Goal: Task Accomplishment & Management: Use online tool/utility

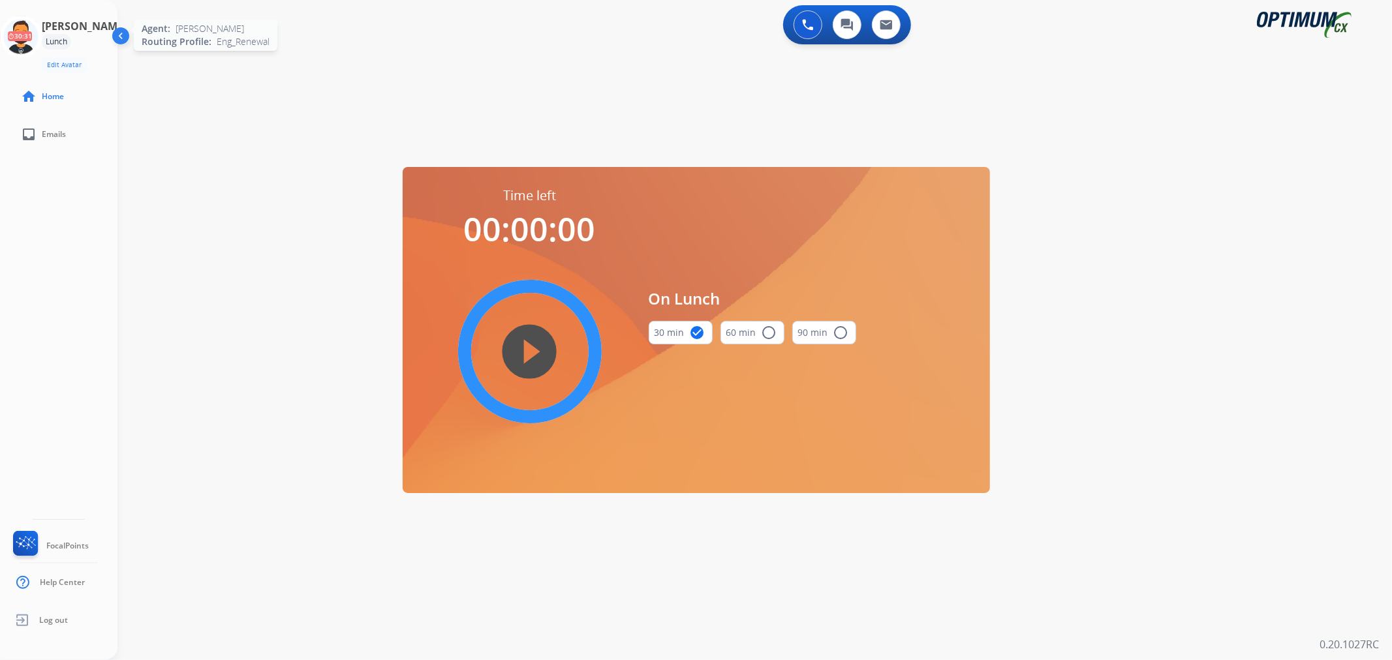
click at [31, 42] on icon at bounding box center [21, 37] width 42 height 42
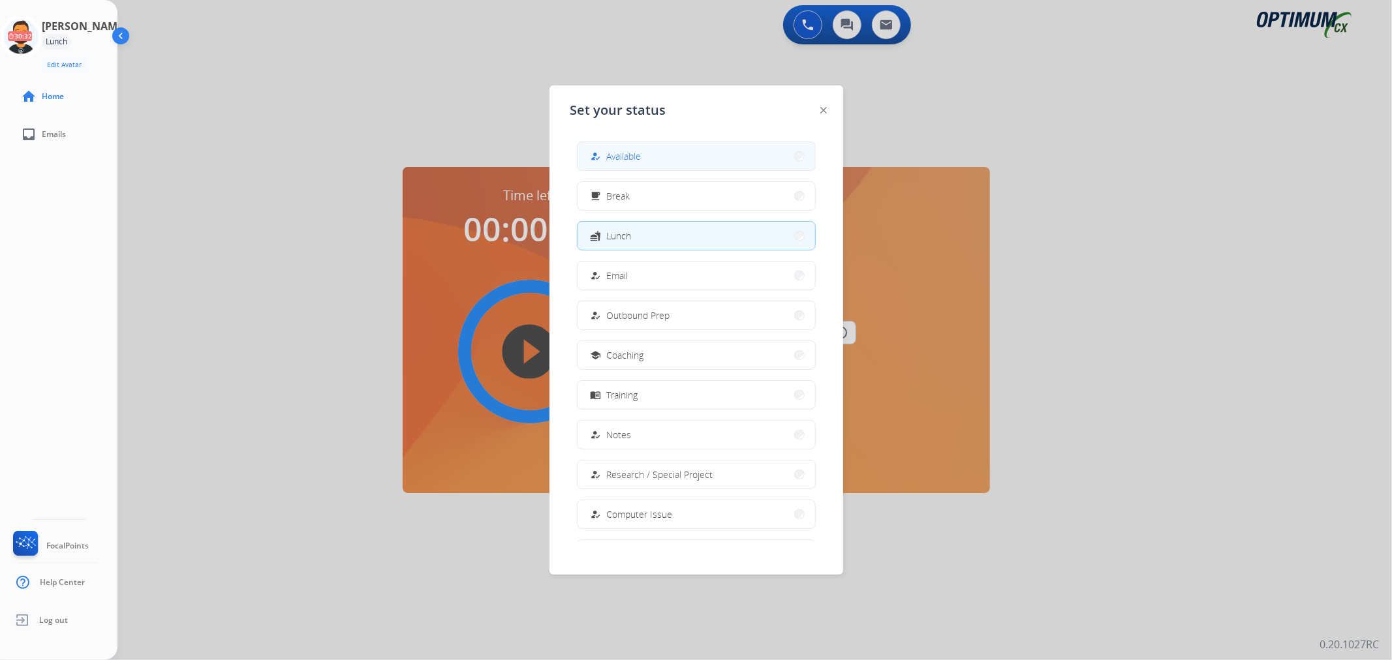
click at [607, 153] on div "how_to_reg Available" at bounding box center [614, 157] width 53 height 16
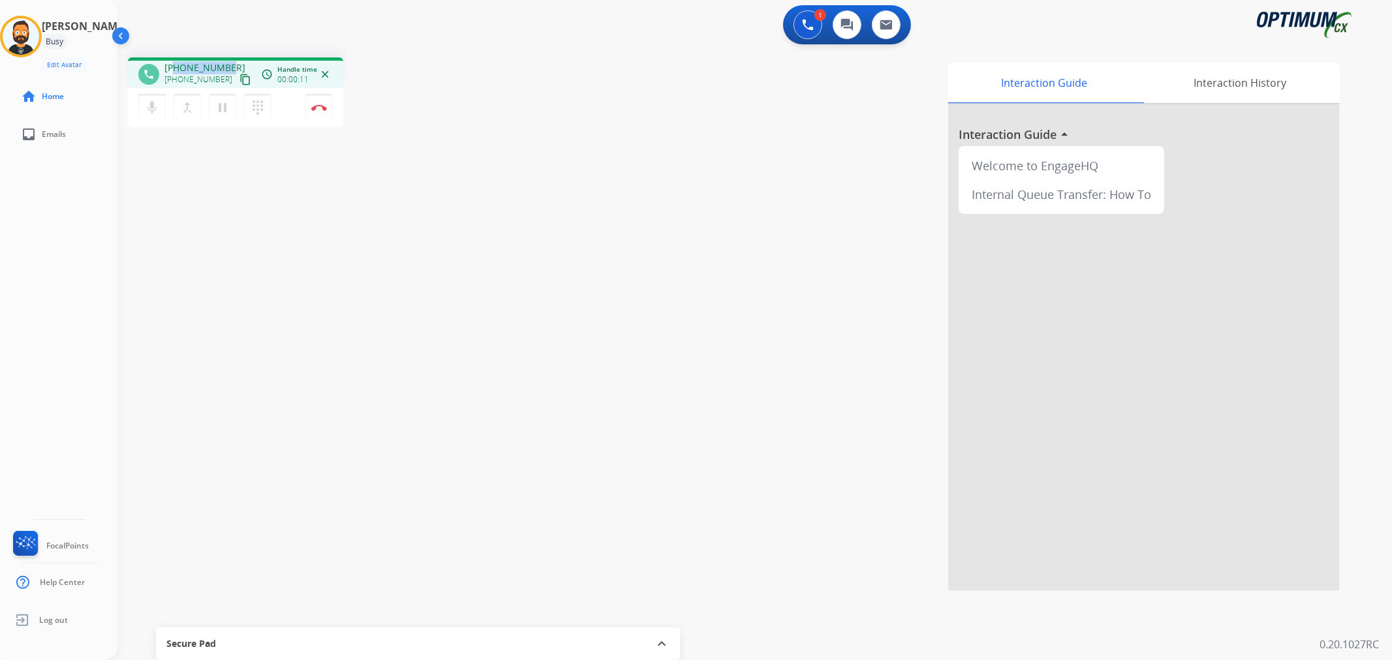
drag, startPoint x: 231, startPoint y: 61, endPoint x: 176, endPoint y: 63, distance: 54.9
click at [176, 63] on div "[PHONE_NUMBER] [PHONE_NUMBER] content_copy" at bounding box center [208, 74] width 89 height 26
copy span "2026156531"
click at [225, 111] on mat-icon "pause" at bounding box center [223, 108] width 16 height 16
click at [809, 22] on img at bounding box center [808, 25] width 12 height 12
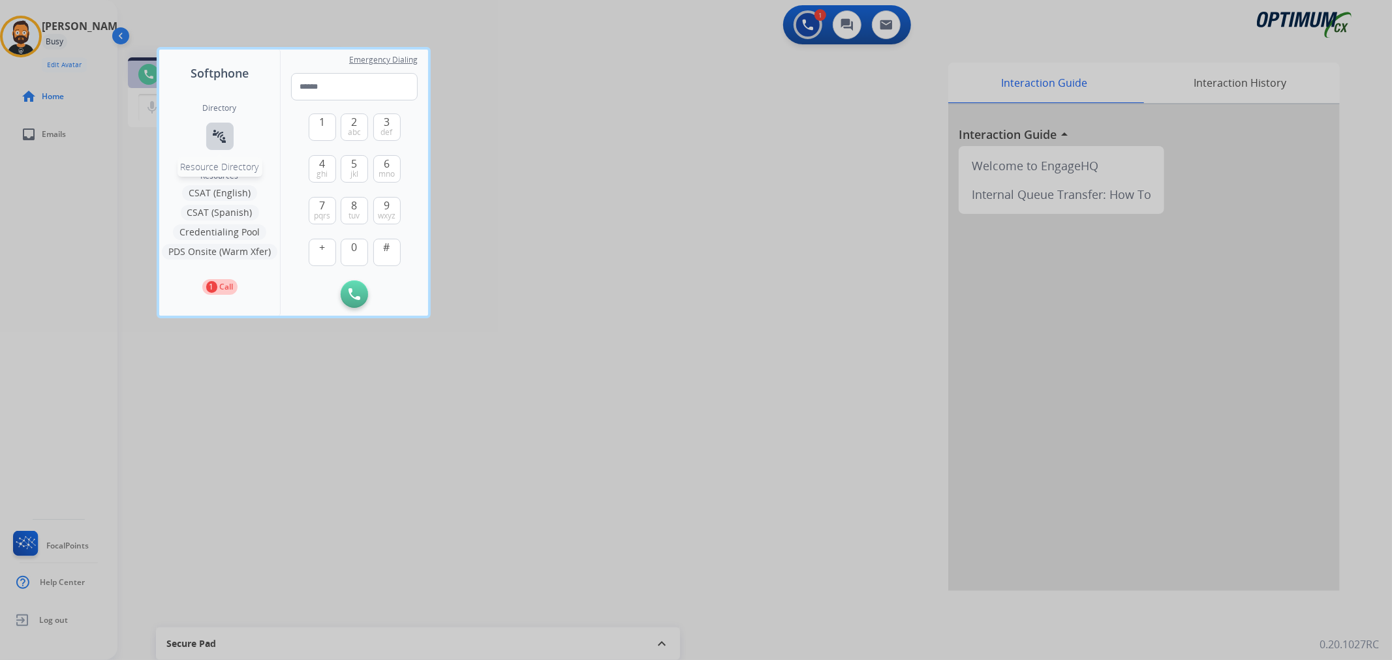
click at [224, 138] on mat-icon "connect_without_contact" at bounding box center [220, 137] width 16 height 16
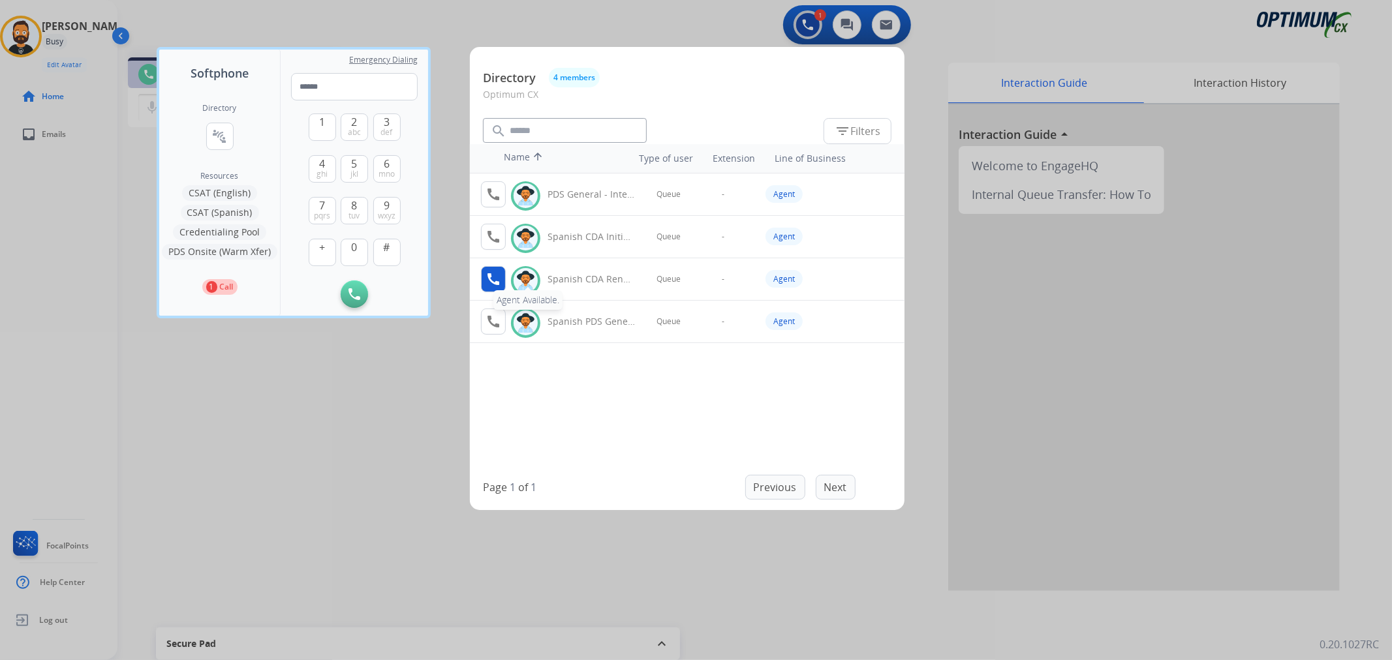
click at [499, 287] on button "call Agent Available." at bounding box center [493, 279] width 25 height 26
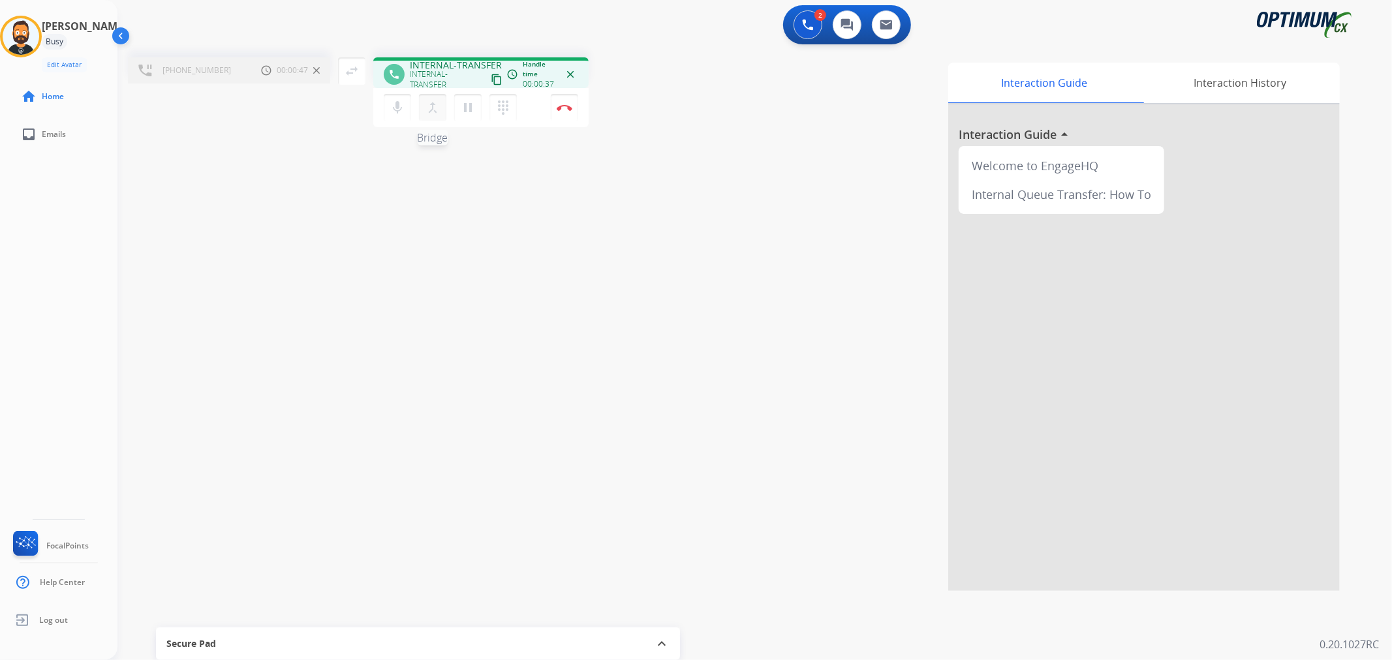
click at [433, 109] on mat-icon "merge_type" at bounding box center [433, 108] width 16 height 16
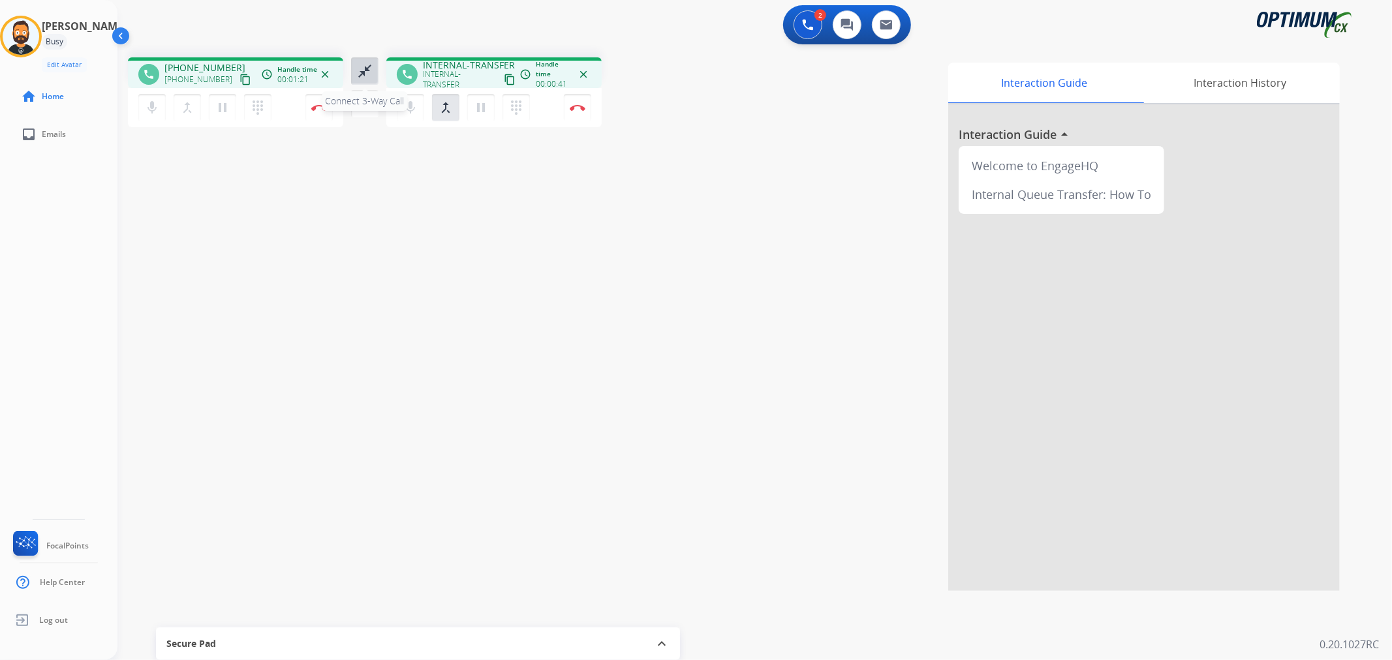
click at [362, 65] on mat-icon "close_fullscreen" at bounding box center [365, 71] width 16 height 16
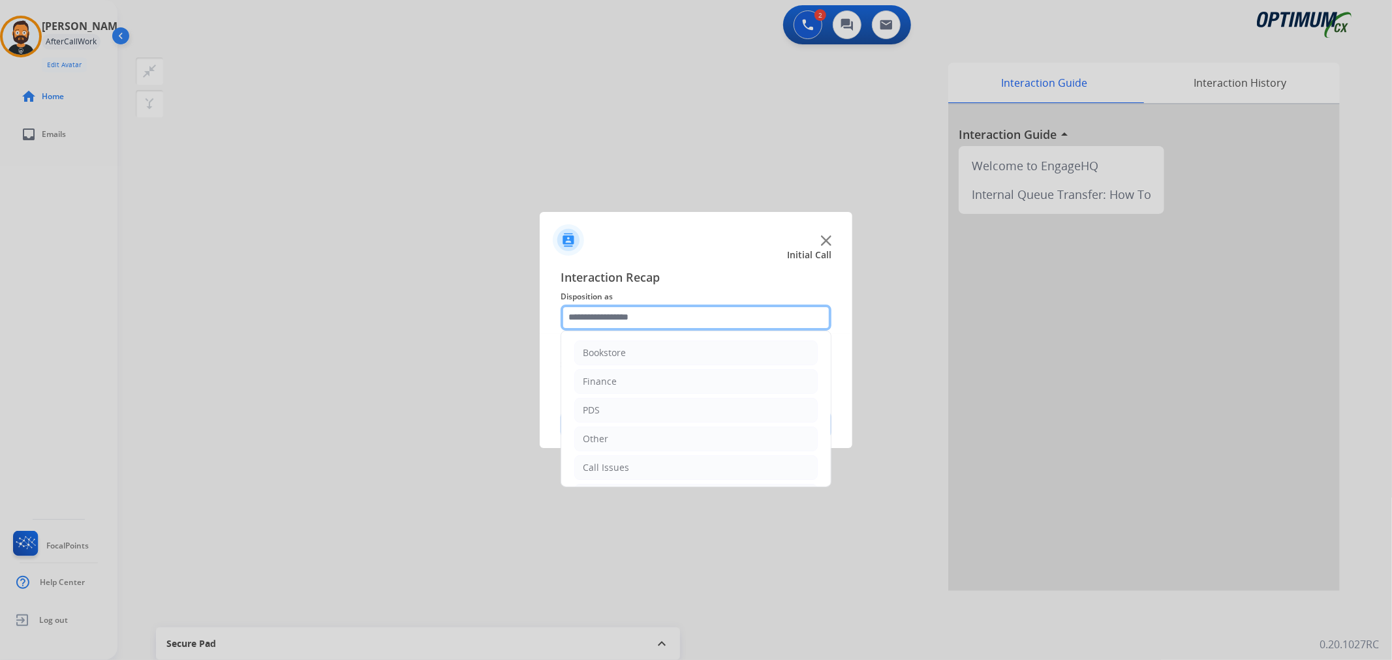
click at [641, 311] on input "text" at bounding box center [695, 318] width 271 height 26
click at [651, 462] on li "Renewal" at bounding box center [695, 465] width 243 height 25
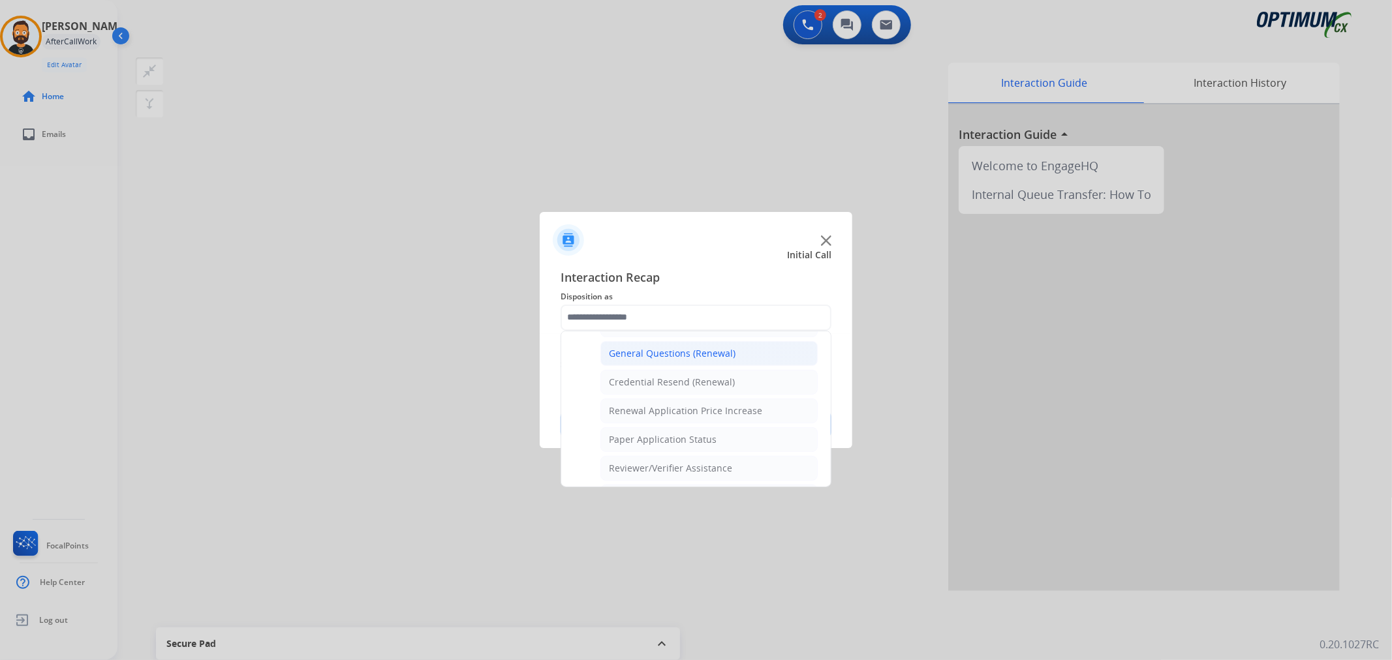
click at [667, 343] on li "General Questions (Renewal)" at bounding box center [708, 353] width 217 height 25
type input "**********"
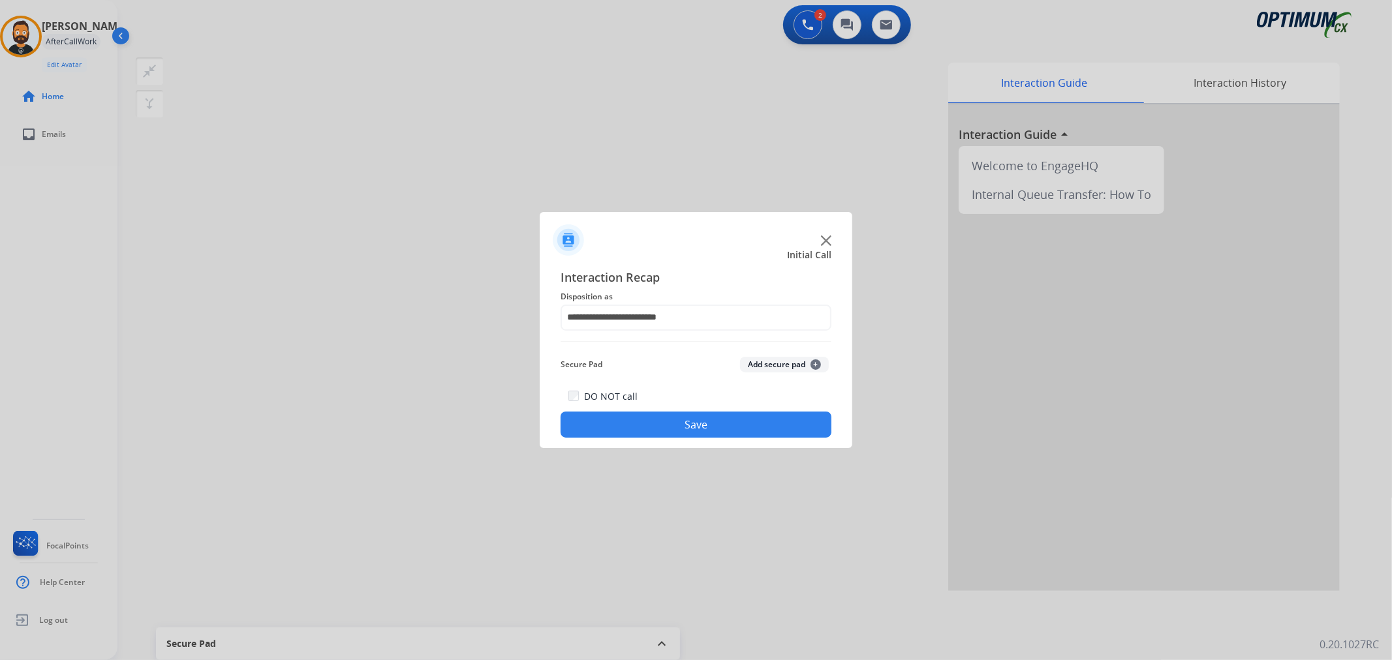
click at [645, 428] on button "Save" at bounding box center [695, 425] width 271 height 26
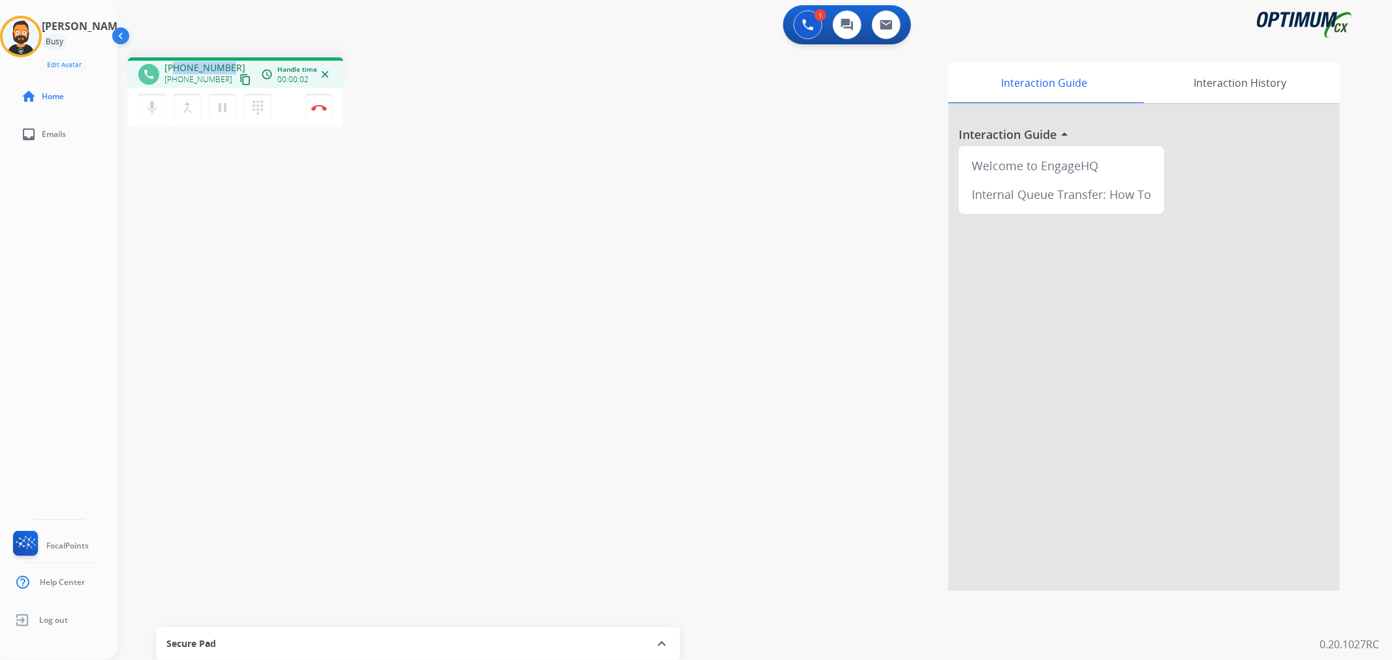
drag, startPoint x: 232, startPoint y: 62, endPoint x: 174, endPoint y: 61, distance: 58.1
click at [174, 61] on div "[PHONE_NUMBER] [PHONE_NUMBER] content_copy" at bounding box center [208, 74] width 89 height 26
copy span "8135463918"
click at [325, 104] on img at bounding box center [319, 107] width 16 height 7
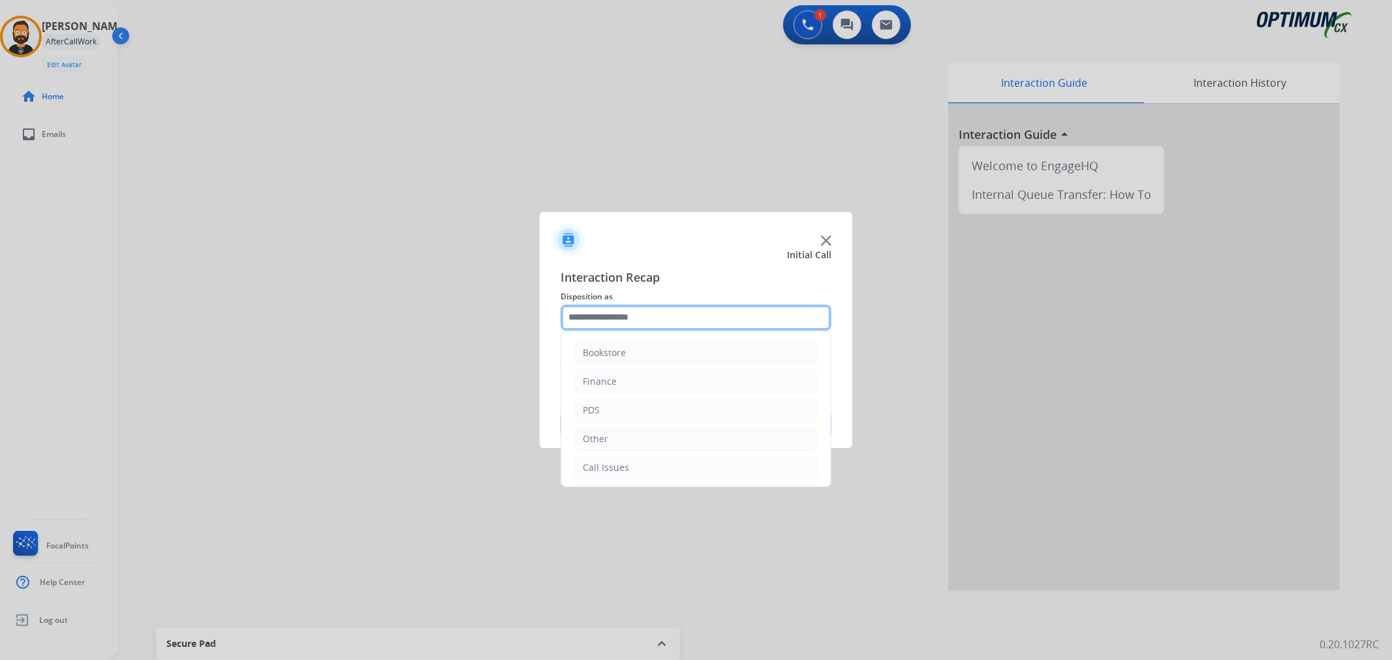
click at [623, 324] on input "text" at bounding box center [695, 318] width 271 height 26
click at [624, 464] on li "Renewal" at bounding box center [695, 465] width 243 height 25
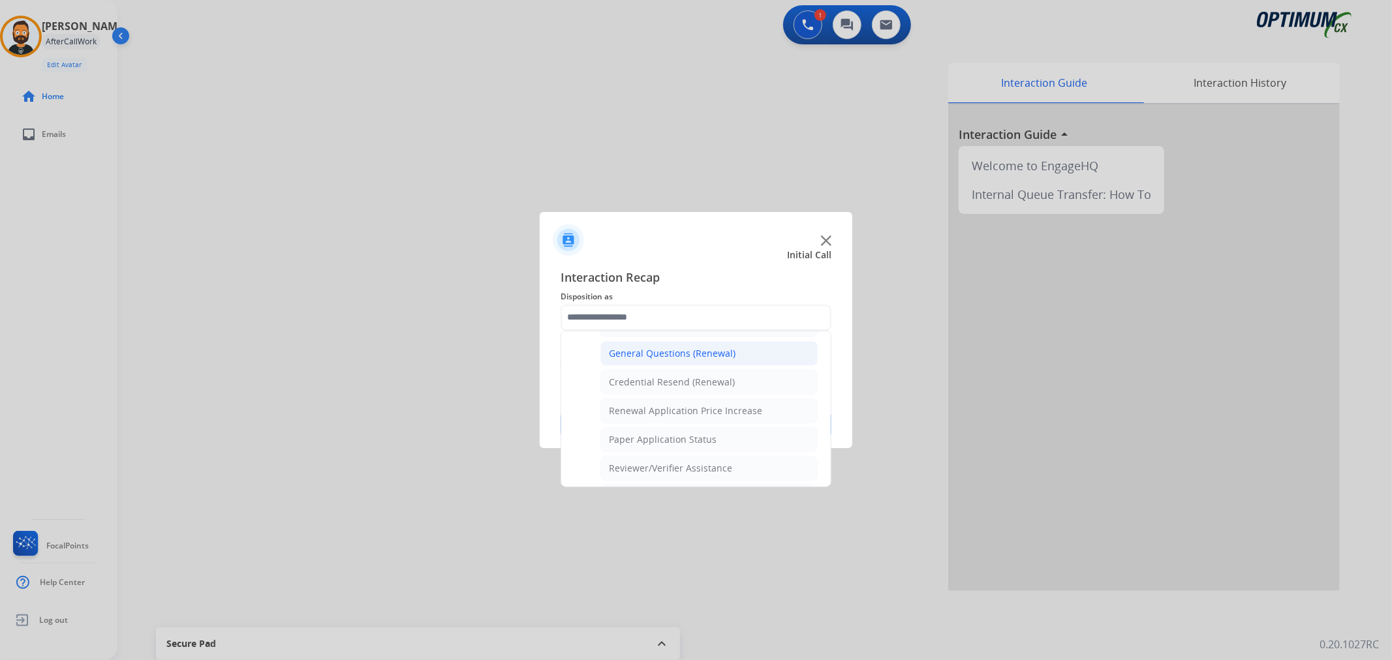
click at [670, 354] on div "General Questions (Renewal)" at bounding box center [672, 353] width 127 height 13
type input "**********"
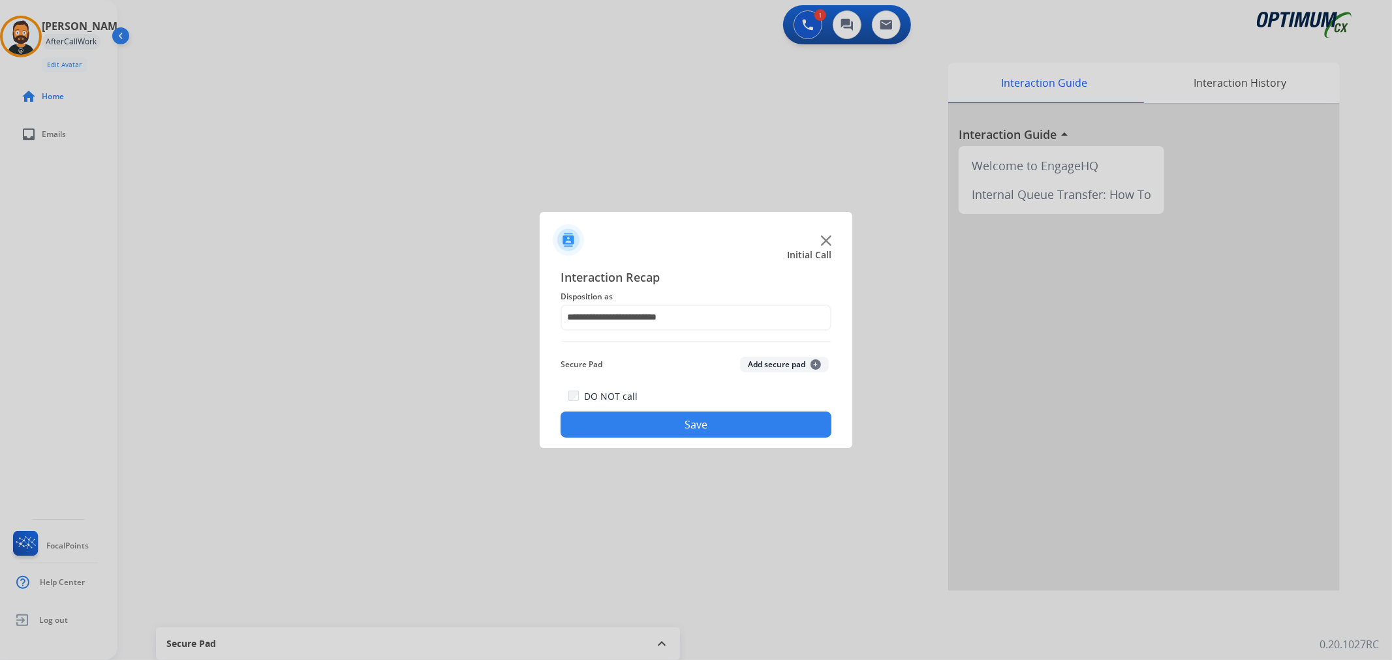
click at [652, 420] on button "Save" at bounding box center [695, 425] width 271 height 26
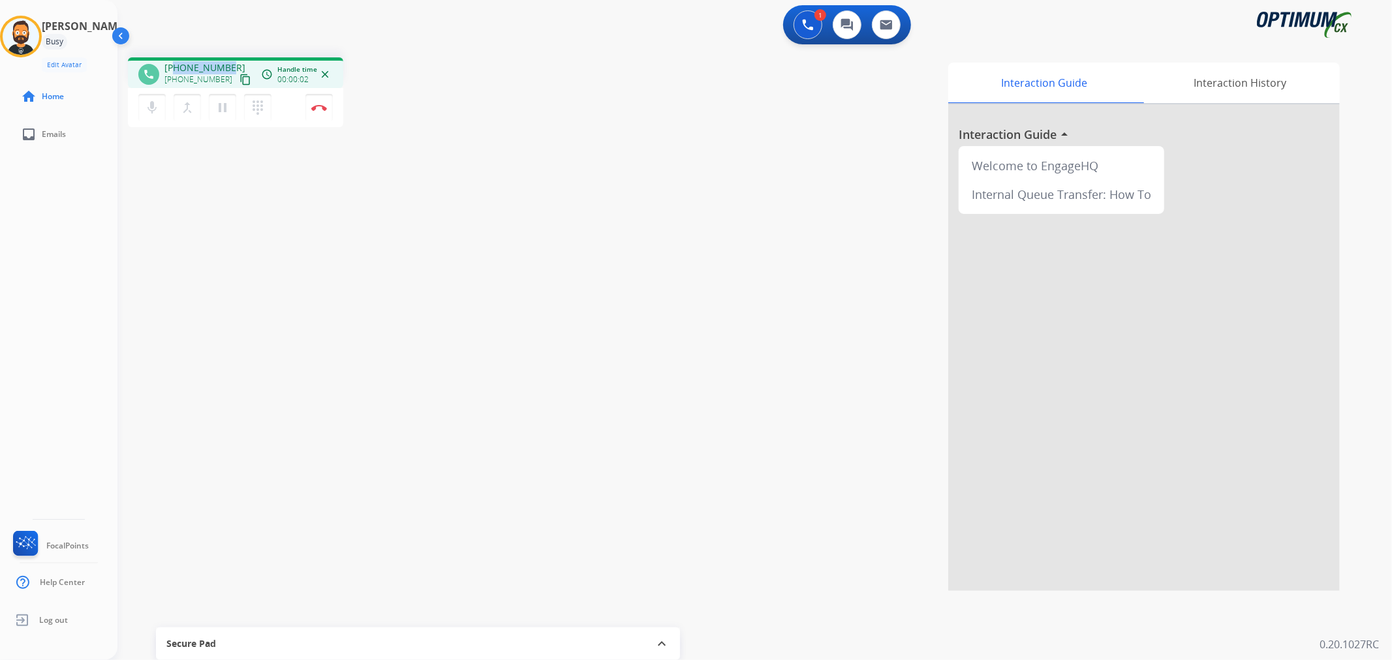
drag, startPoint x: 230, startPoint y: 64, endPoint x: 174, endPoint y: 61, distance: 56.8
click at [174, 61] on div "[PHONE_NUMBER] [PHONE_NUMBER] content_copy" at bounding box center [208, 74] width 89 height 26
copy span "5044788614"
click at [318, 102] on button "Disconnect" at bounding box center [318, 107] width 27 height 27
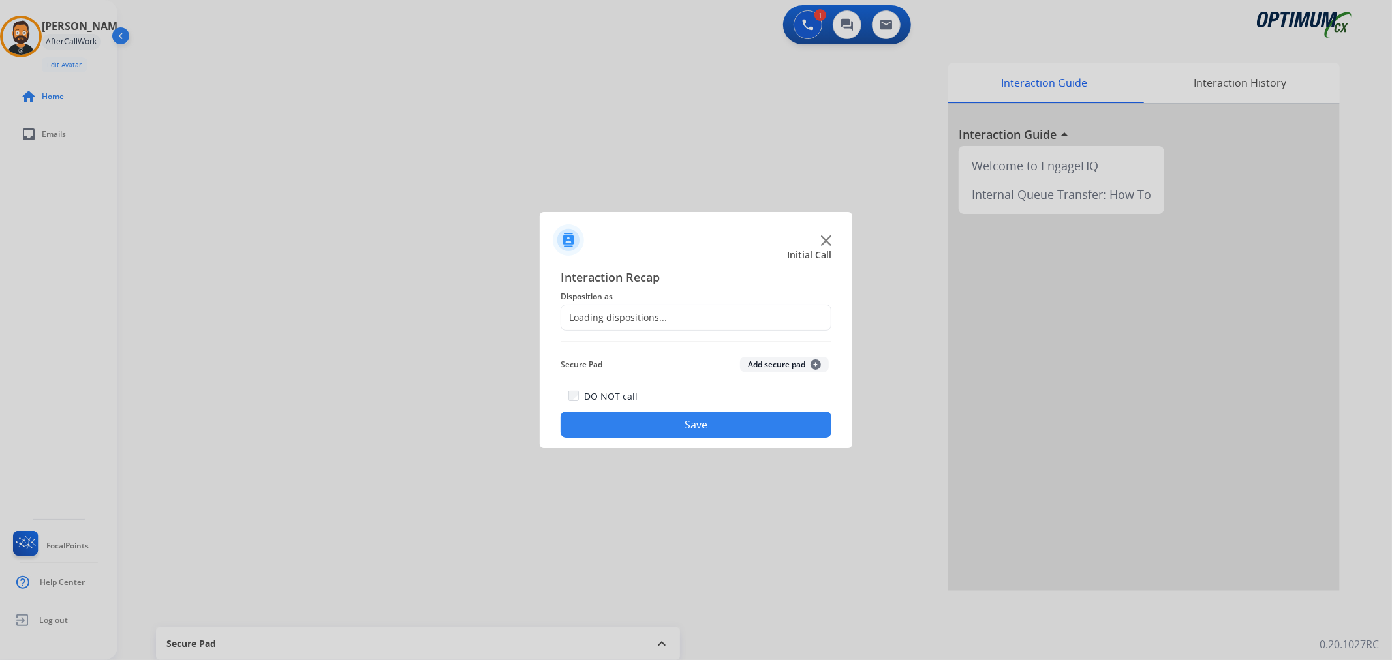
click at [590, 326] on div "Loading dispositions..." at bounding box center [695, 318] width 271 height 26
click at [591, 318] on input "text" at bounding box center [695, 318] width 271 height 26
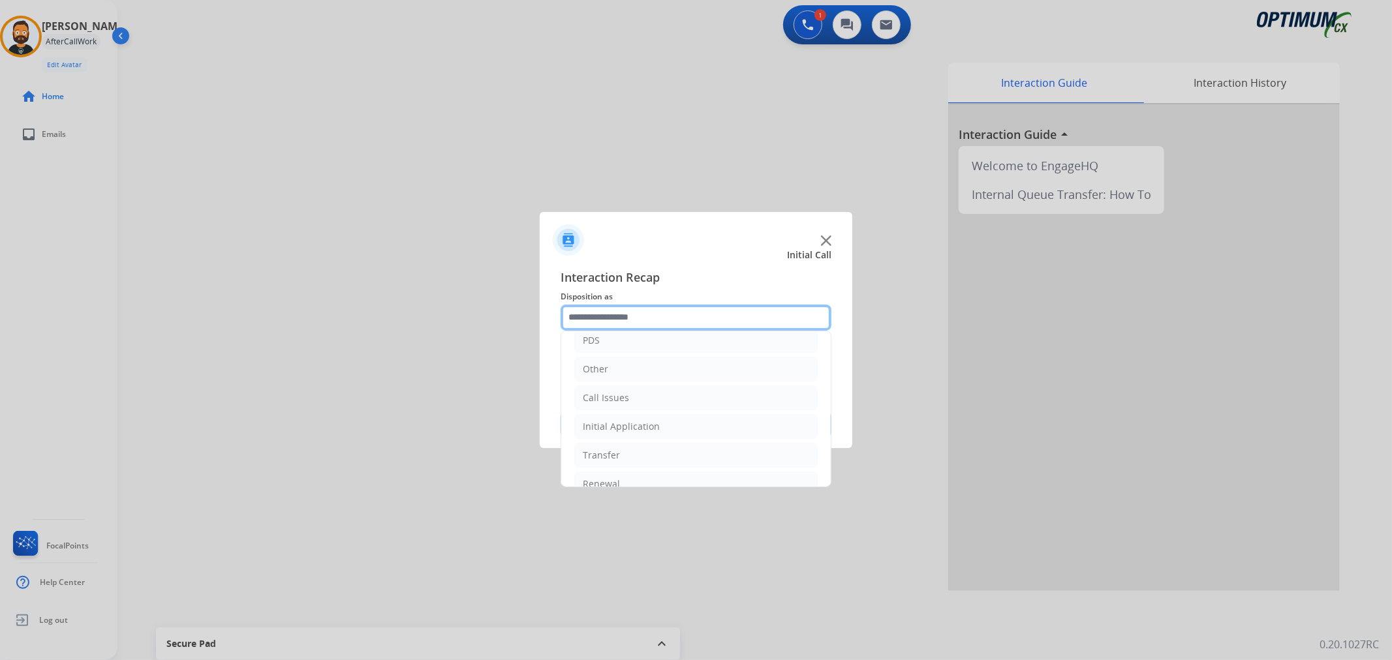
scroll to position [89, 0]
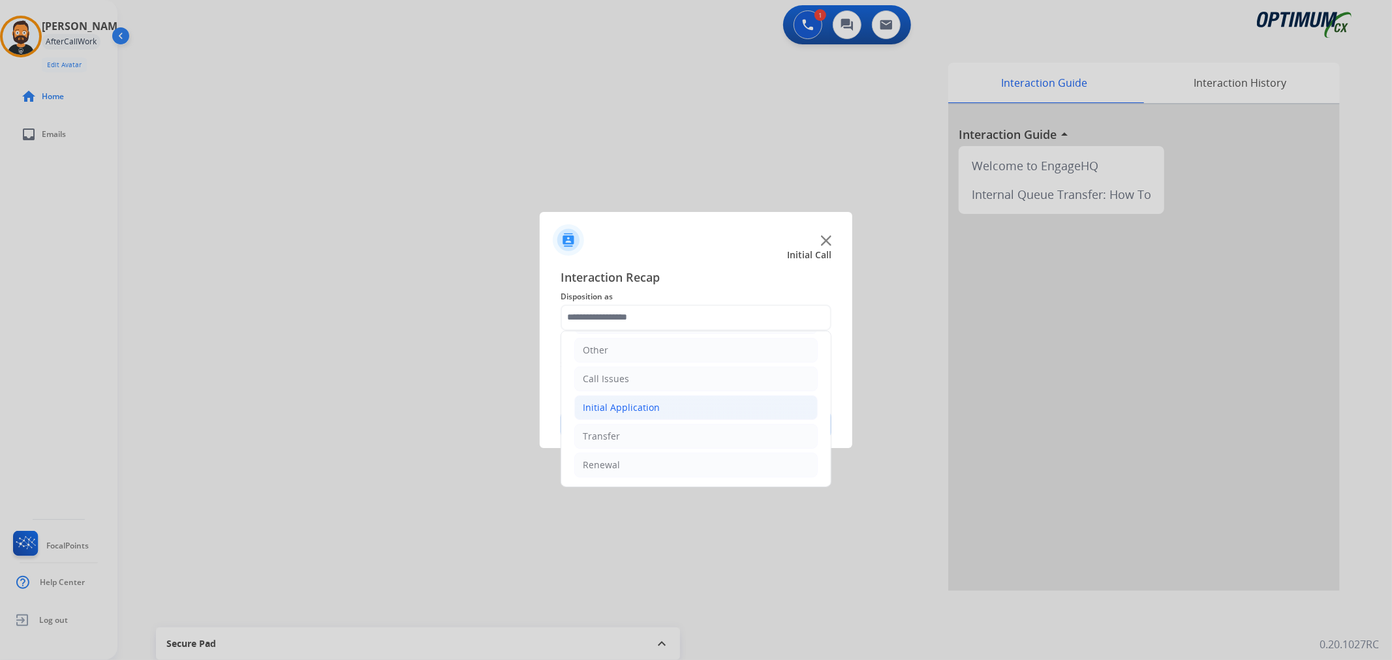
click at [624, 406] on div "Initial Application" at bounding box center [621, 407] width 77 height 13
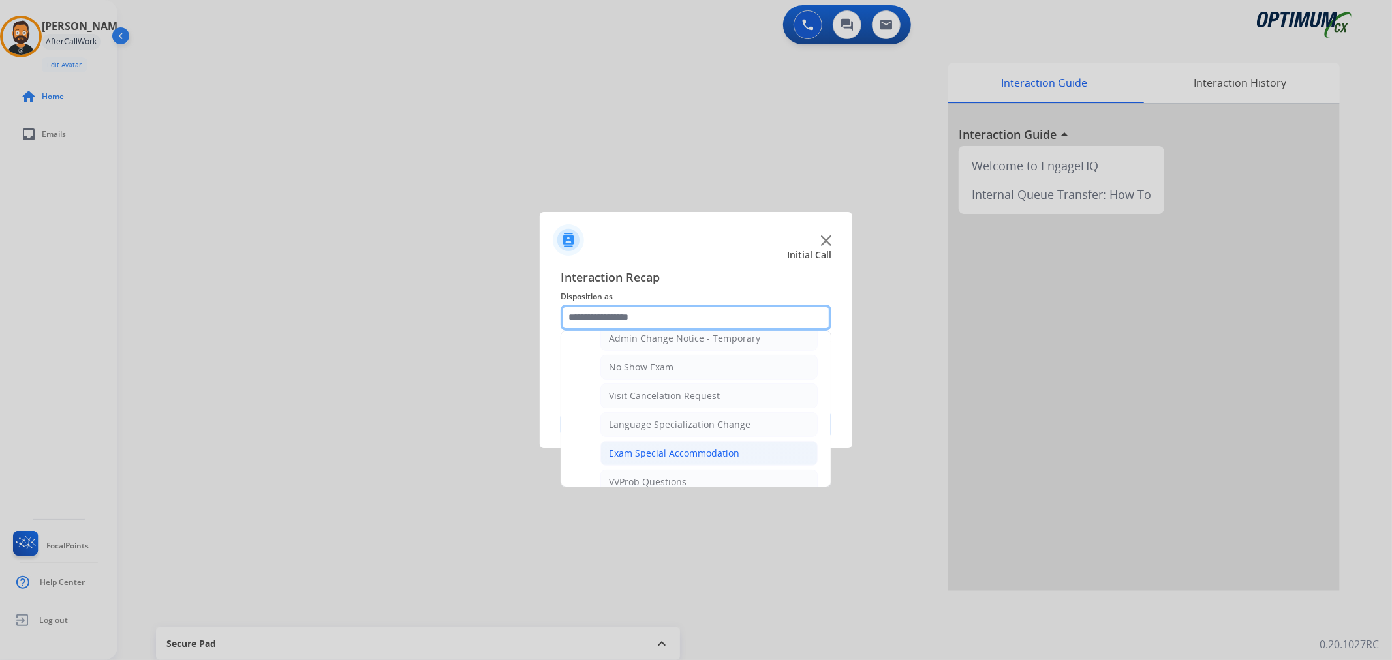
scroll to position [694, 0]
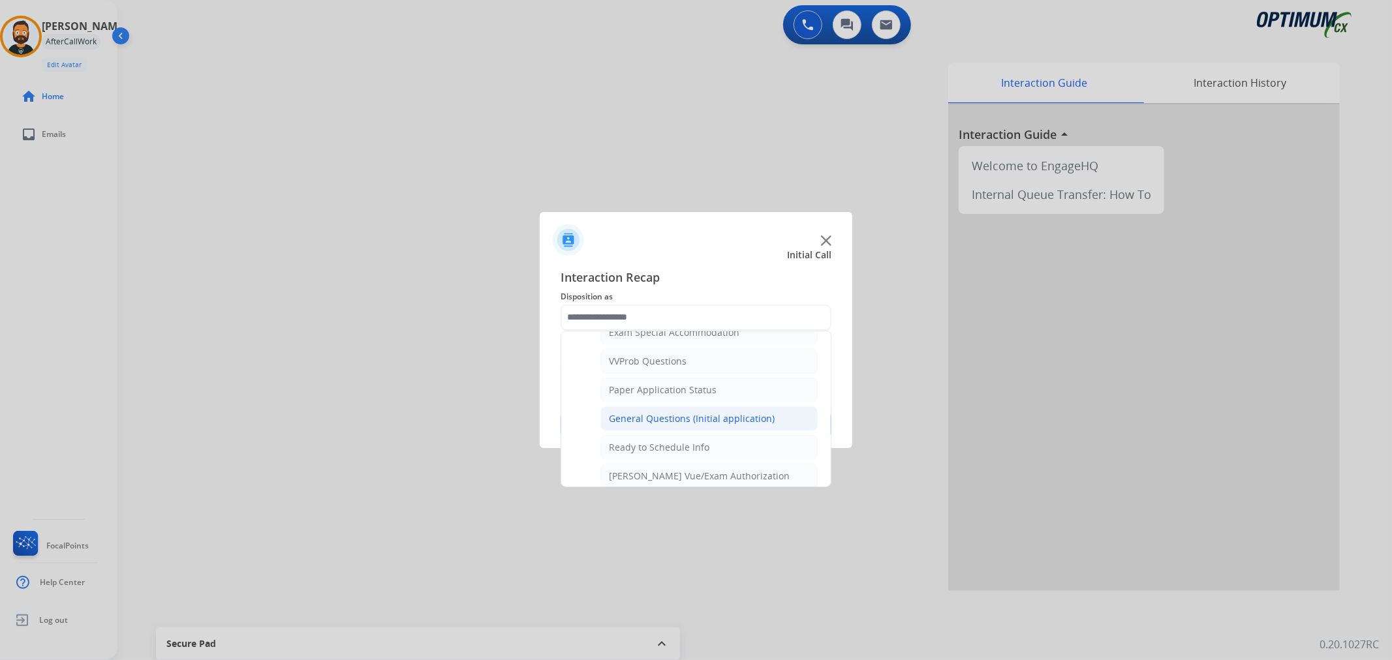
click at [688, 424] on div "General Questions (Initial application)" at bounding box center [692, 418] width 166 height 13
type input "**********"
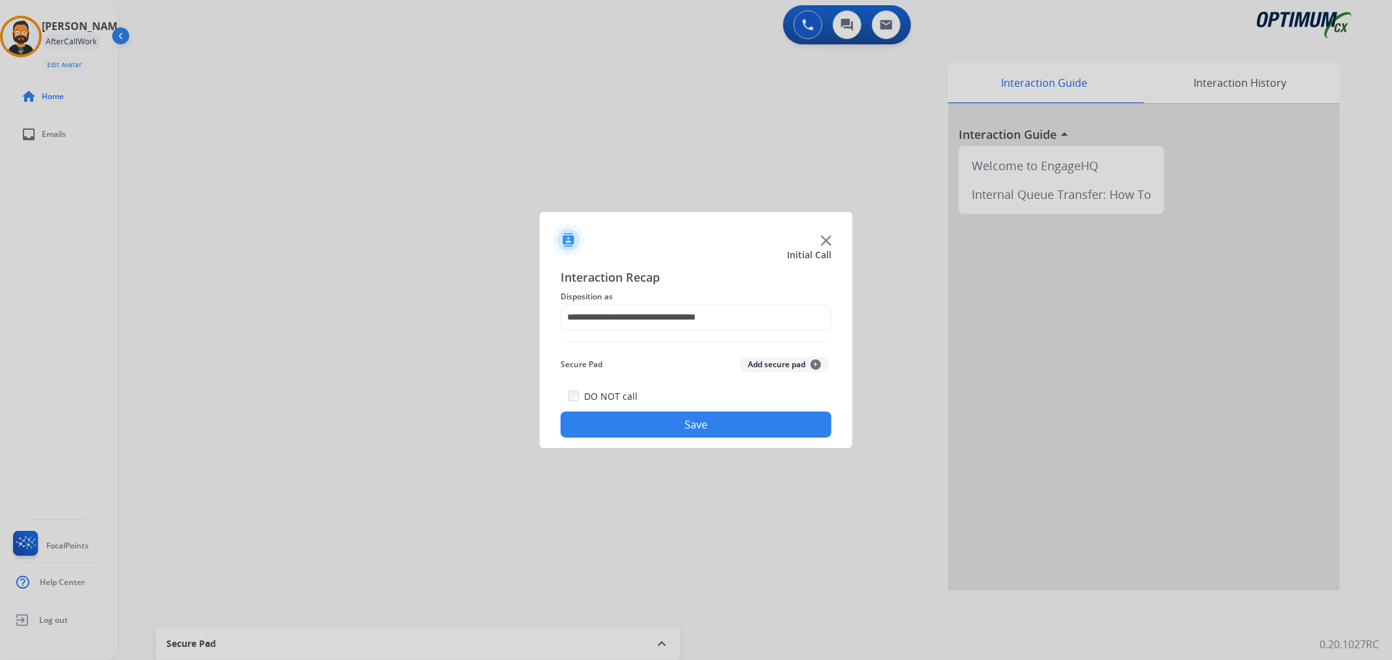
click at [675, 428] on button "Save" at bounding box center [695, 425] width 271 height 26
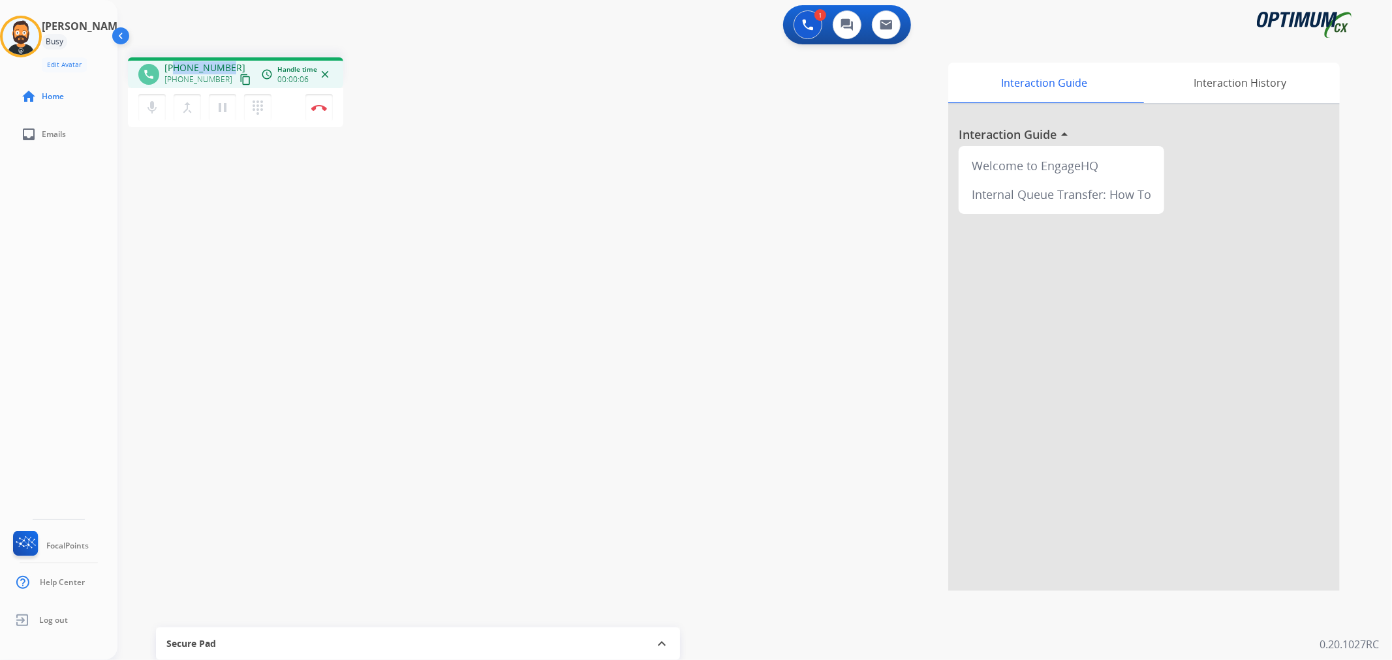
drag, startPoint x: 230, startPoint y: 65, endPoint x: 176, endPoint y: 64, distance: 53.5
click at [176, 64] on div "[PHONE_NUMBER] [PHONE_NUMBER] content_copy" at bounding box center [208, 74] width 89 height 26
copy span "3039470938"
click at [322, 109] on img at bounding box center [319, 107] width 16 height 7
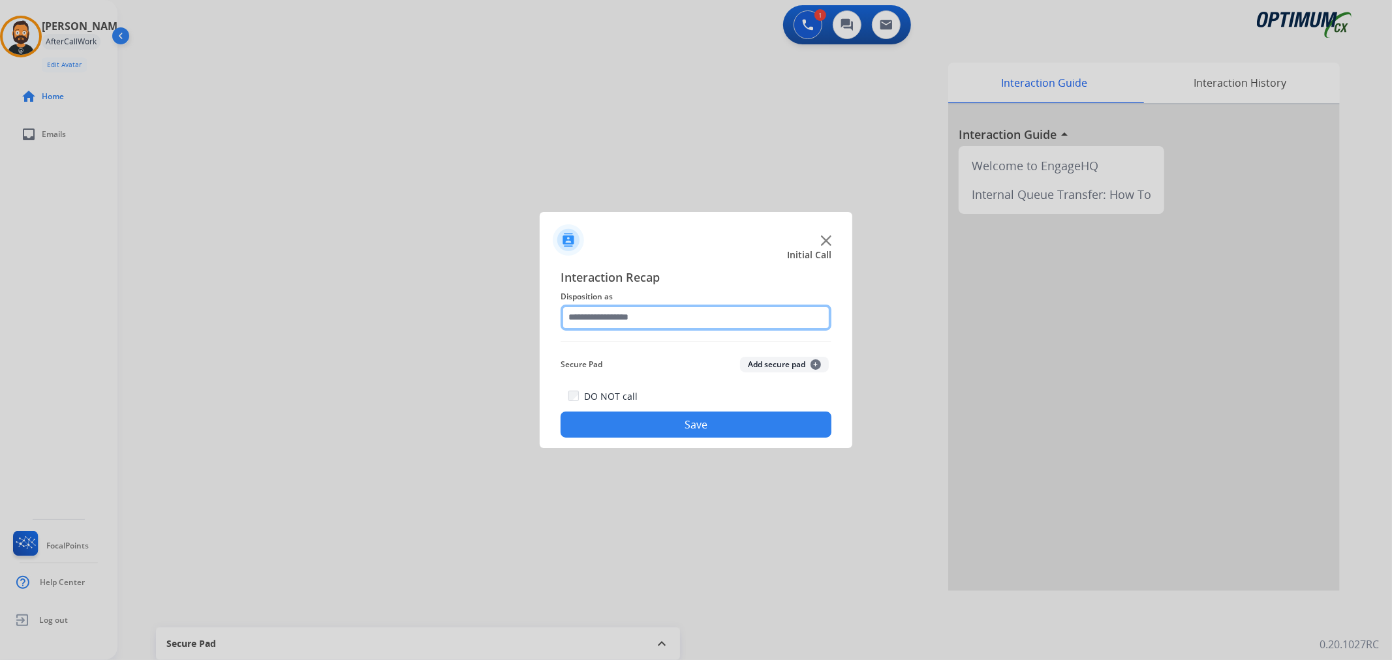
click at [590, 312] on input "text" at bounding box center [695, 318] width 271 height 26
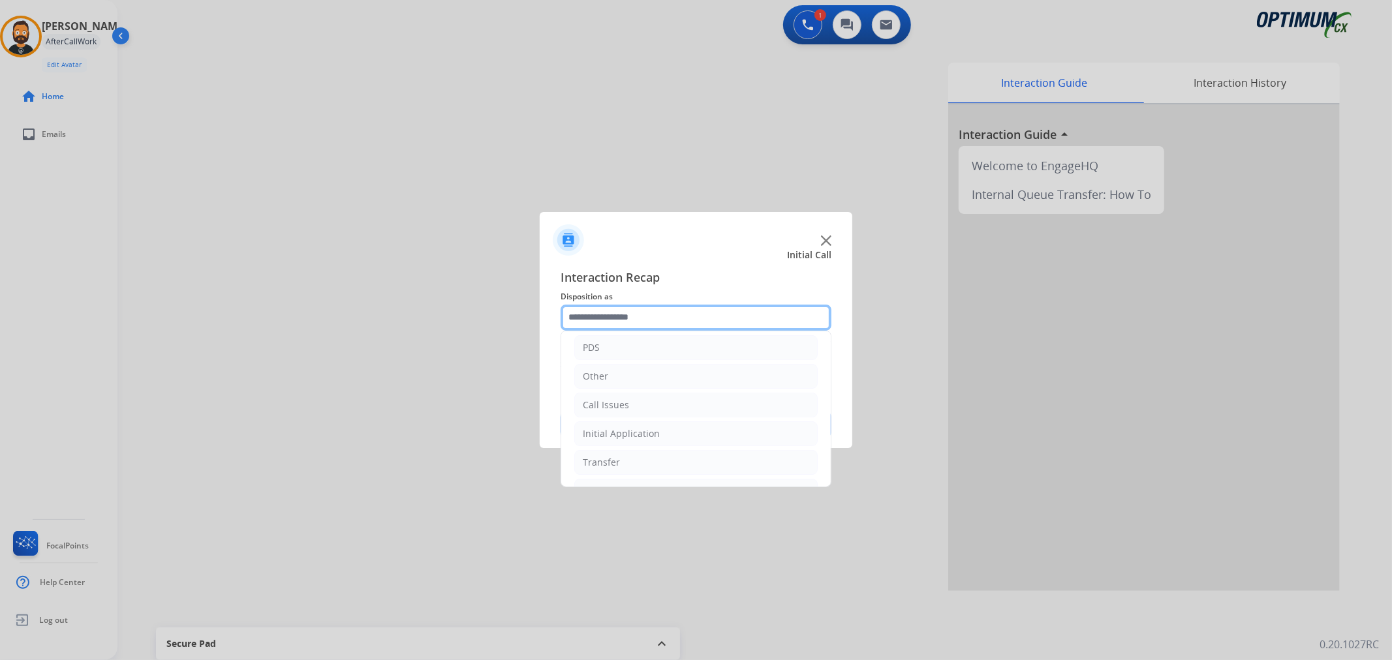
scroll to position [89, 0]
drag, startPoint x: 607, startPoint y: 468, endPoint x: 617, endPoint y: 471, distance: 9.7
click at [610, 472] on li "Renewal" at bounding box center [695, 465] width 243 height 25
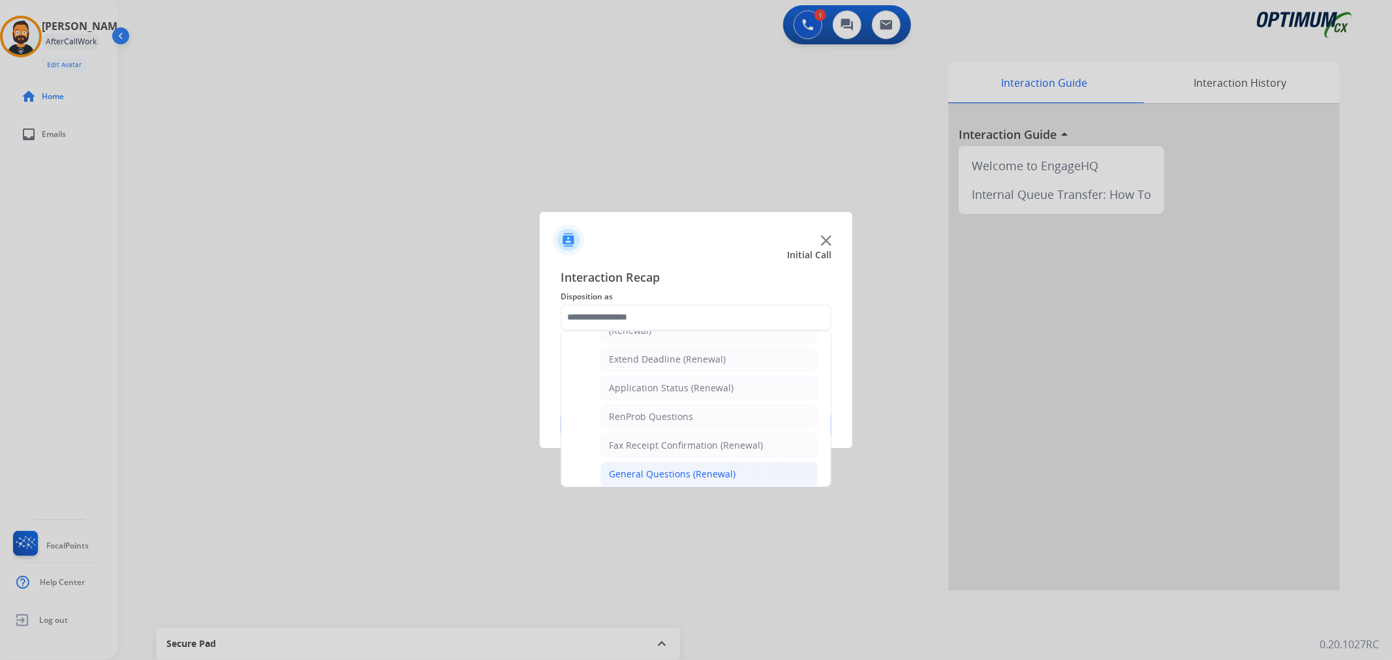
click at [653, 474] on div "General Questions (Renewal)" at bounding box center [672, 474] width 127 height 13
type input "**********"
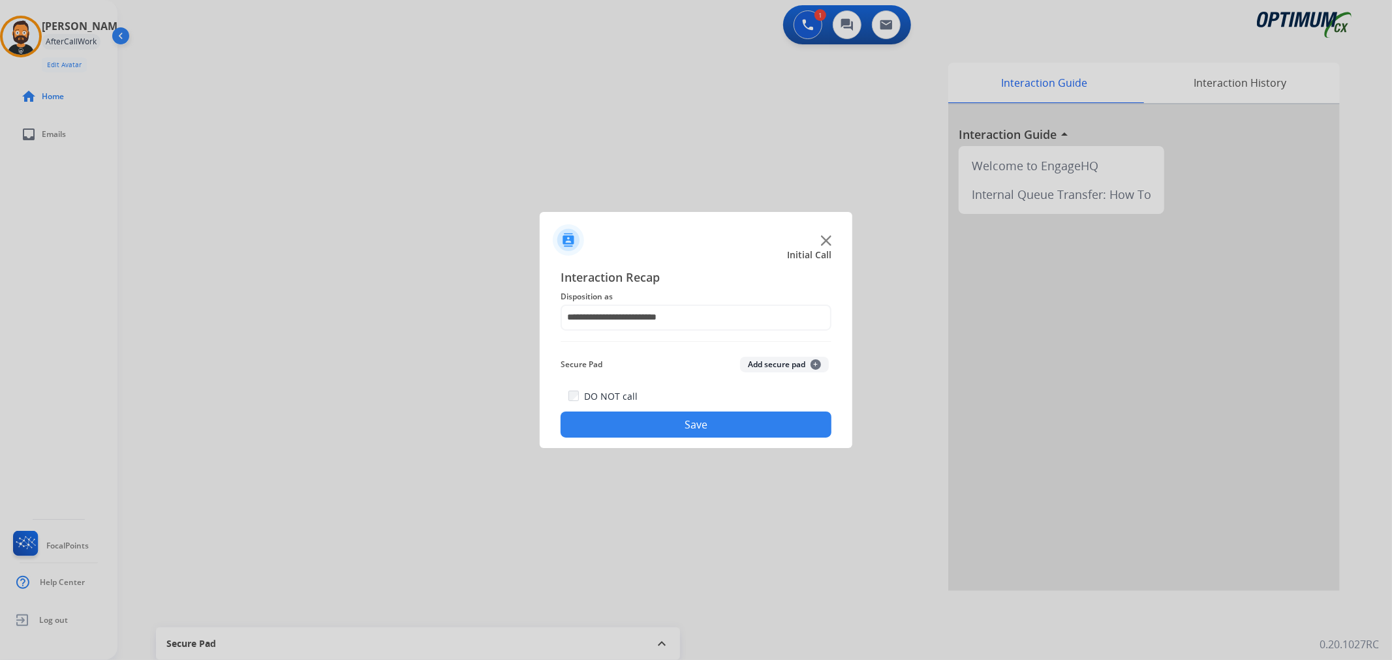
click at [650, 435] on button "Save" at bounding box center [695, 425] width 271 height 26
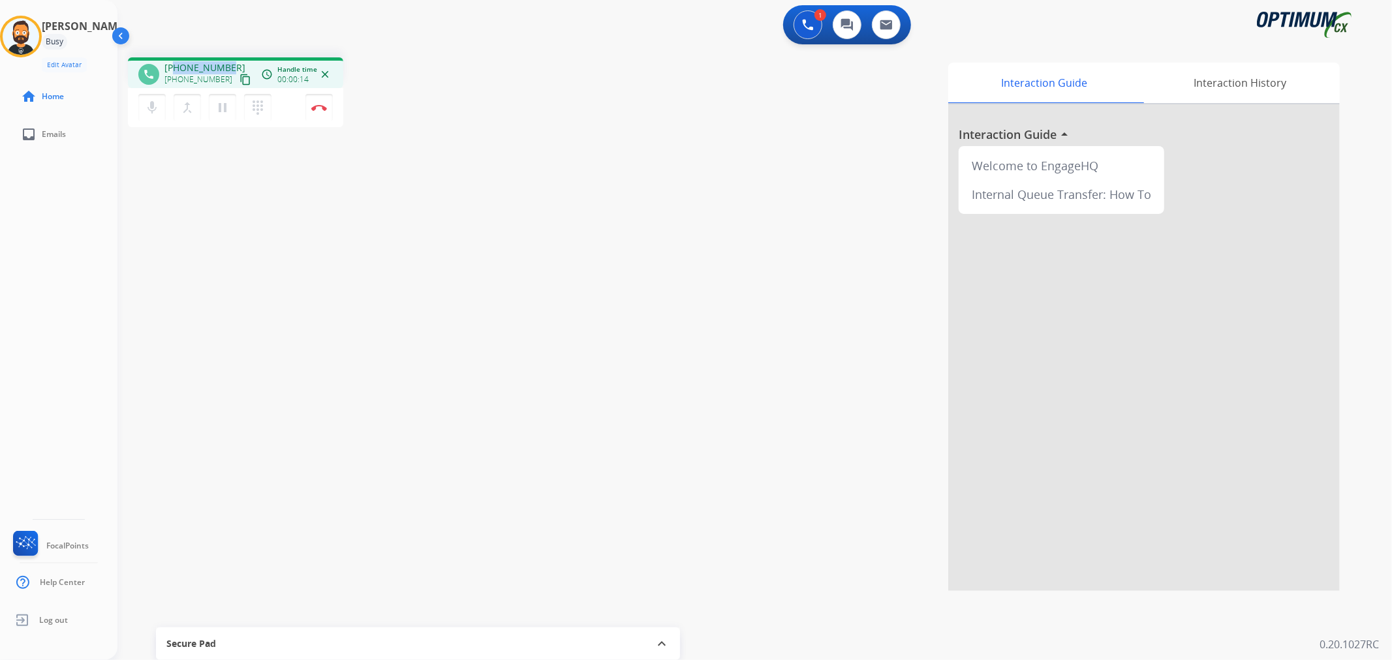
drag, startPoint x: 230, startPoint y: 66, endPoint x: 176, endPoint y: 64, distance: 53.5
click at [176, 64] on div "[PHONE_NUMBER] [PHONE_NUMBER] content_copy" at bounding box center [208, 74] width 89 height 26
copy span "7738150514"
click at [325, 107] on img at bounding box center [319, 107] width 16 height 7
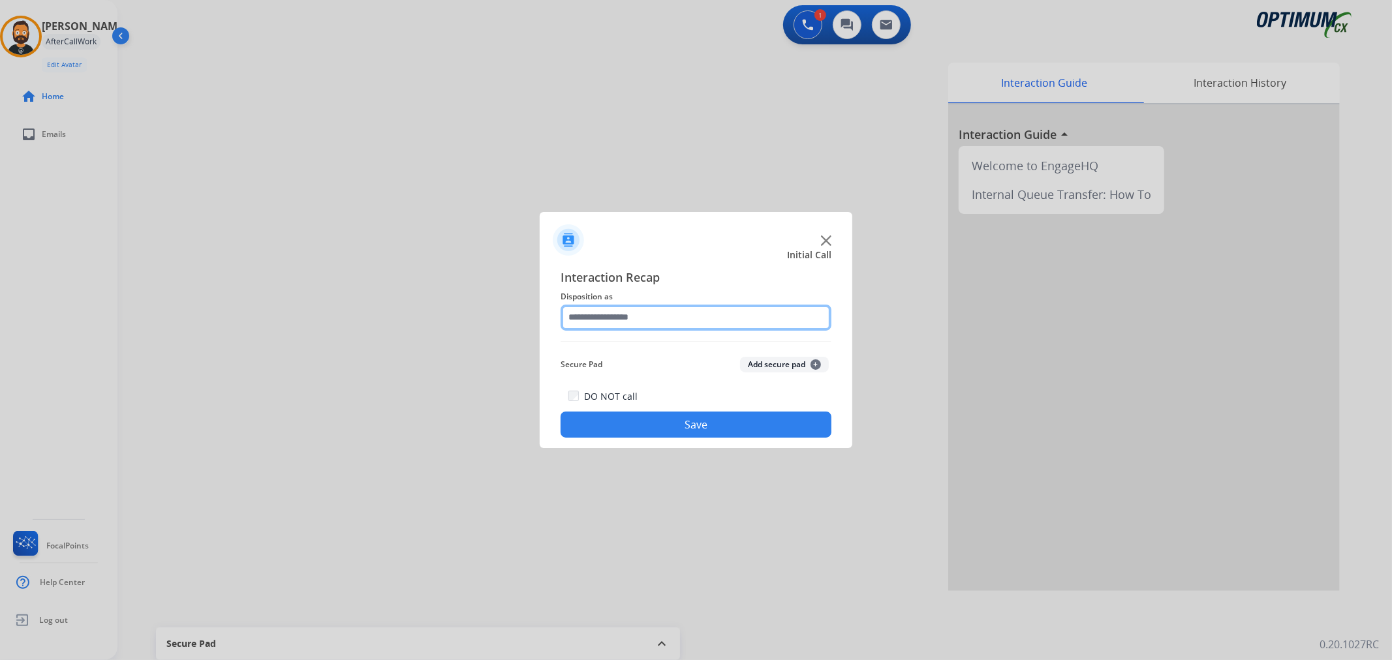
click at [628, 324] on input "text" at bounding box center [695, 318] width 271 height 26
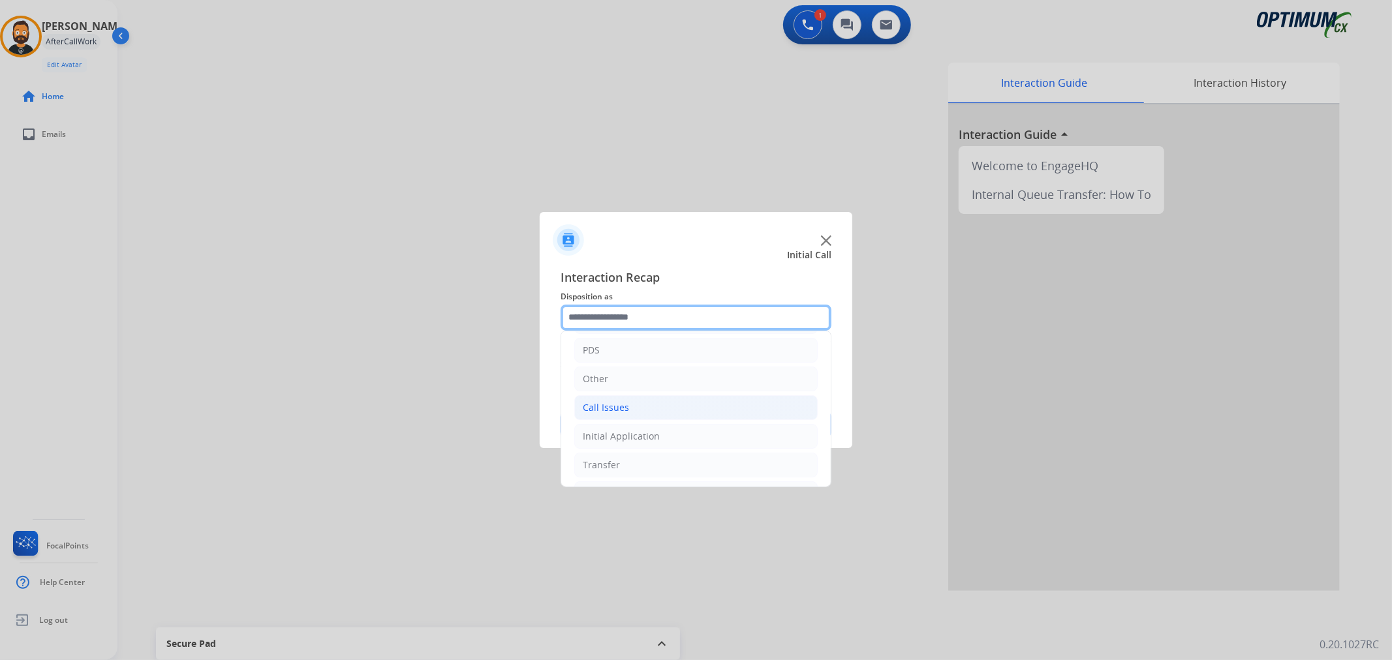
scroll to position [89, 0]
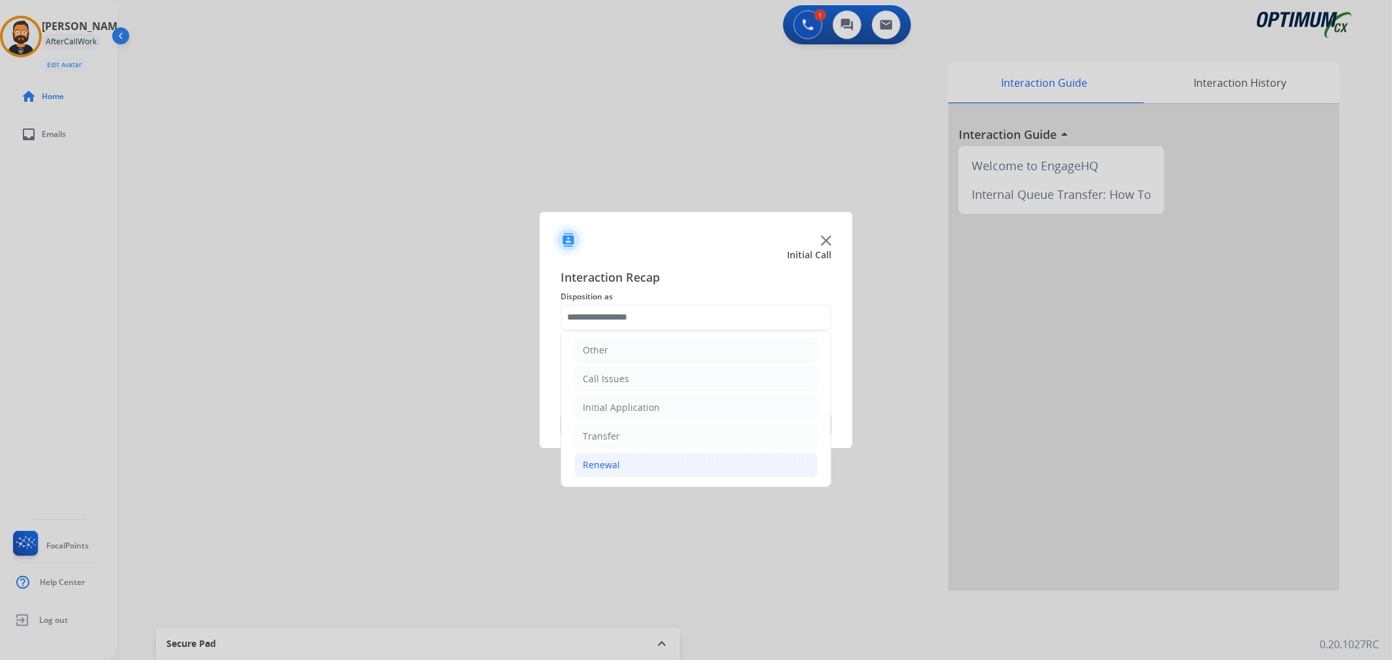
click at [623, 464] on li "Renewal" at bounding box center [695, 465] width 243 height 25
click at [639, 395] on li "Initial Application" at bounding box center [695, 407] width 243 height 25
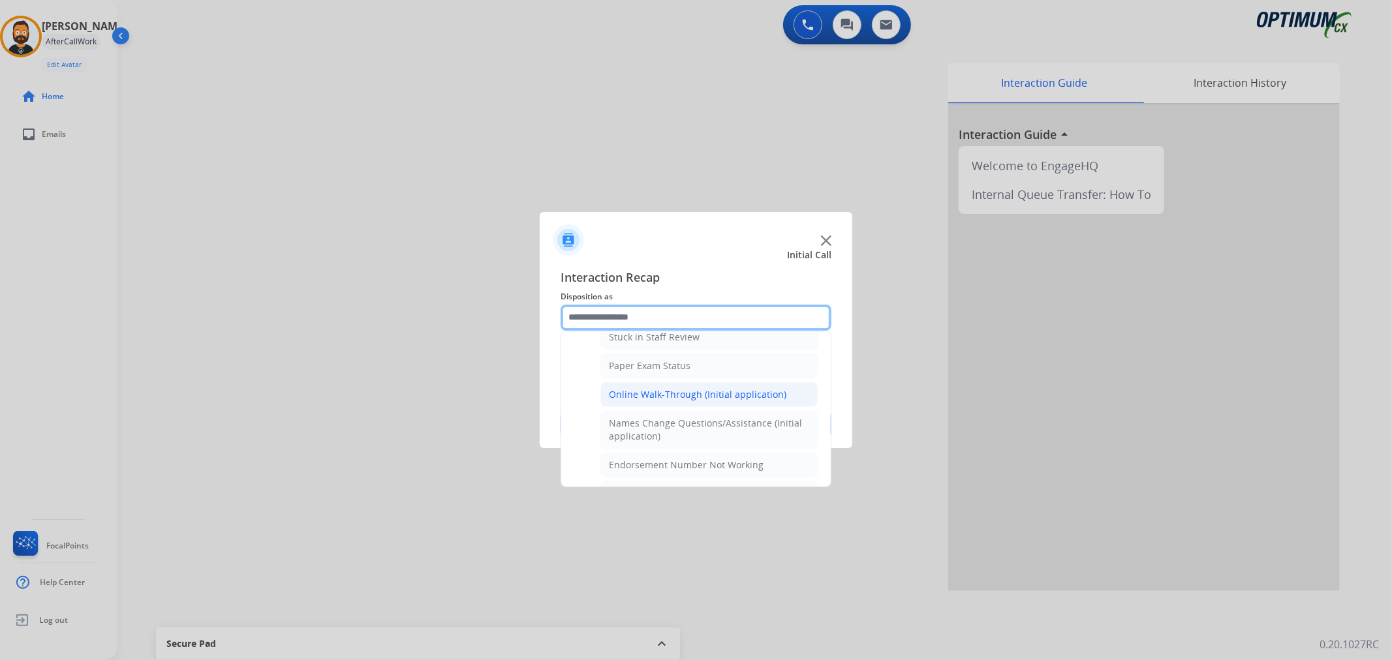
scroll to position [211, 0]
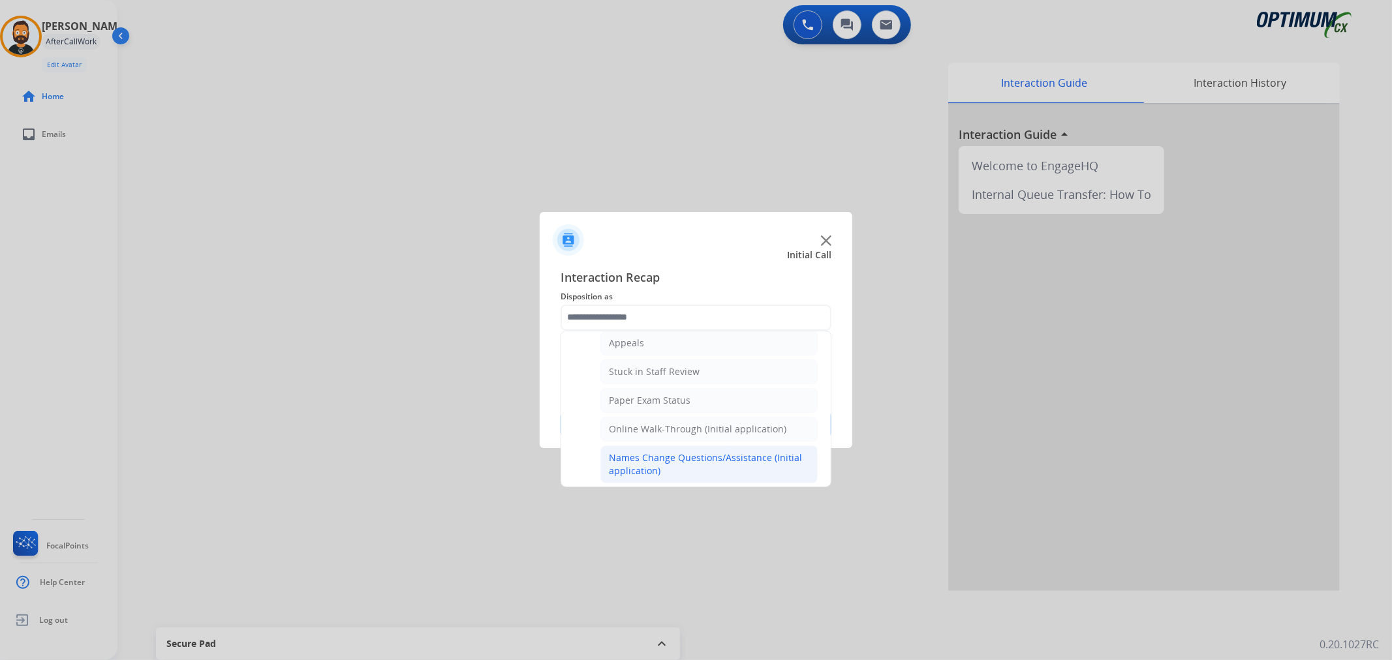
click at [682, 453] on div "Names Change Questions/Assistance (Initial application)" at bounding box center [709, 464] width 200 height 26
type input "**********"
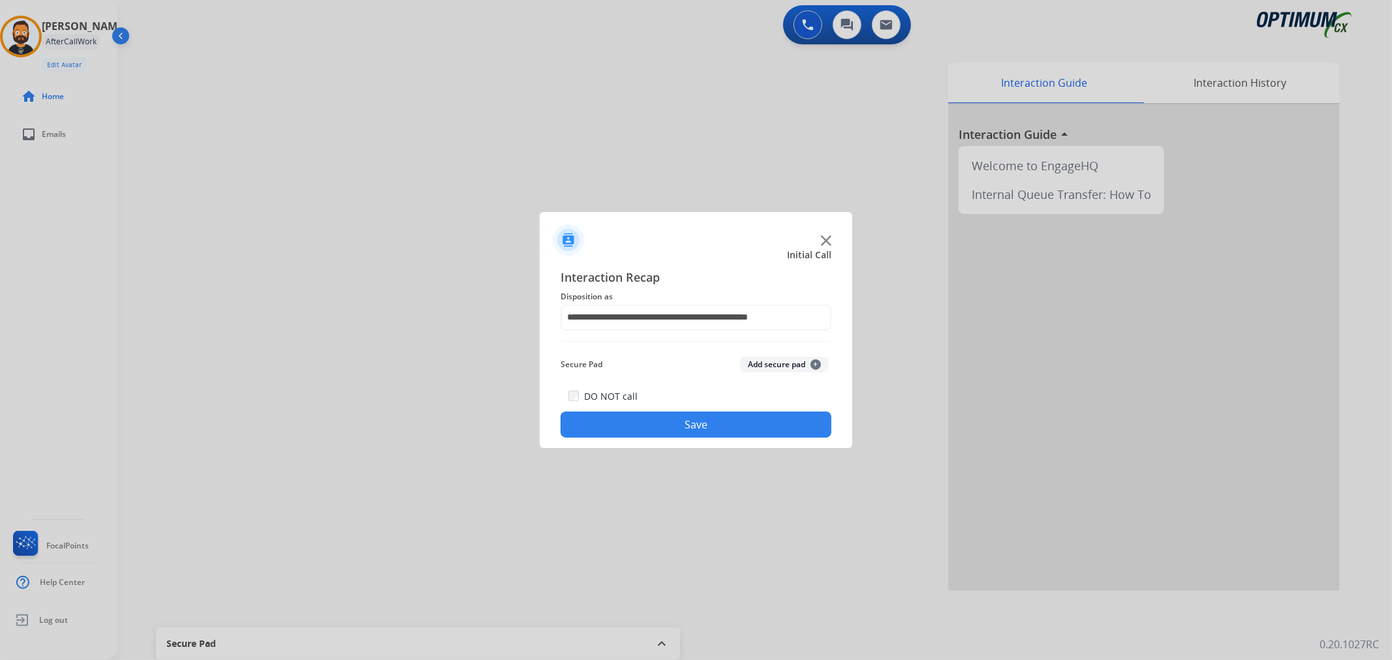
click at [669, 399] on div "DO NOT call Save" at bounding box center [695, 413] width 271 height 50
click at [681, 421] on button "Save" at bounding box center [695, 425] width 271 height 26
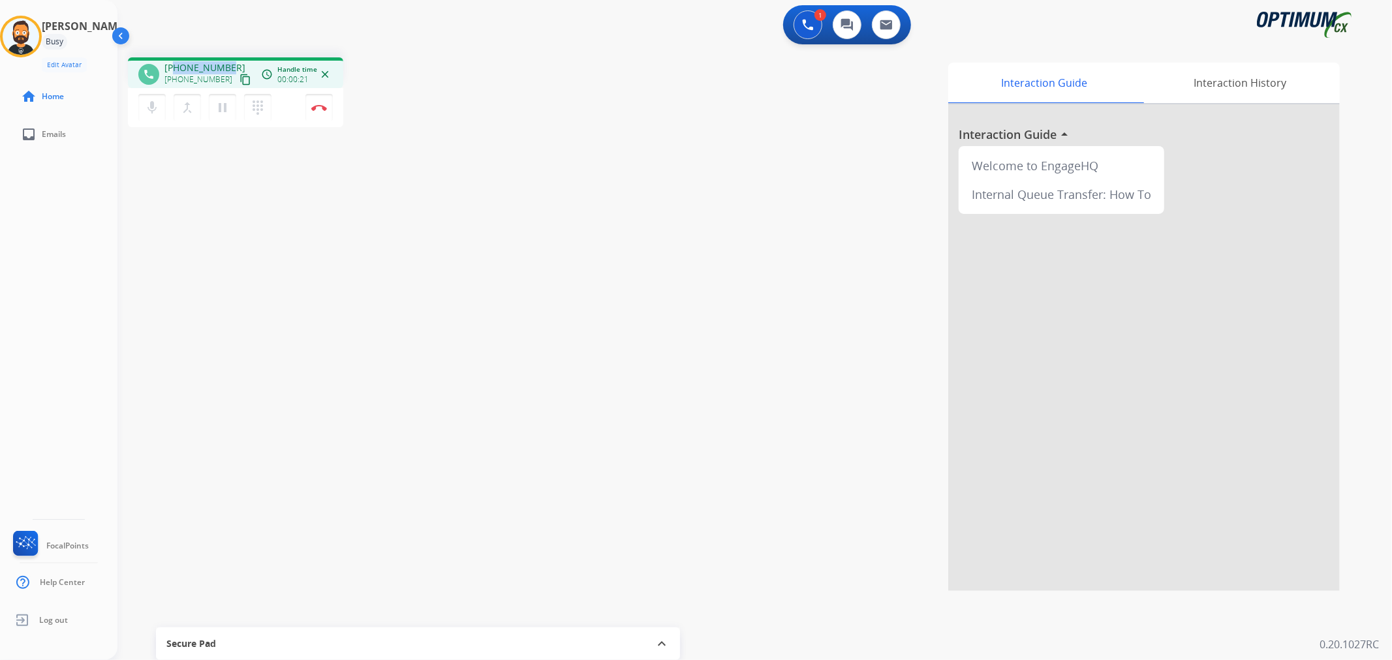
drag, startPoint x: 228, startPoint y: 57, endPoint x: 174, endPoint y: 64, distance: 55.3
click at [174, 64] on div "phone [PHONE_NUMBER] [PHONE_NUMBER] content_copy access_time Call metrics Queue…" at bounding box center [235, 72] width 215 height 31
copy span "2708898705"
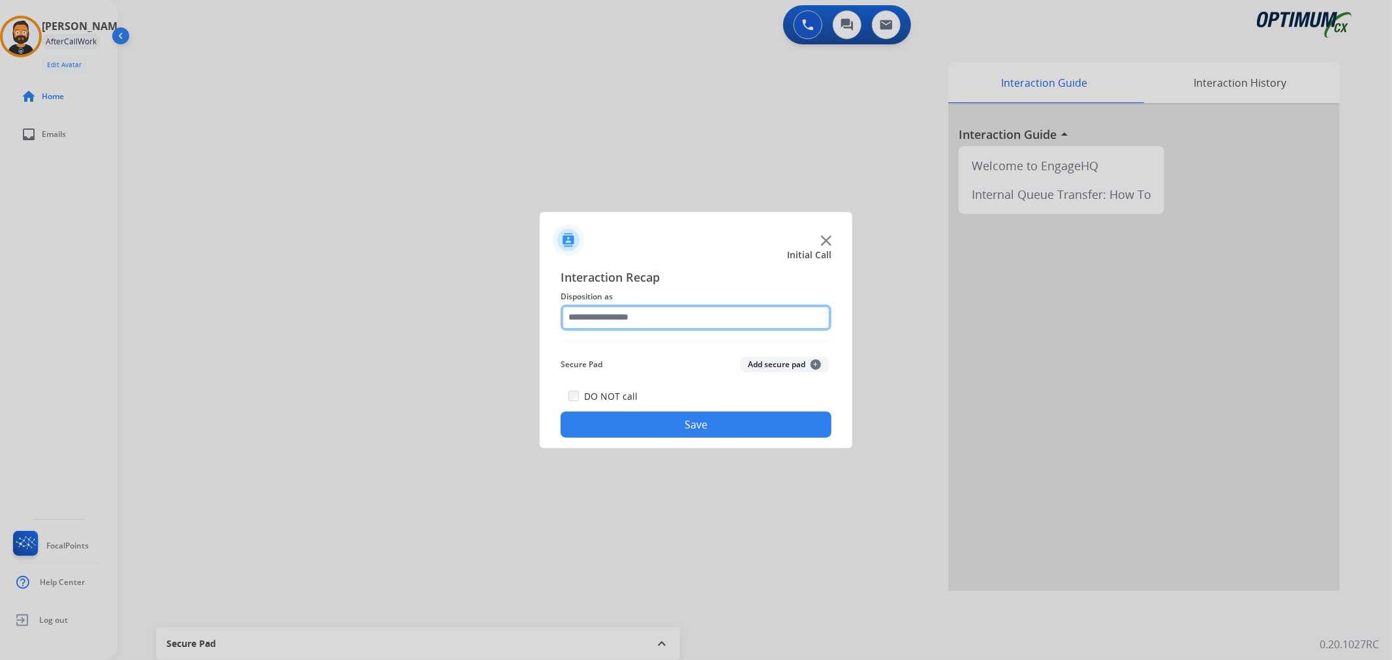
click at [680, 314] on input "text" at bounding box center [695, 318] width 271 height 26
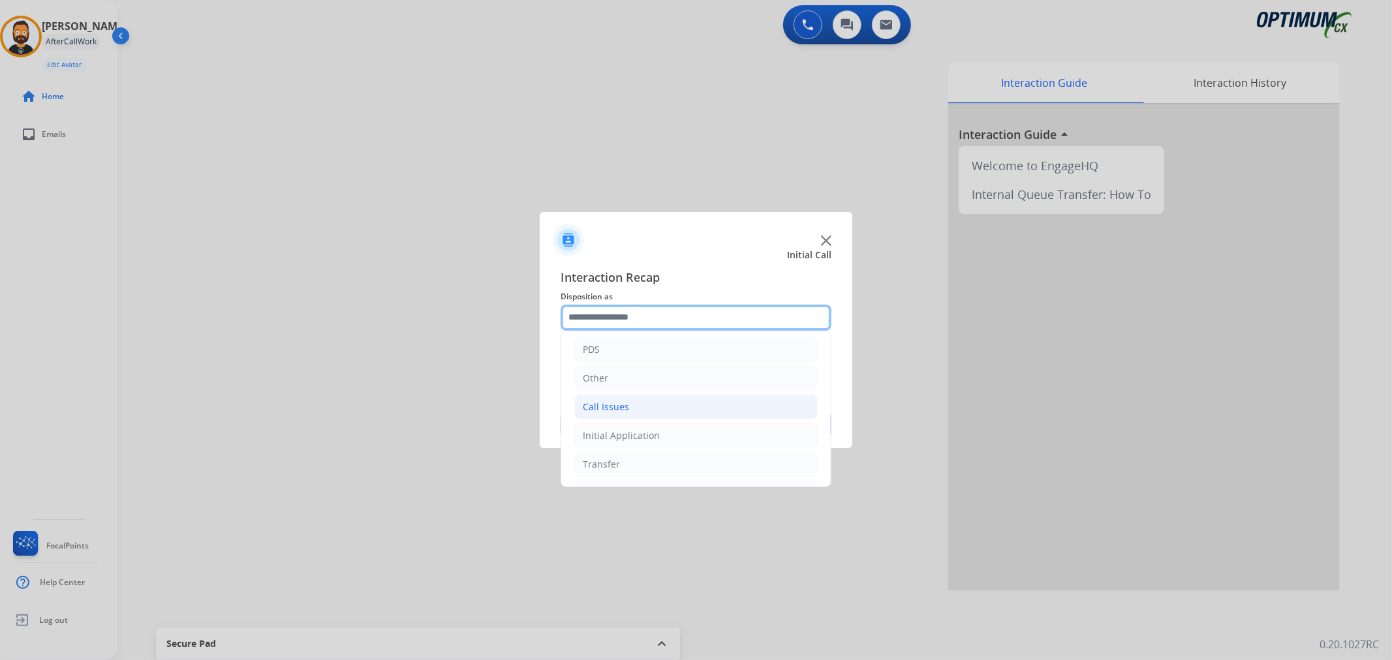
scroll to position [89, 0]
click at [653, 408] on div "Initial Application" at bounding box center [621, 407] width 77 height 13
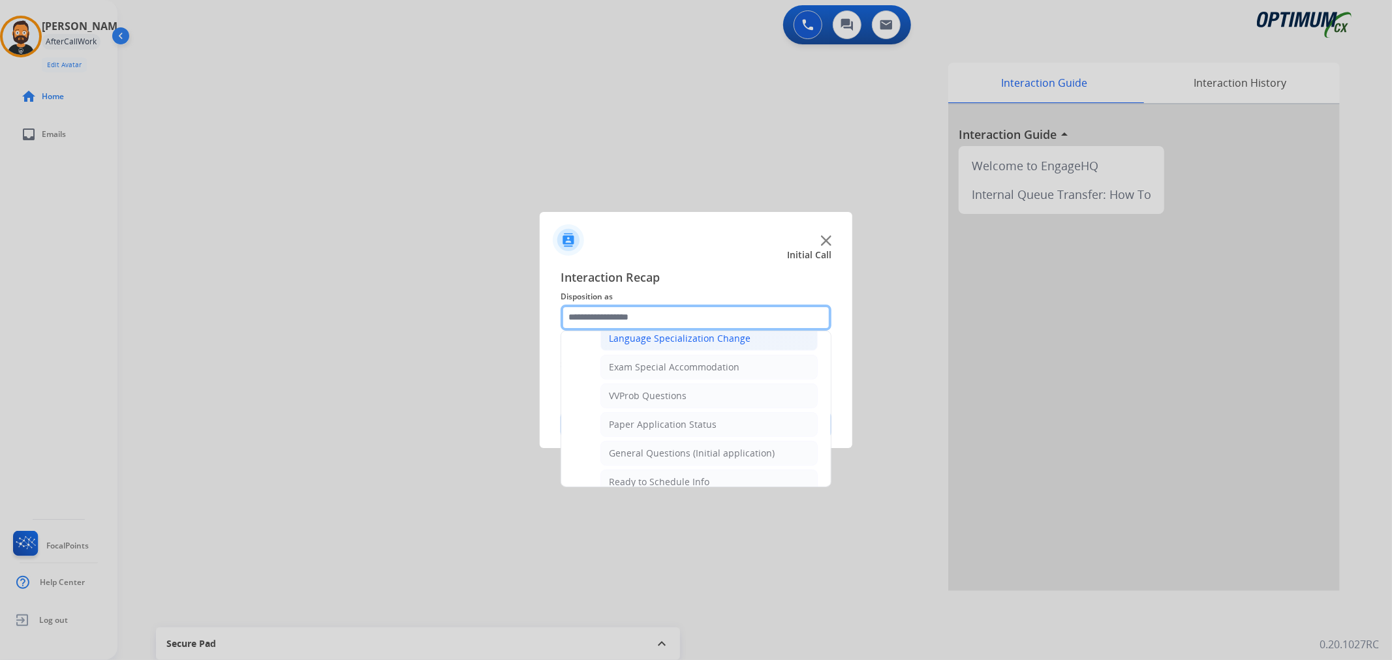
scroll to position [694, 0]
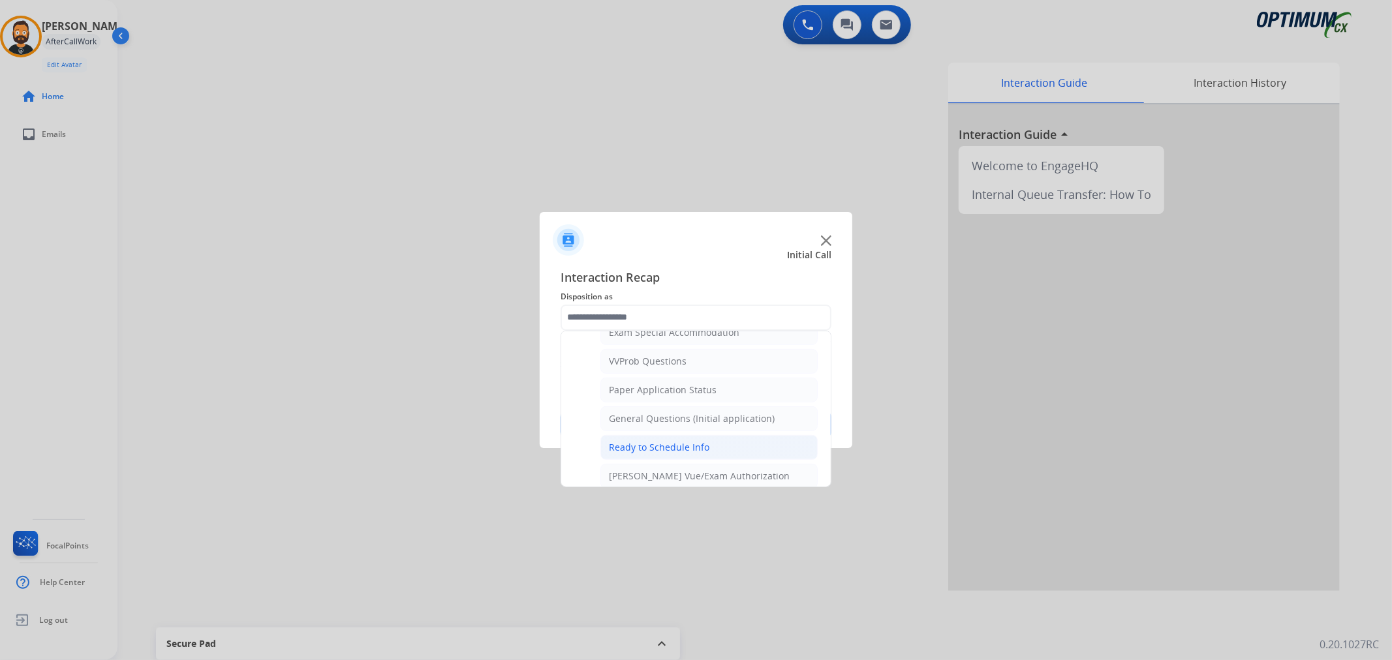
click at [681, 448] on div "Ready to Schedule Info" at bounding box center [659, 447] width 100 height 13
type input "**********"
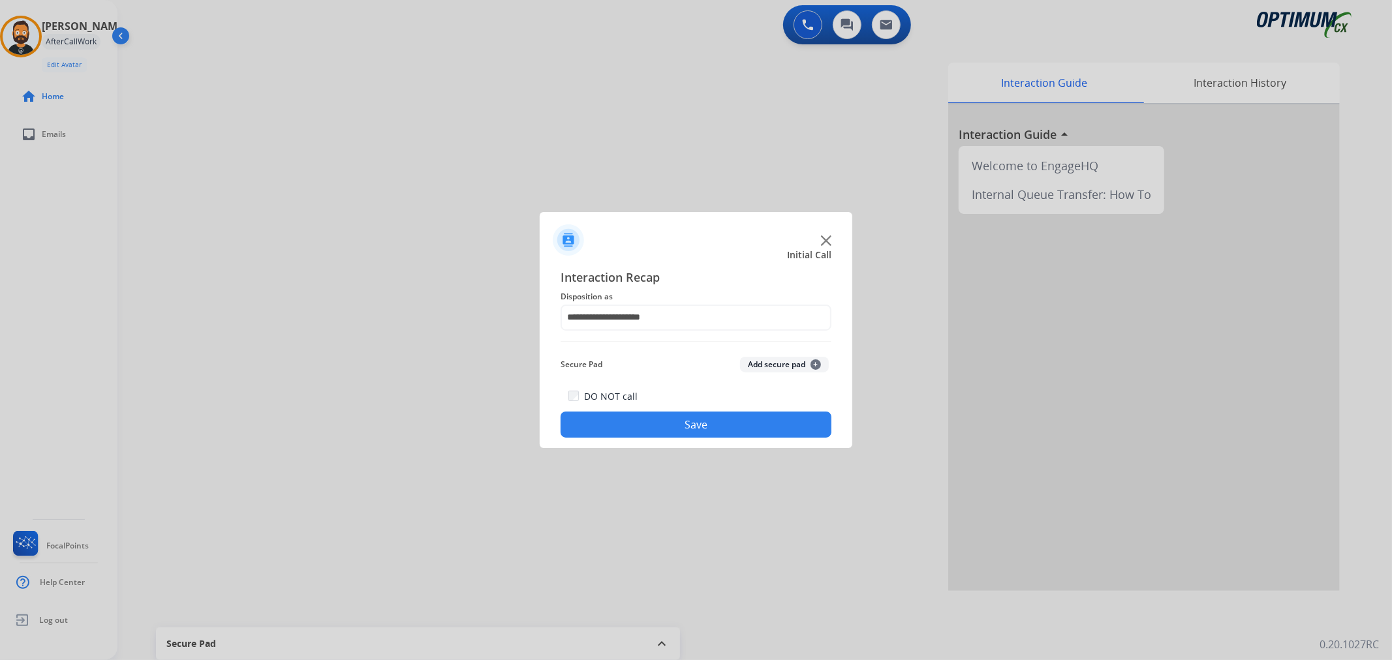
click at [687, 432] on button "Save" at bounding box center [695, 425] width 271 height 26
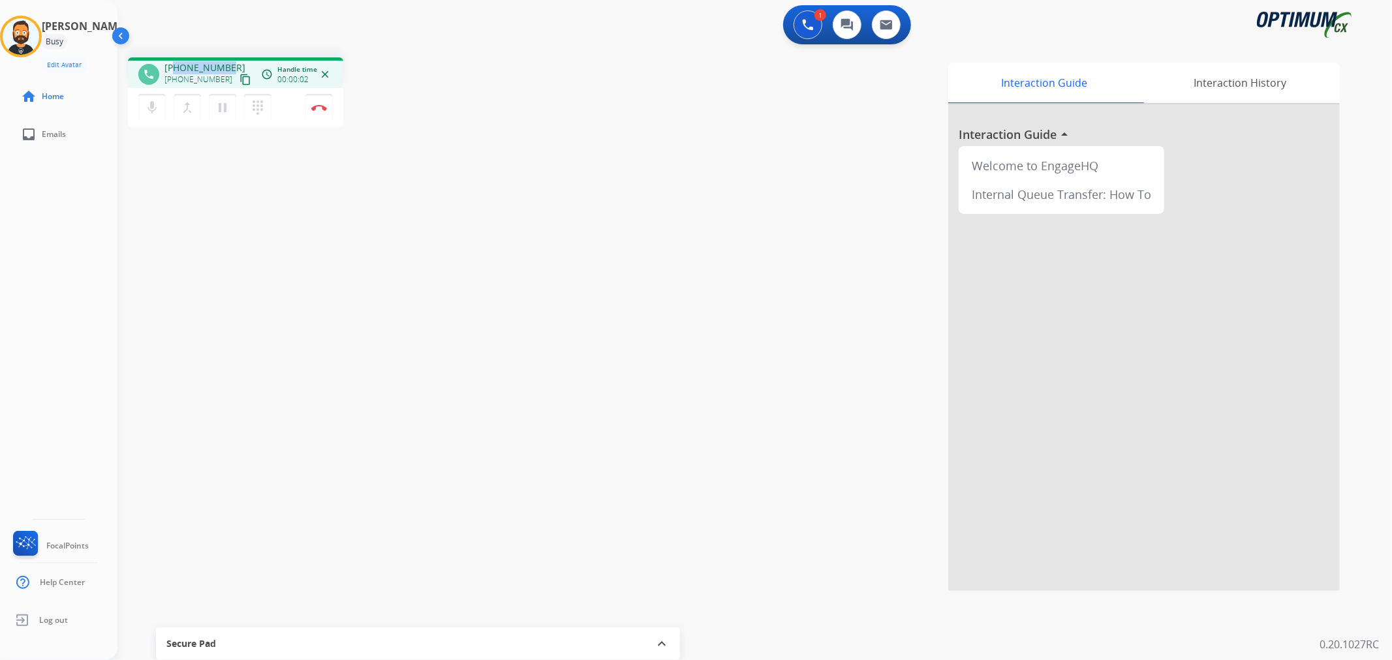
drag, startPoint x: 227, startPoint y: 62, endPoint x: 174, endPoint y: 67, distance: 53.1
click at [174, 67] on div "[PHONE_NUMBER] [PHONE_NUMBER] content_copy" at bounding box center [208, 74] width 89 height 26
copy span "4044547369"
click at [321, 104] on img at bounding box center [319, 107] width 16 height 7
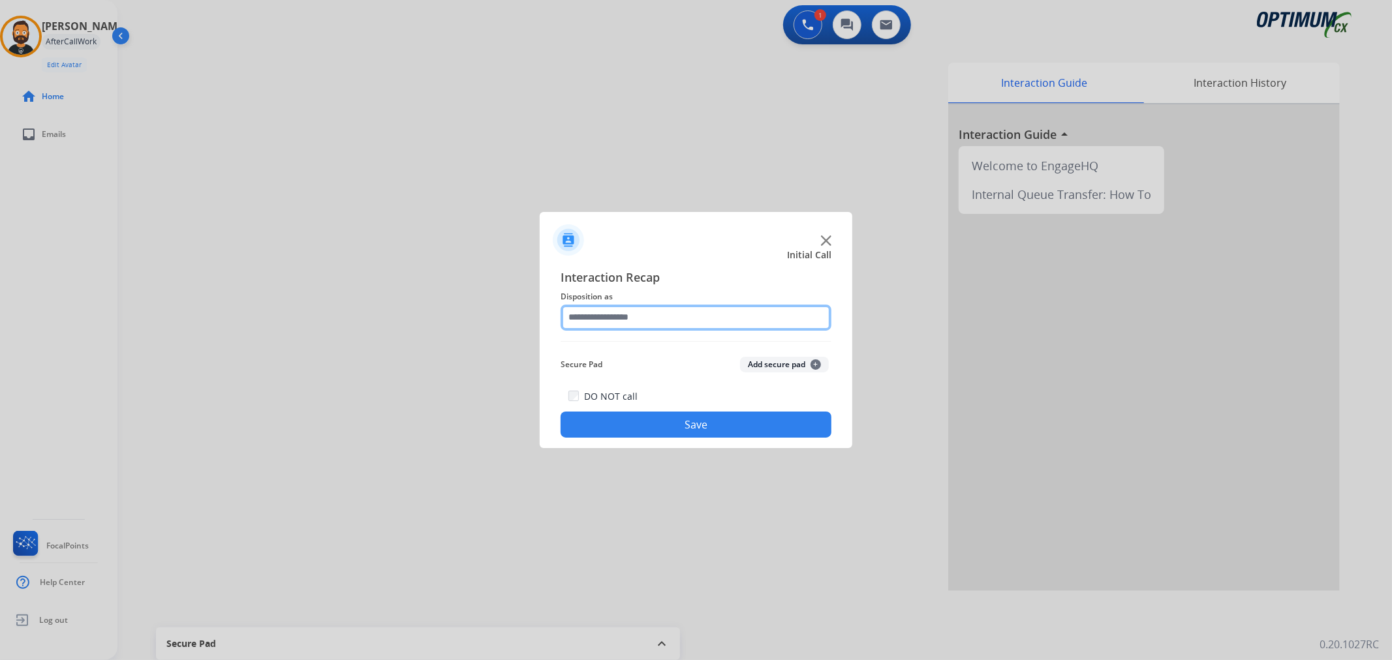
click at [628, 316] on input "text" at bounding box center [695, 318] width 271 height 26
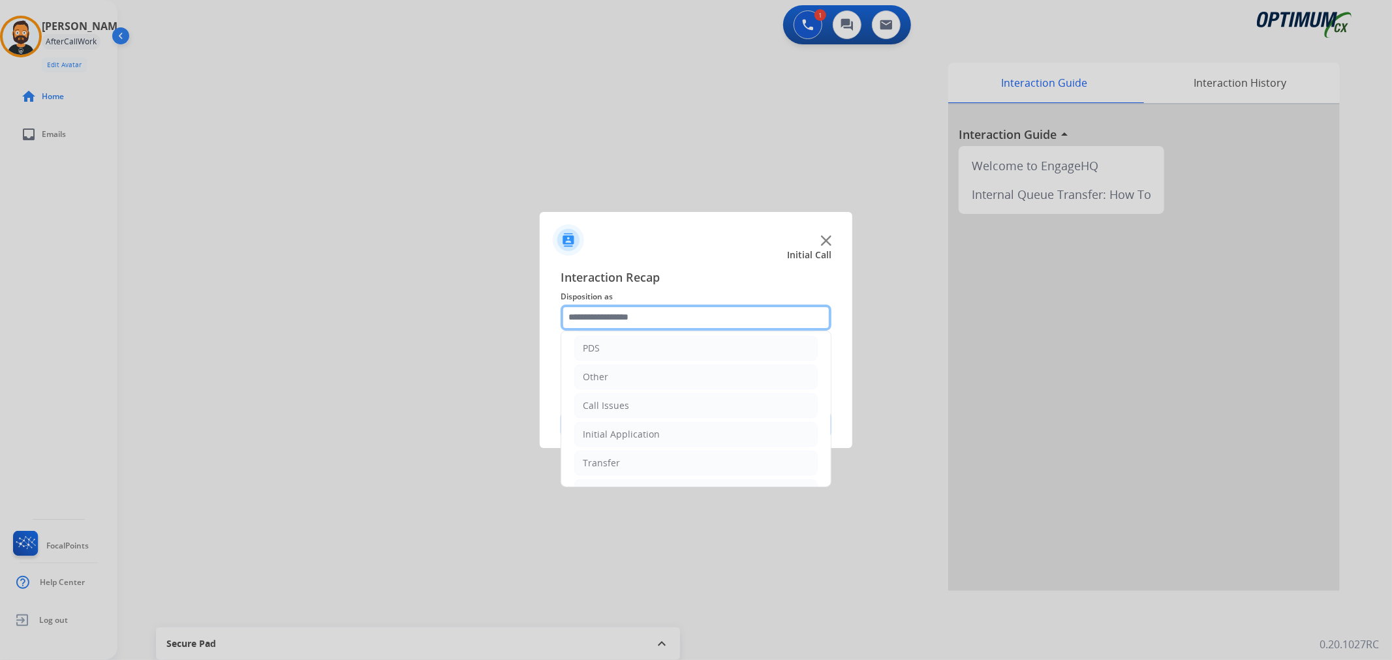
scroll to position [89, 0]
click at [647, 459] on li "Renewal" at bounding box center [695, 465] width 243 height 25
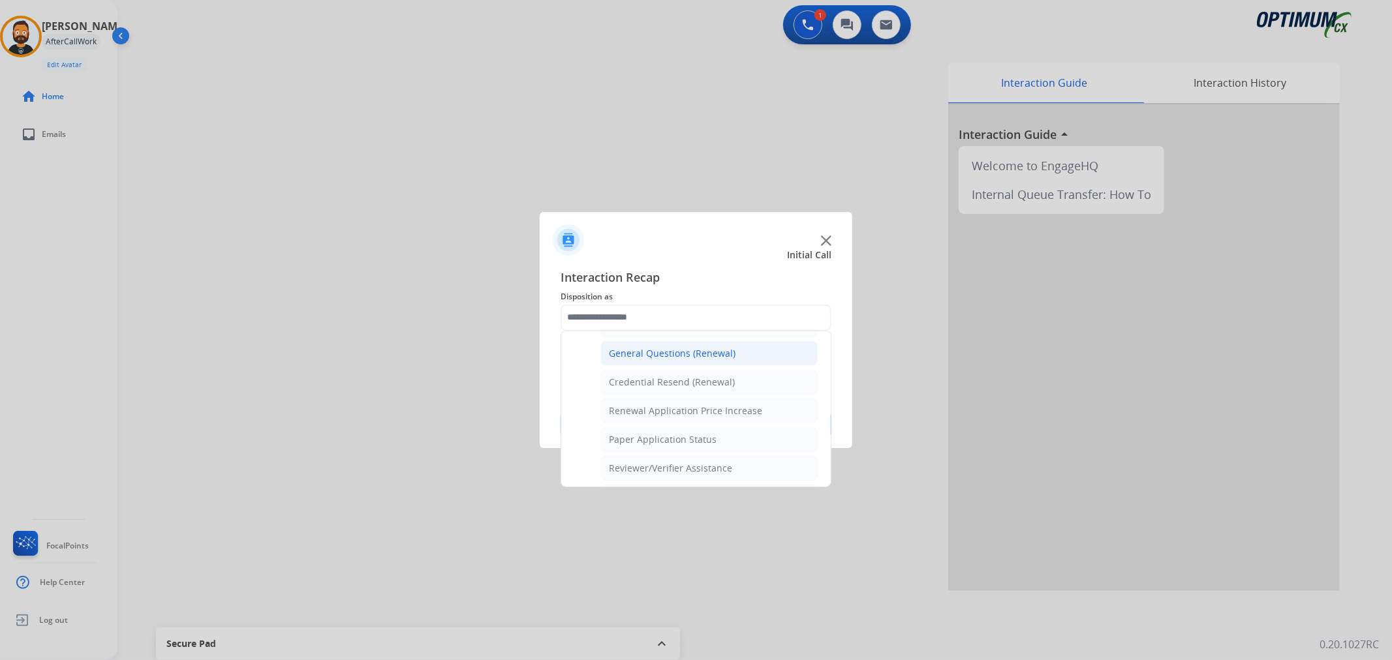
click at [659, 360] on div "General Questions (Renewal)" at bounding box center [672, 353] width 127 height 13
type input "**********"
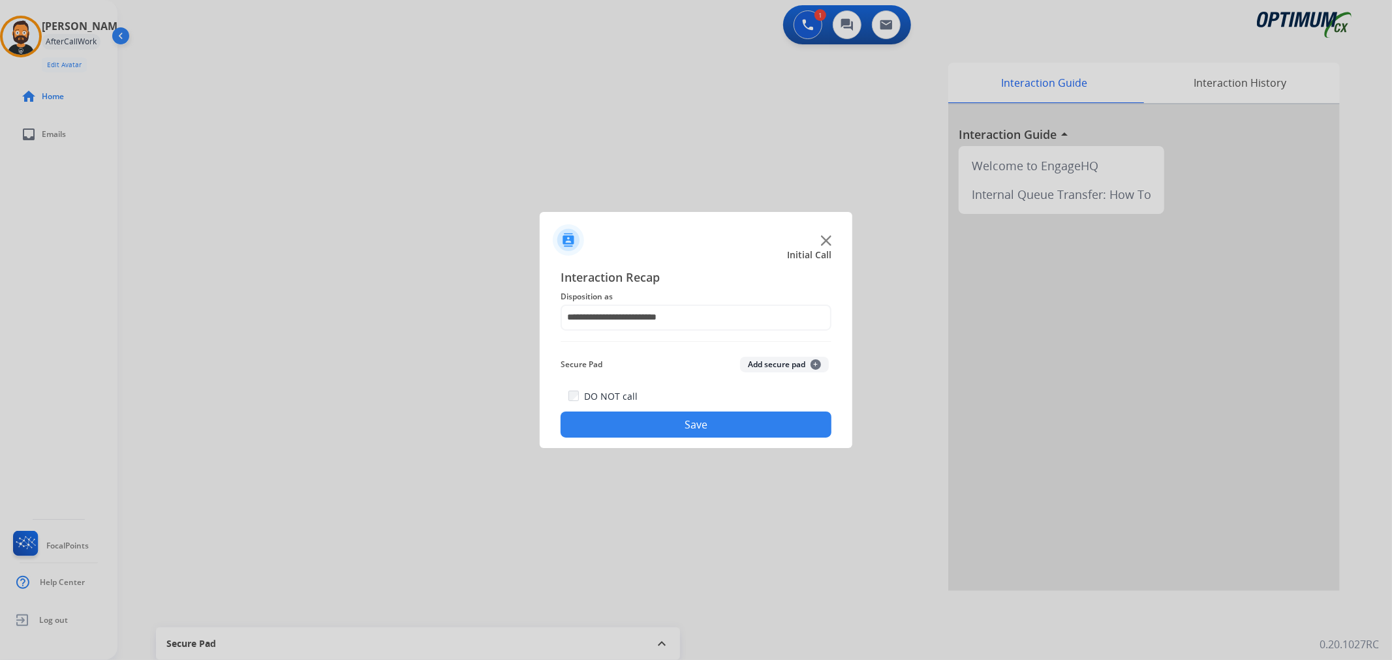
click at [654, 428] on button "Save" at bounding box center [695, 425] width 271 height 26
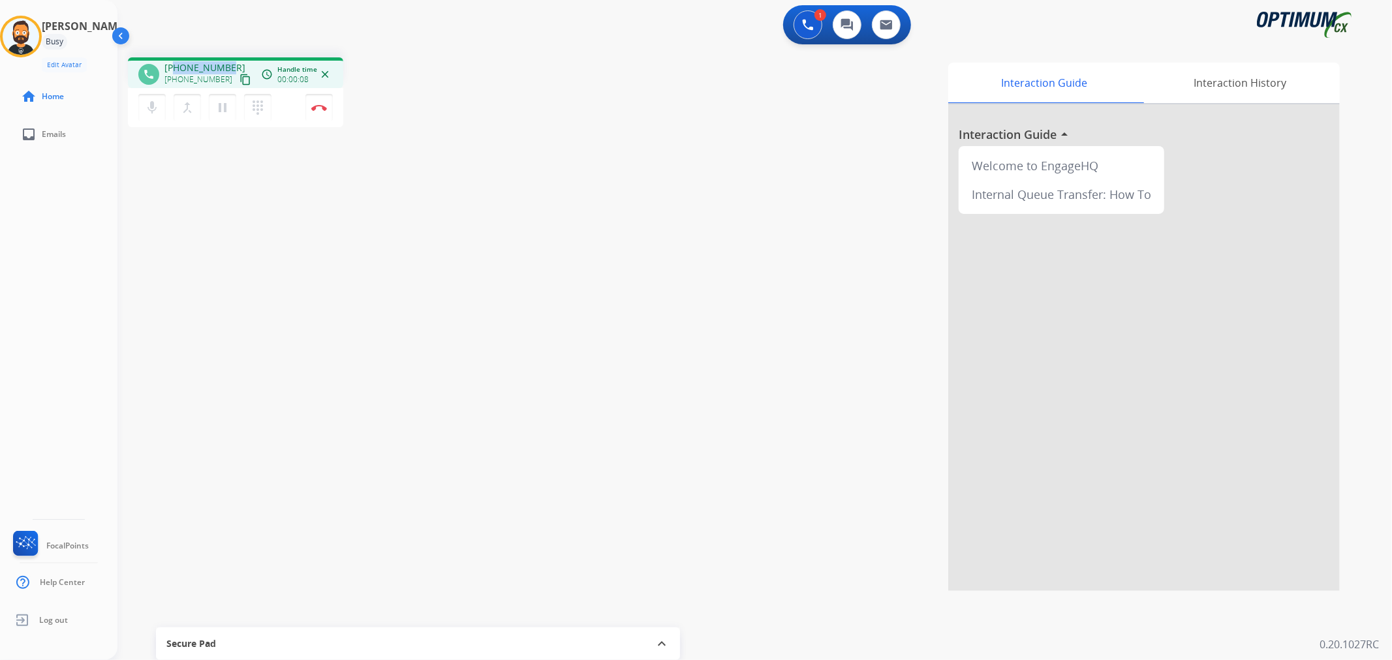
drag, startPoint x: 226, startPoint y: 63, endPoint x: 175, endPoint y: 65, distance: 50.9
click at [175, 65] on span "[PHONE_NUMBER]" at bounding box center [204, 67] width 81 height 13
copy span "7736299479"
click at [316, 109] on img at bounding box center [319, 107] width 16 height 7
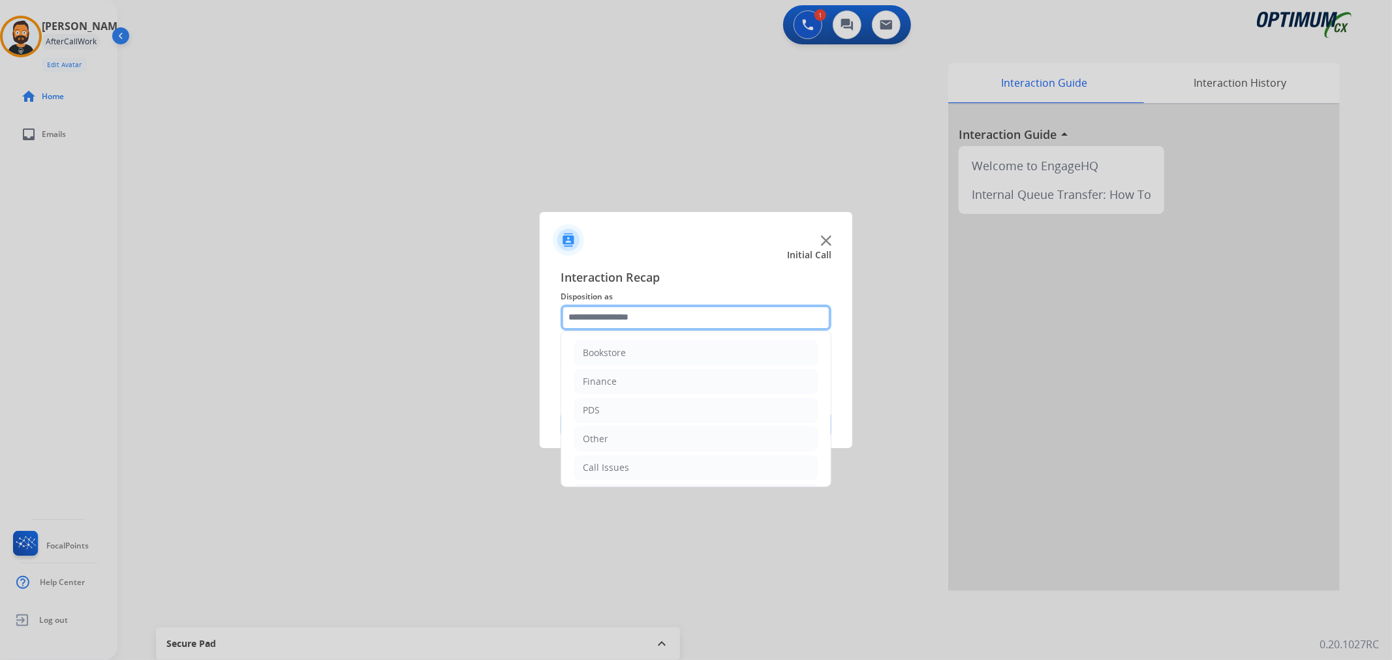
click at [599, 313] on input "text" at bounding box center [695, 318] width 271 height 26
click at [639, 408] on div "Initial Application" at bounding box center [621, 407] width 77 height 13
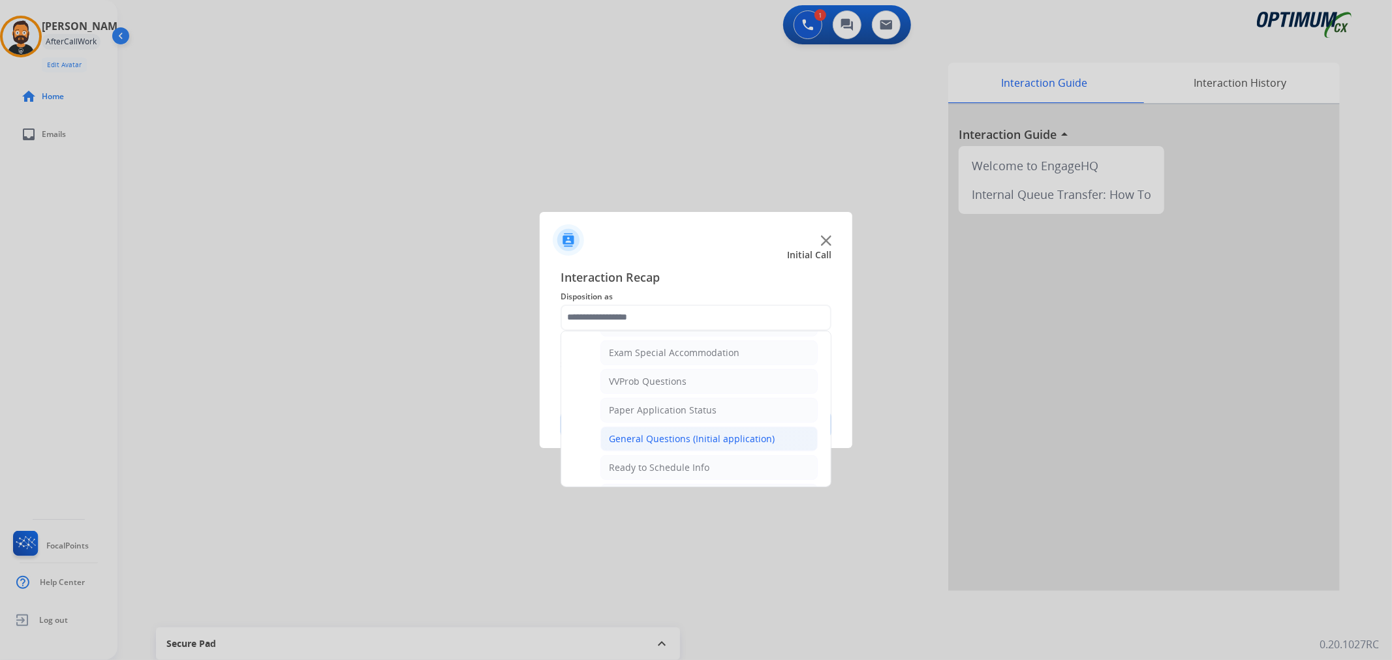
click at [668, 431] on li "General Questions (Initial application)" at bounding box center [708, 439] width 217 height 25
type input "**********"
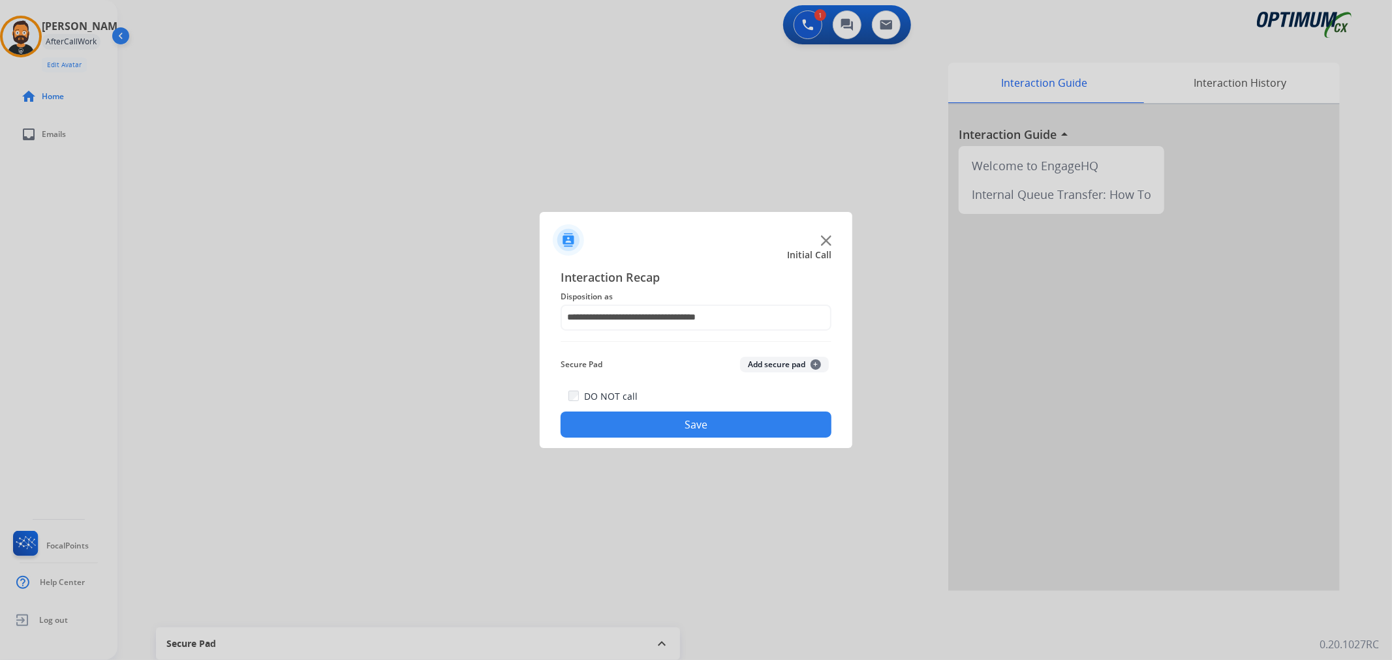
click at [668, 431] on button "Save" at bounding box center [695, 425] width 271 height 26
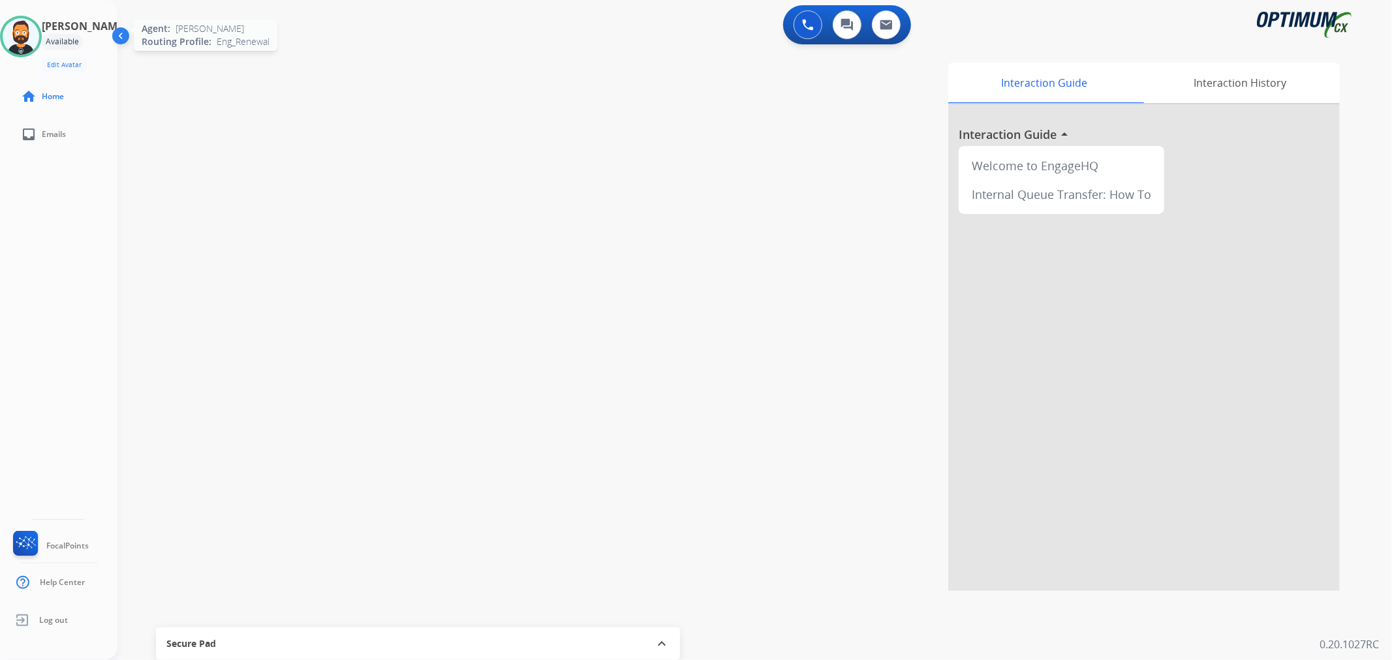
click at [39, 40] on img at bounding box center [21, 36] width 37 height 37
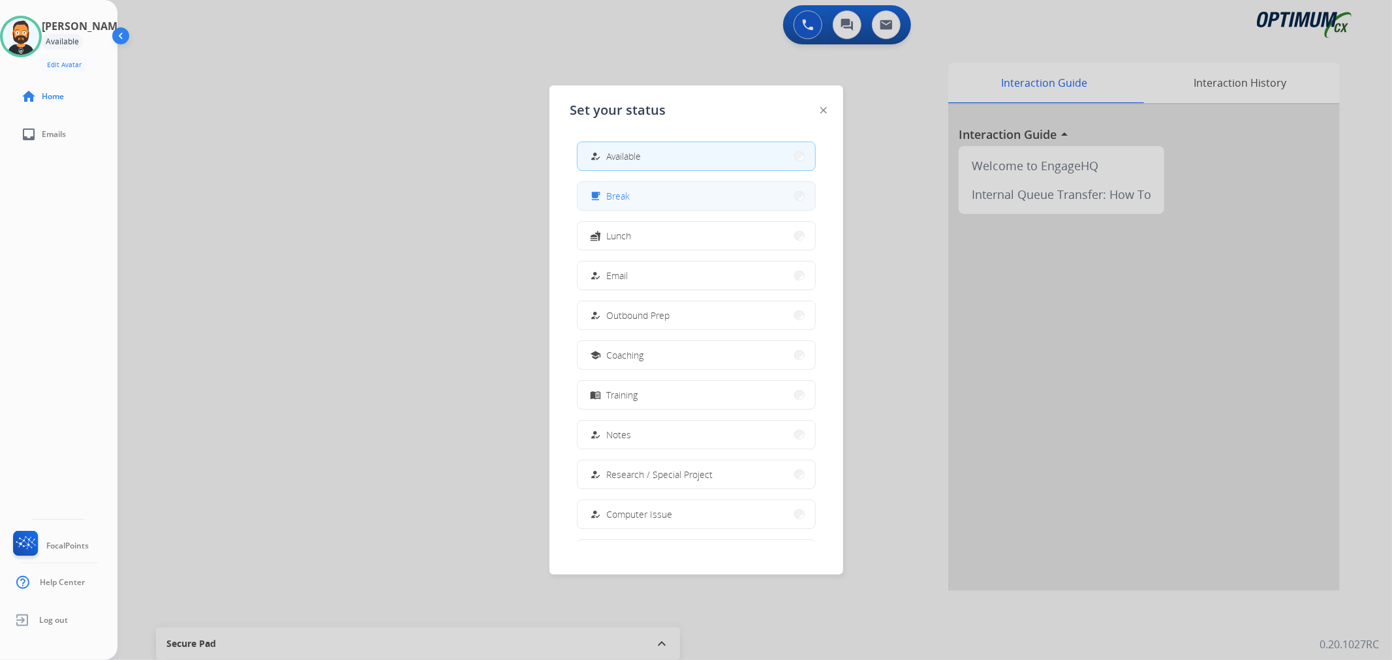
click at [601, 187] on button "free_breakfast Break" at bounding box center [695, 196] width 237 height 28
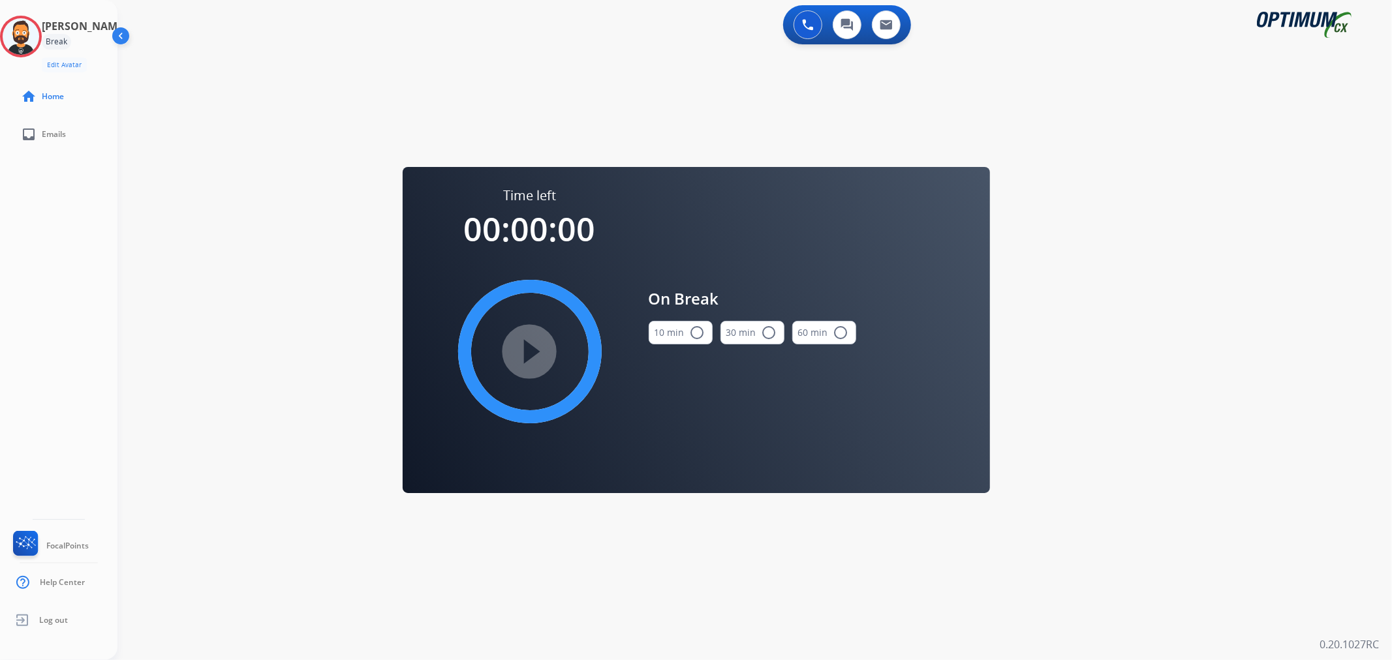
click at [690, 331] on mat-icon "radio_button_unchecked" at bounding box center [698, 333] width 16 height 16
click at [538, 344] on mat-icon "play_circle_filled" at bounding box center [530, 352] width 16 height 16
drag, startPoint x: 38, startPoint y: 24, endPoint x: 75, endPoint y: 46, distance: 43.3
click at [38, 24] on icon at bounding box center [21, 37] width 42 height 42
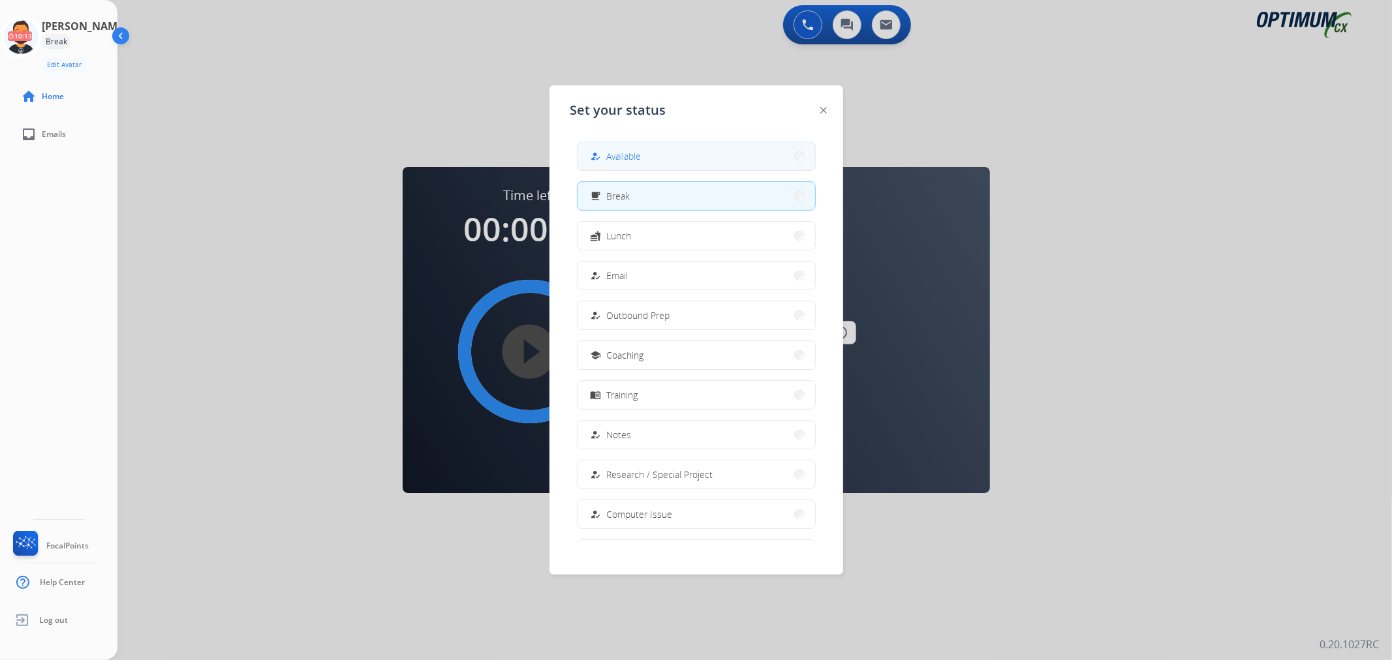
click at [675, 149] on button "how_to_reg Available" at bounding box center [695, 156] width 237 height 28
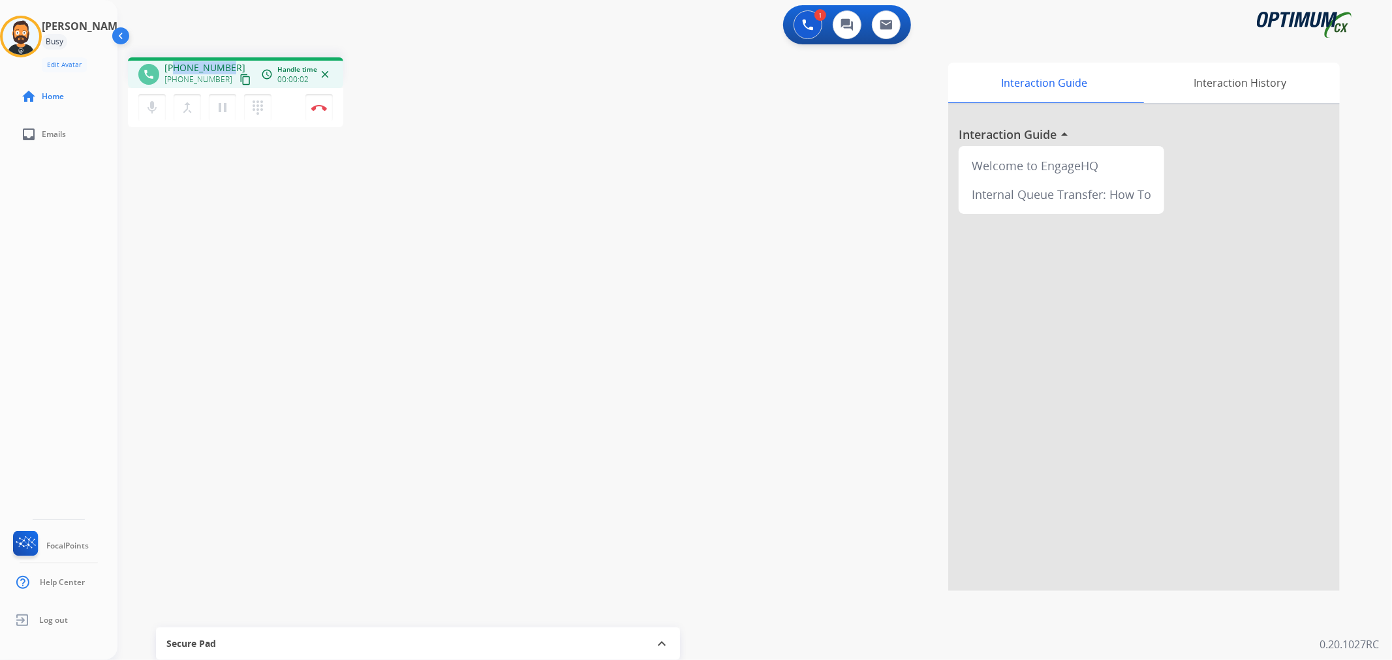
drag, startPoint x: 229, startPoint y: 63, endPoint x: 175, endPoint y: 64, distance: 54.2
click at [175, 64] on div "[PHONE_NUMBER] [PHONE_NUMBER] content_copy" at bounding box center [208, 74] width 89 height 26
copy span "7062722980"
click at [223, 105] on mat-icon "pause" at bounding box center [223, 108] width 16 height 16
click at [221, 98] on button "play_arrow Hold" at bounding box center [222, 107] width 27 height 27
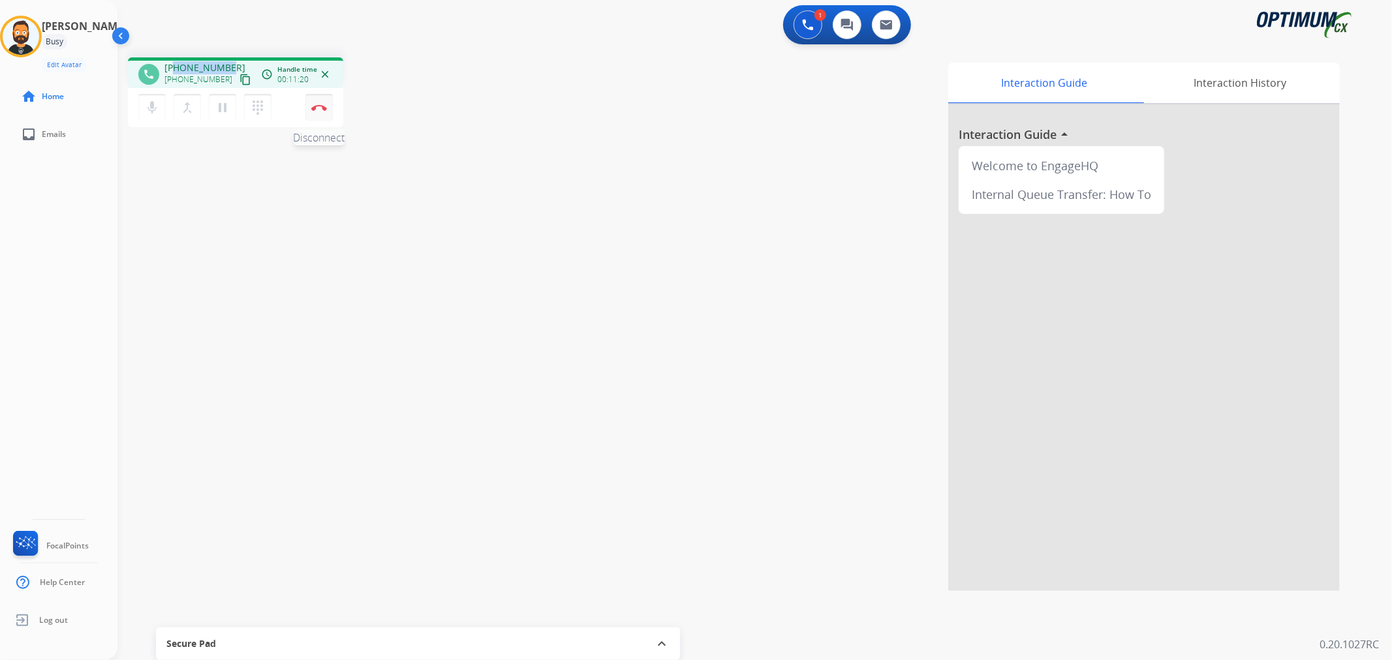
click at [316, 101] on button "Disconnect" at bounding box center [318, 107] width 27 height 27
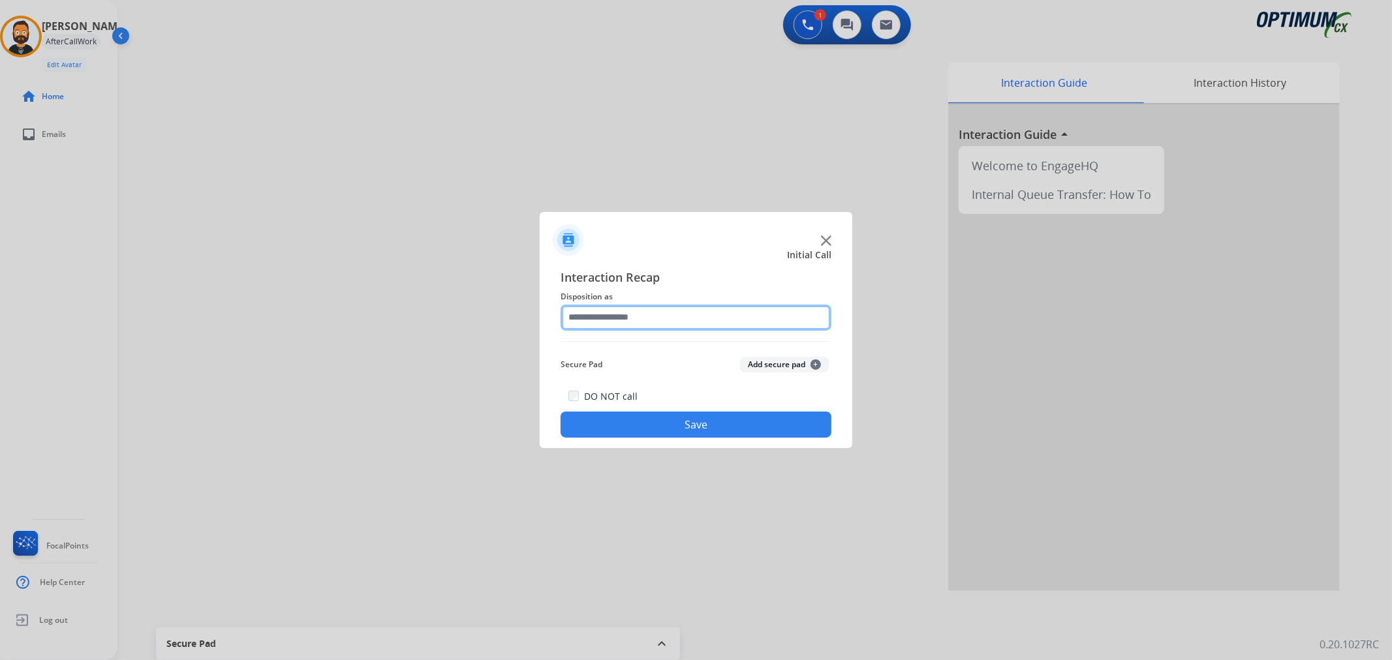
click at [669, 314] on input "text" at bounding box center [695, 318] width 271 height 26
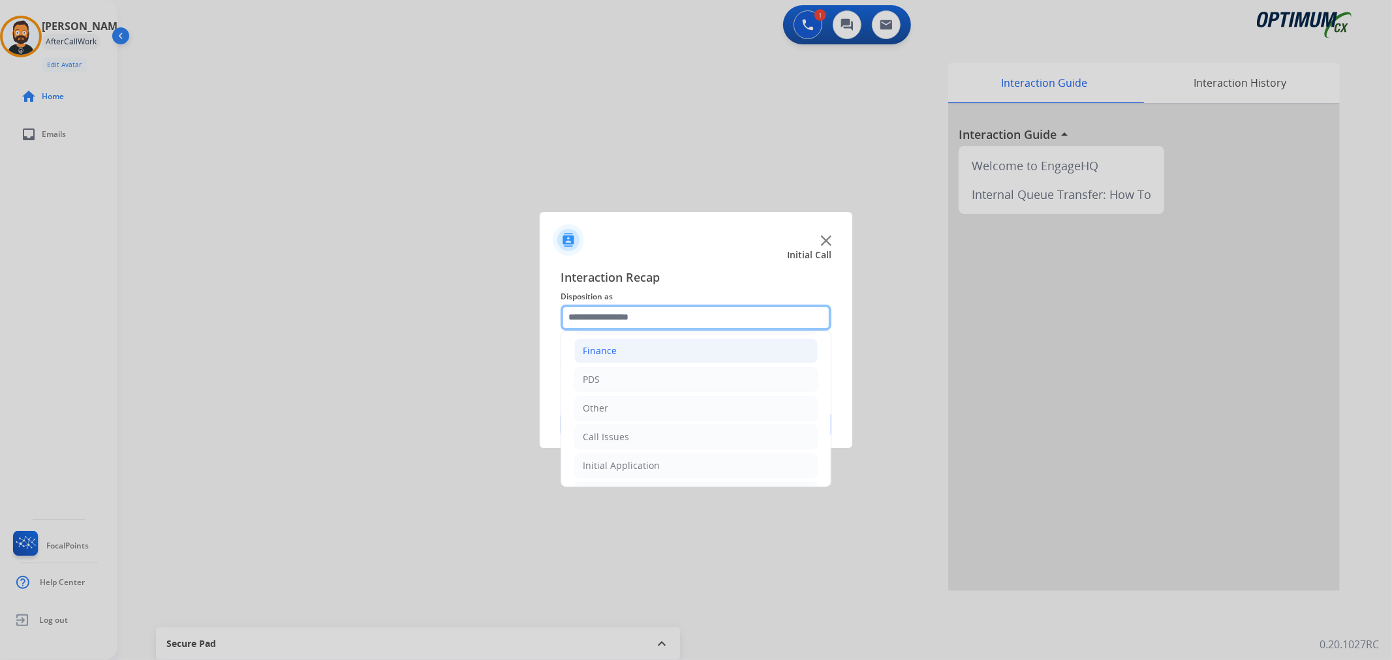
scroll to position [0, 0]
click at [651, 341] on li "Bookstore" at bounding box center [695, 353] width 243 height 25
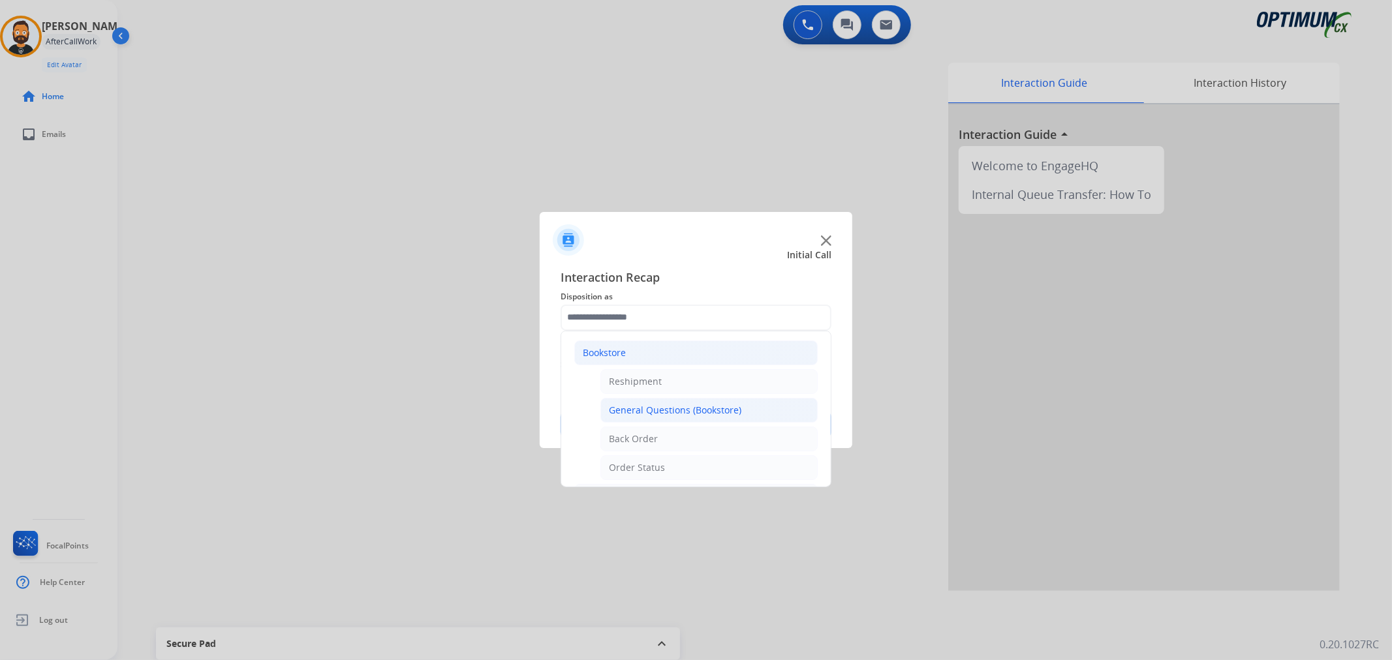
click at [670, 412] on div "General Questions (Bookstore)" at bounding box center [675, 410] width 132 height 13
type input "**********"
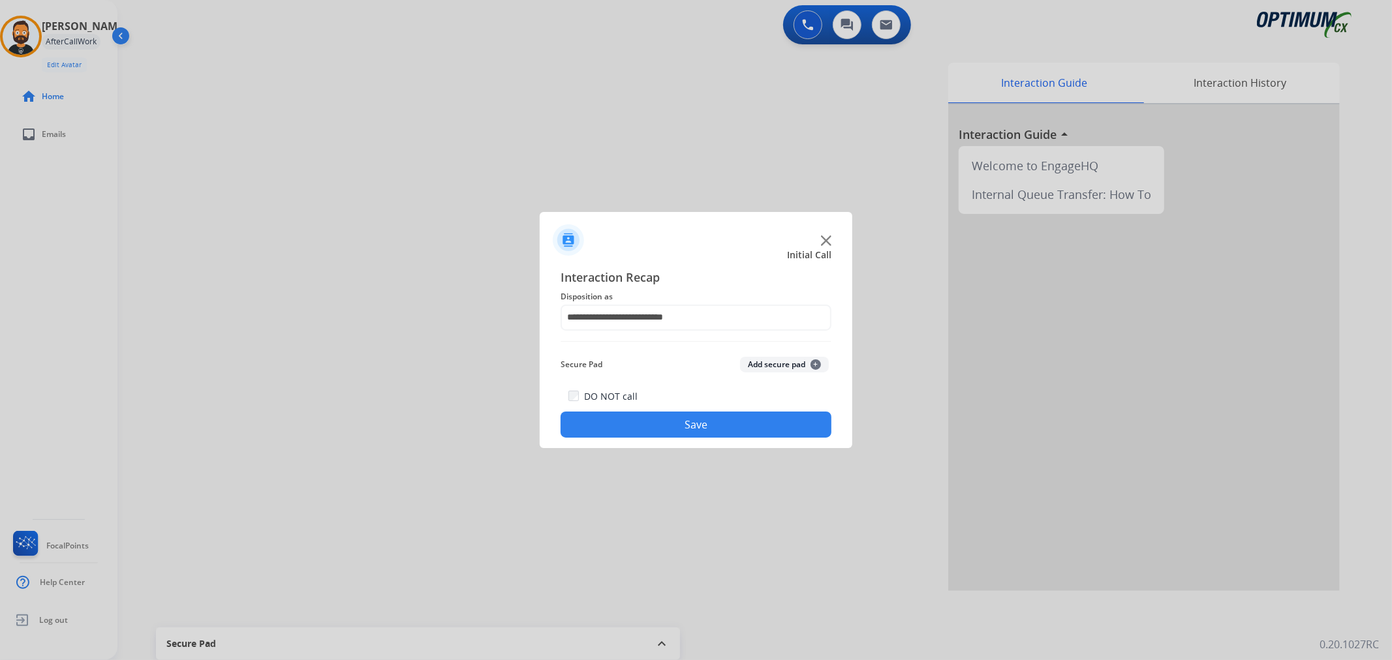
click at [670, 412] on button "Save" at bounding box center [695, 425] width 271 height 26
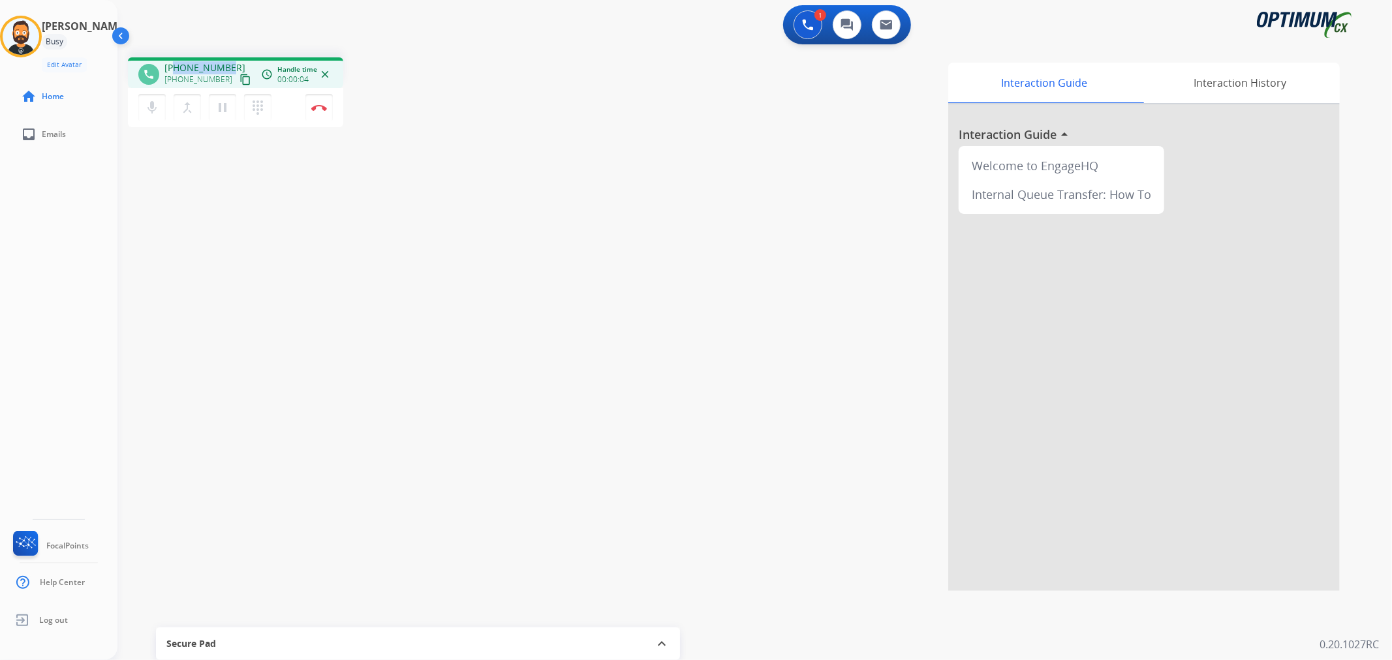
drag, startPoint x: 230, startPoint y: 62, endPoint x: 177, endPoint y: 63, distance: 52.8
click at [177, 63] on div "[PHONE_NUMBER] [PHONE_NUMBER] content_copy" at bounding box center [208, 74] width 89 height 26
copy span "9739459270"
click at [222, 108] on mat-icon "pause" at bounding box center [223, 108] width 16 height 16
click at [224, 105] on mat-icon "play_arrow" at bounding box center [223, 108] width 16 height 16
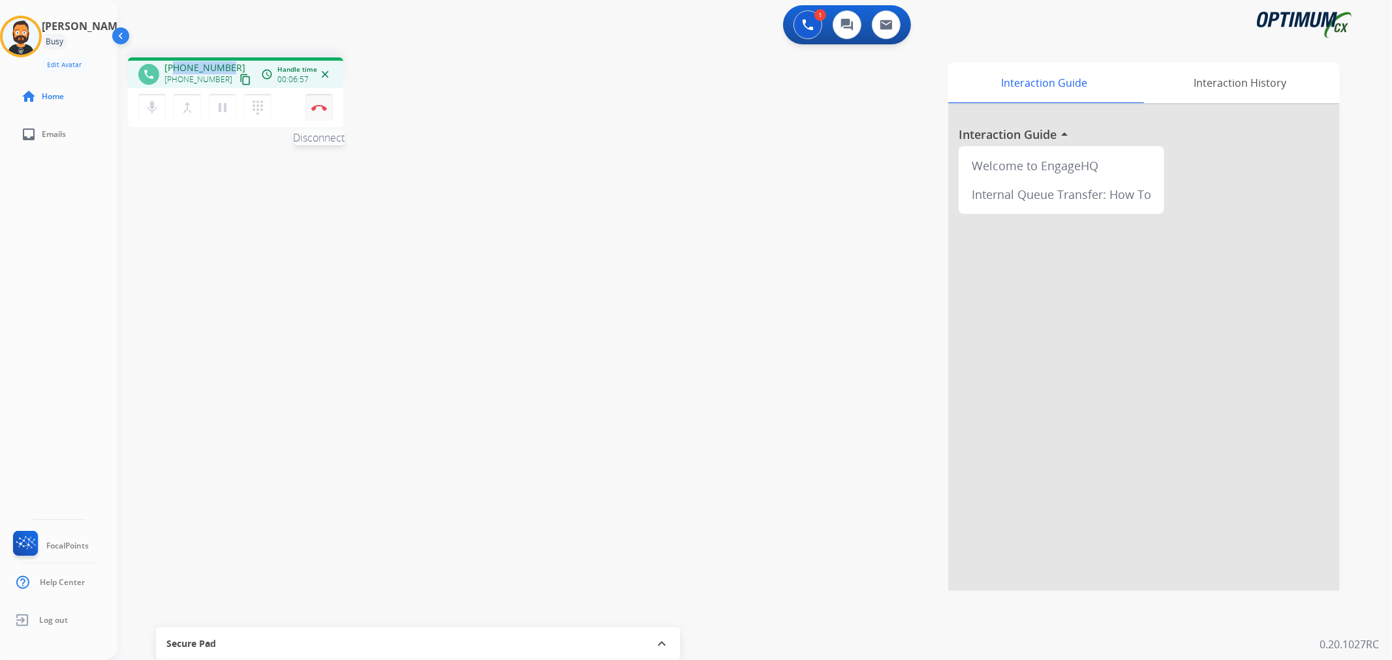
click at [328, 110] on button "Disconnect" at bounding box center [318, 107] width 27 height 27
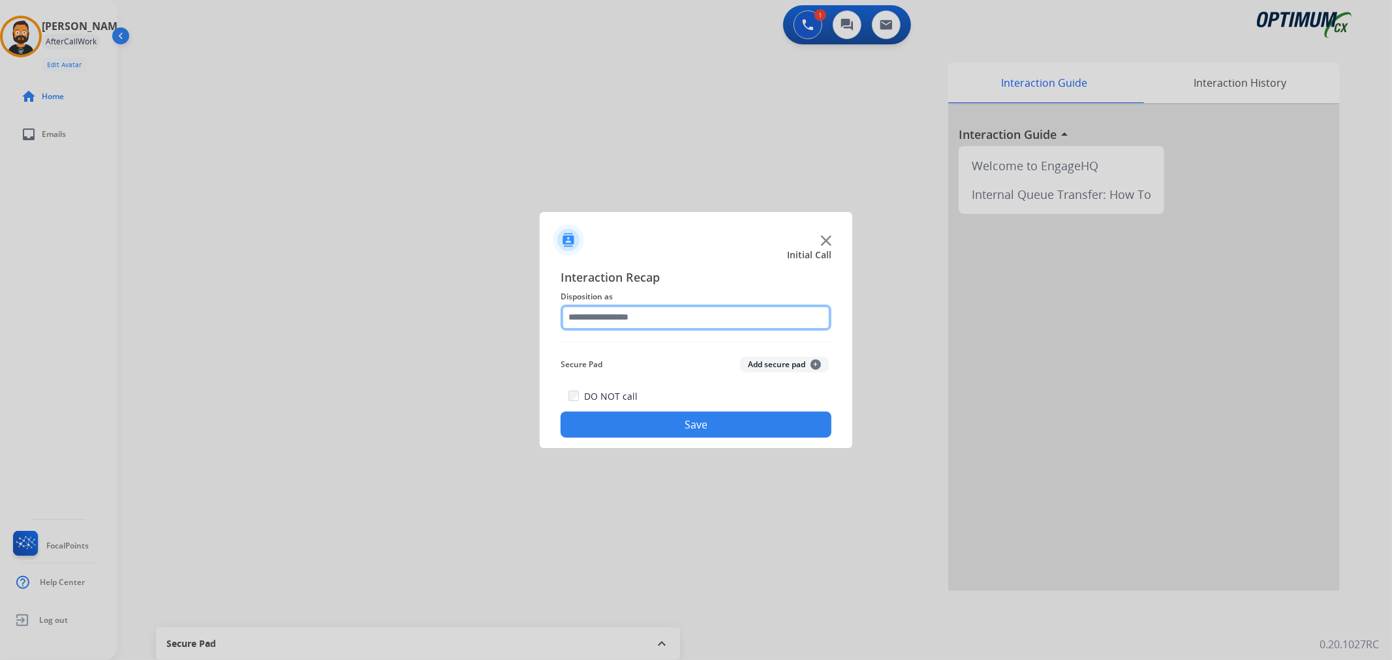
click at [620, 314] on input "text" at bounding box center [695, 318] width 271 height 26
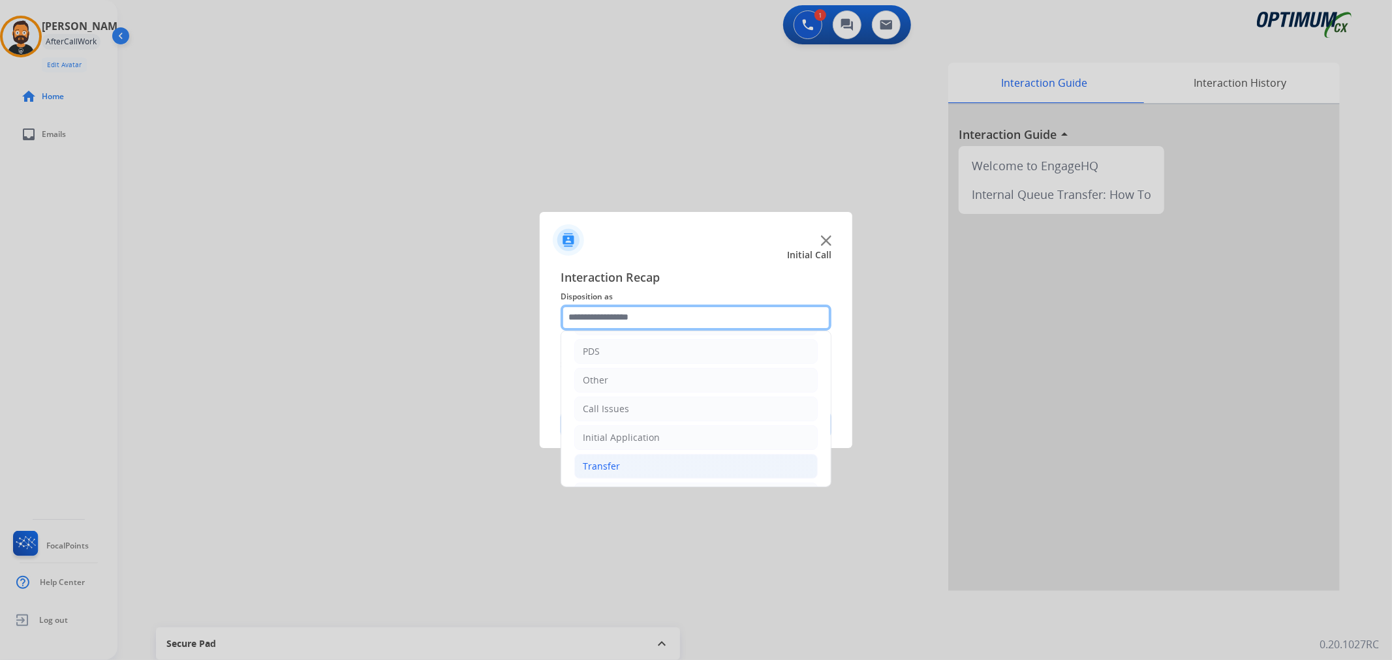
scroll to position [89, 0]
click at [620, 461] on li "Renewal" at bounding box center [695, 465] width 243 height 25
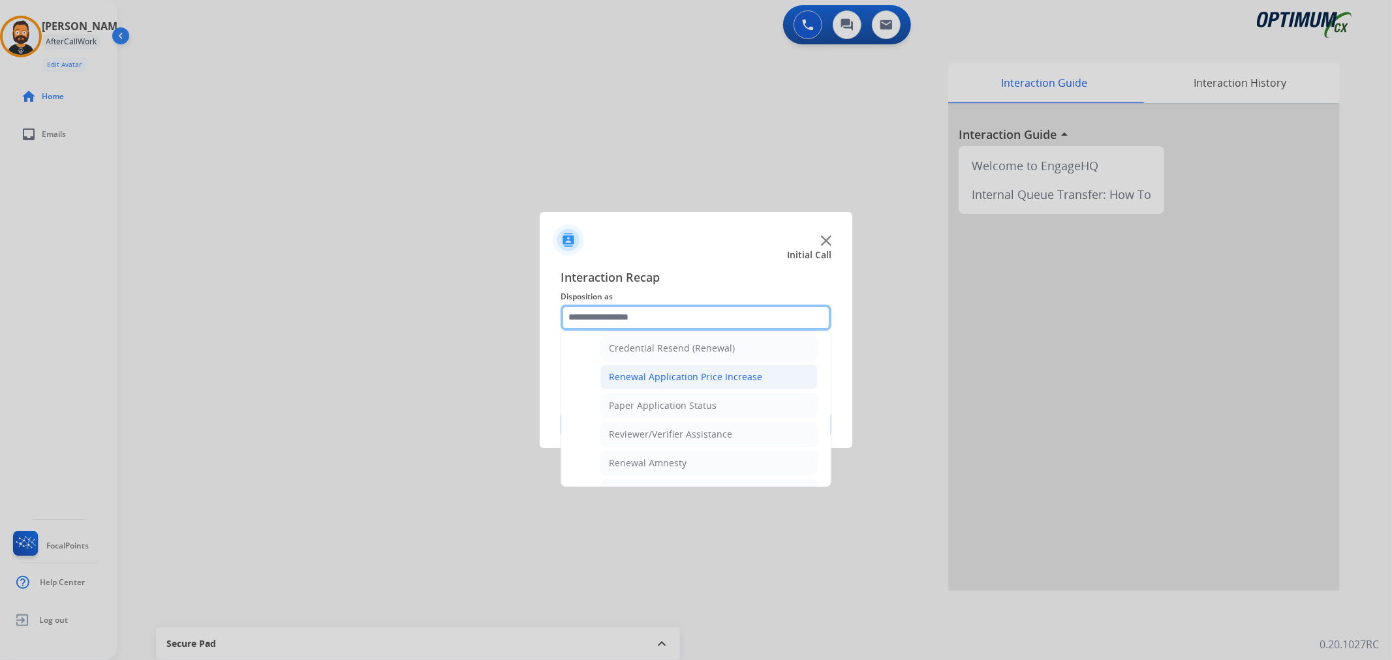
scroll to position [386, 0]
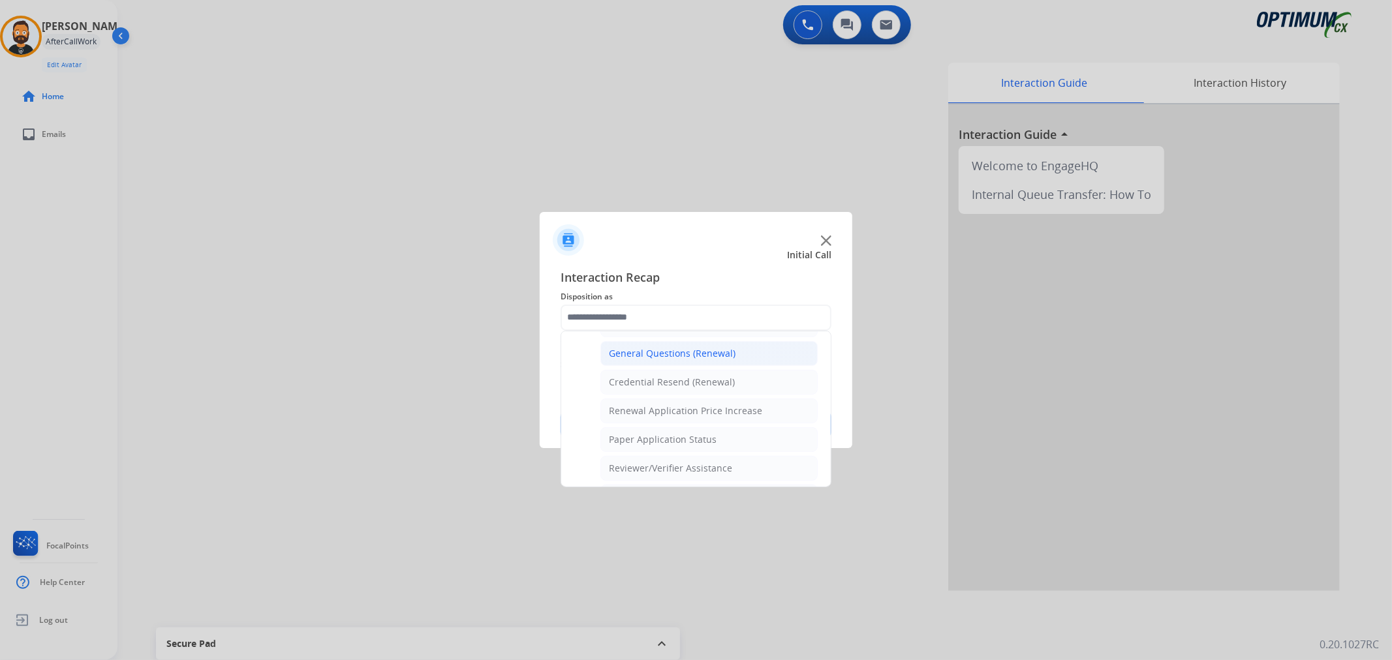
click at [671, 359] on div "General Questions (Renewal)" at bounding box center [672, 353] width 127 height 13
type input "**********"
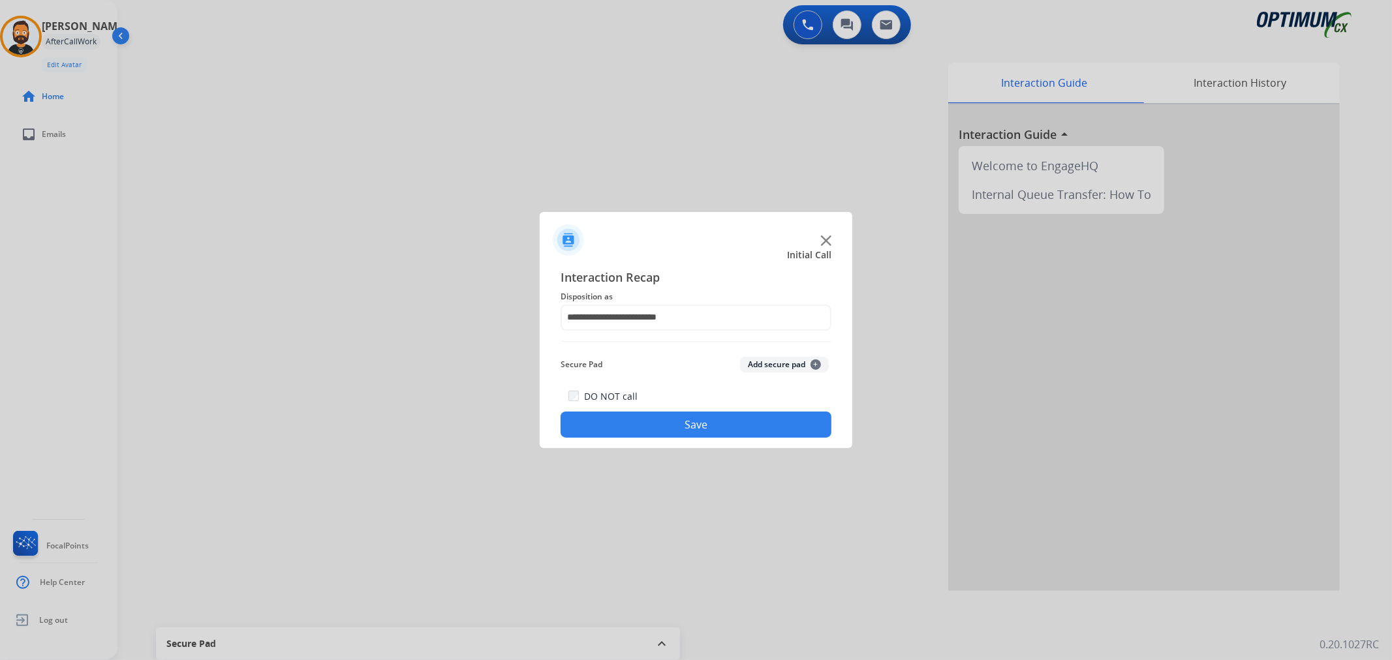
click at [657, 424] on button "Save" at bounding box center [695, 425] width 271 height 26
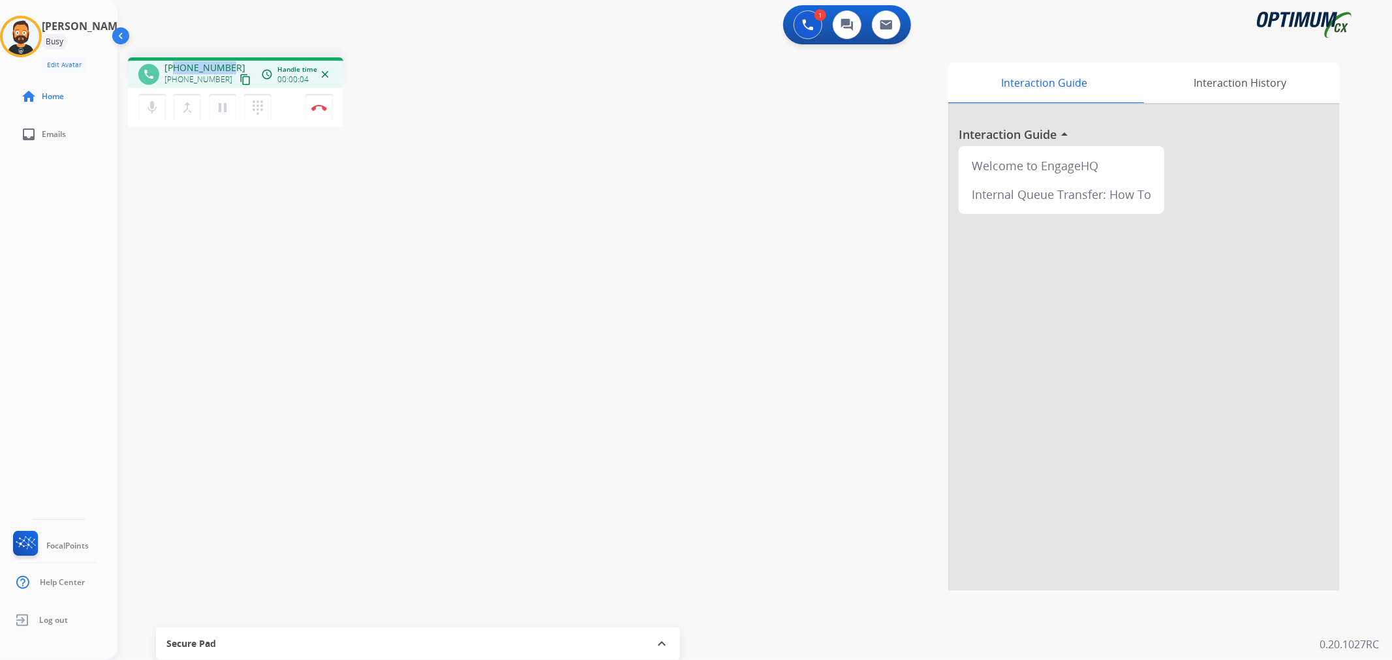
drag, startPoint x: 227, startPoint y: 61, endPoint x: 176, endPoint y: 57, distance: 51.1
click at [176, 57] on div "phone [PHONE_NUMBER] [PHONE_NUMBER] content_copy access_time Call metrics Queue…" at bounding box center [235, 72] width 215 height 31
click at [324, 104] on img at bounding box center [319, 107] width 16 height 7
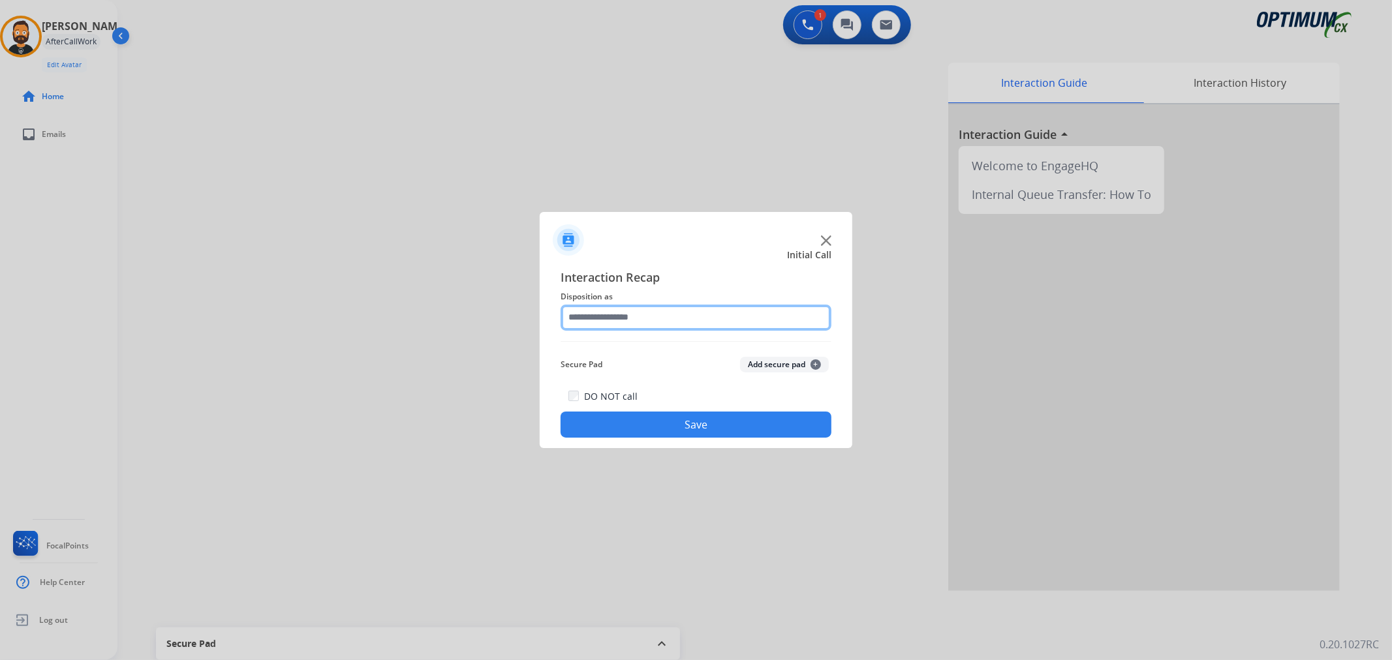
click at [611, 323] on input "text" at bounding box center [695, 318] width 271 height 26
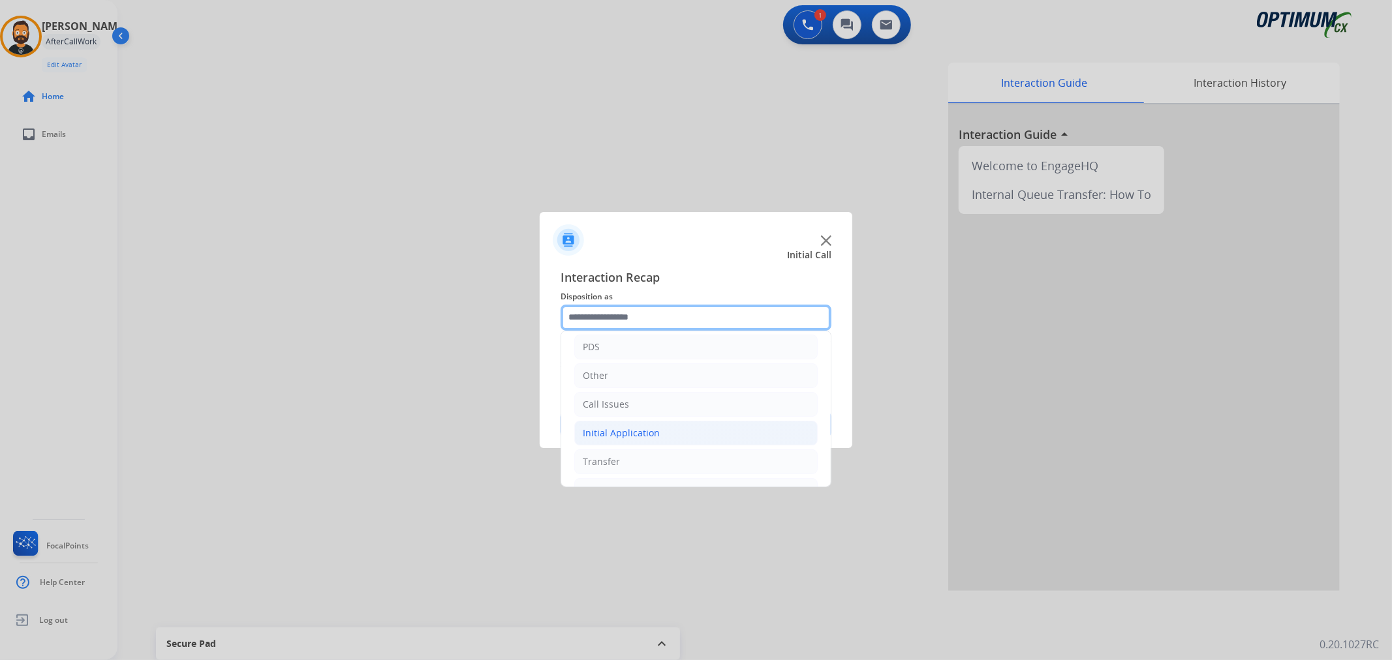
scroll to position [89, 0]
click at [614, 408] on div "Initial Application" at bounding box center [621, 407] width 77 height 13
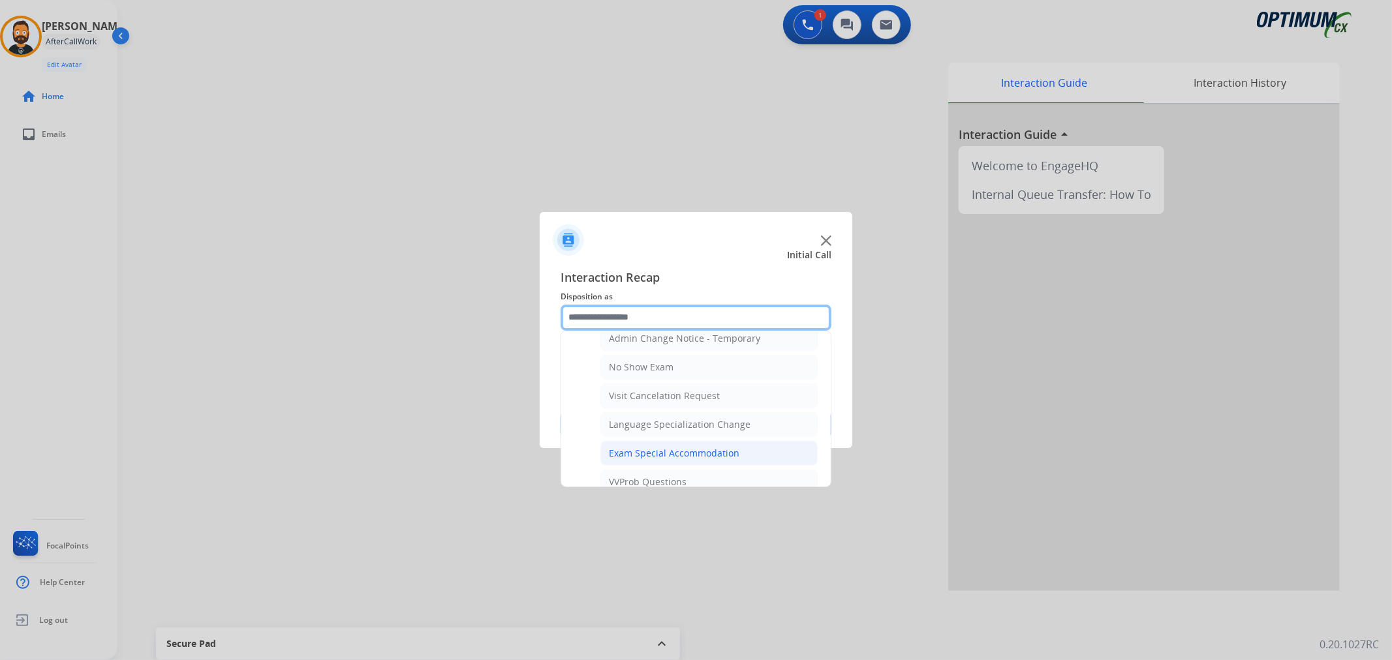
scroll to position [694, 0]
click at [673, 442] on li "Ready to Schedule Info" at bounding box center [708, 447] width 217 height 25
type input "**********"
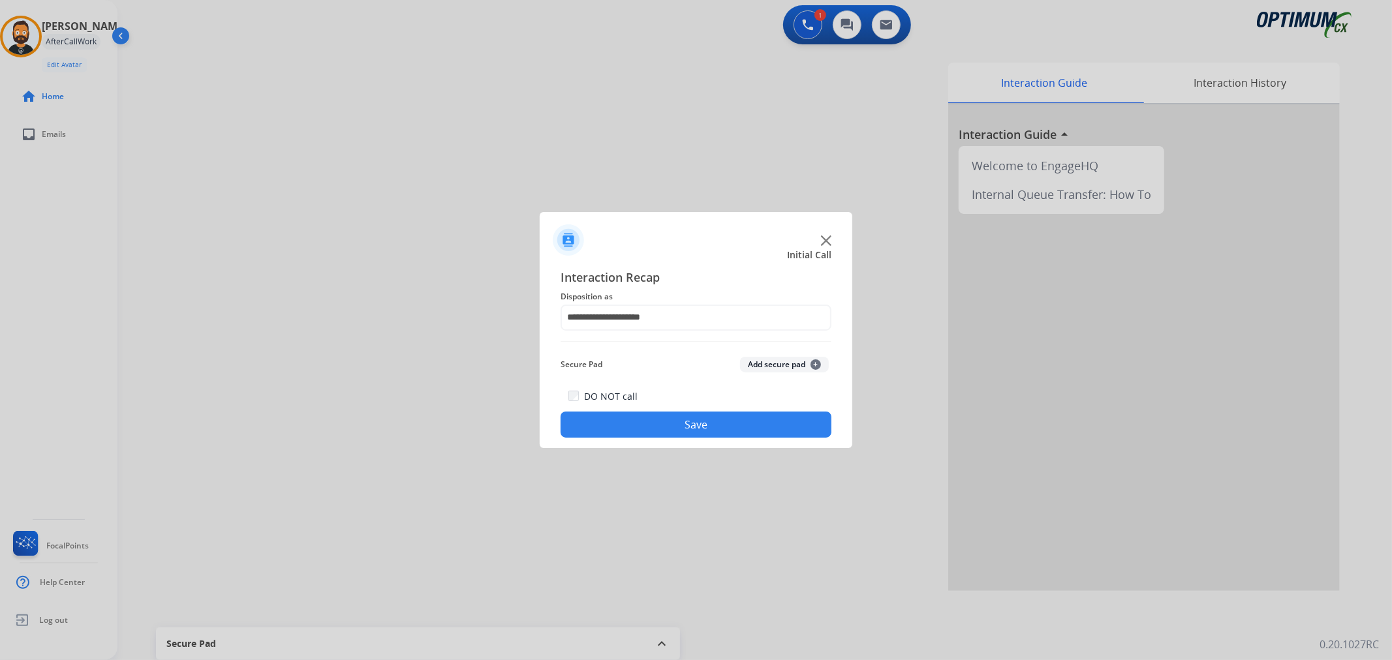
drag, startPoint x: 669, startPoint y: 433, endPoint x: 668, endPoint y: 418, distance: 15.7
click at [669, 433] on button "Save" at bounding box center [695, 425] width 271 height 26
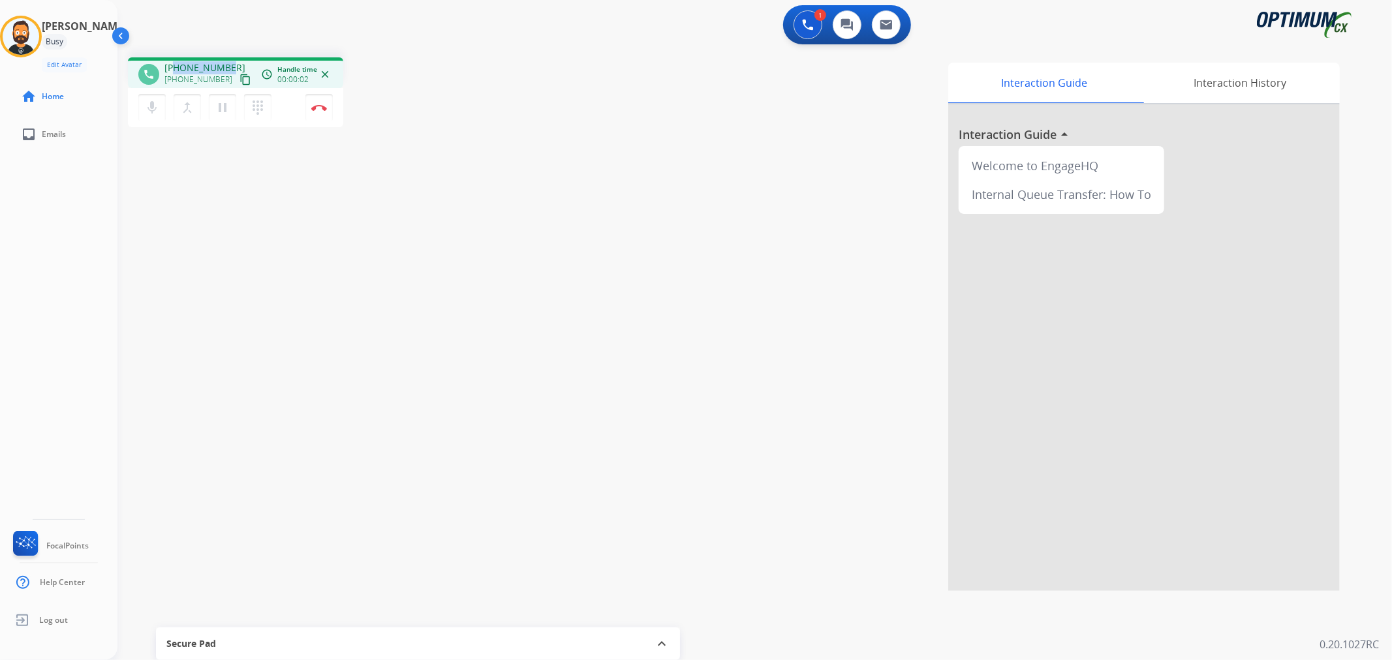
drag, startPoint x: 228, startPoint y: 64, endPoint x: 174, endPoint y: 61, distance: 54.9
click at [174, 61] on div "[PHONE_NUMBER] [PHONE_NUMBER] content_copy" at bounding box center [208, 74] width 89 height 26
click at [324, 112] on button "Disconnect" at bounding box center [318, 107] width 27 height 27
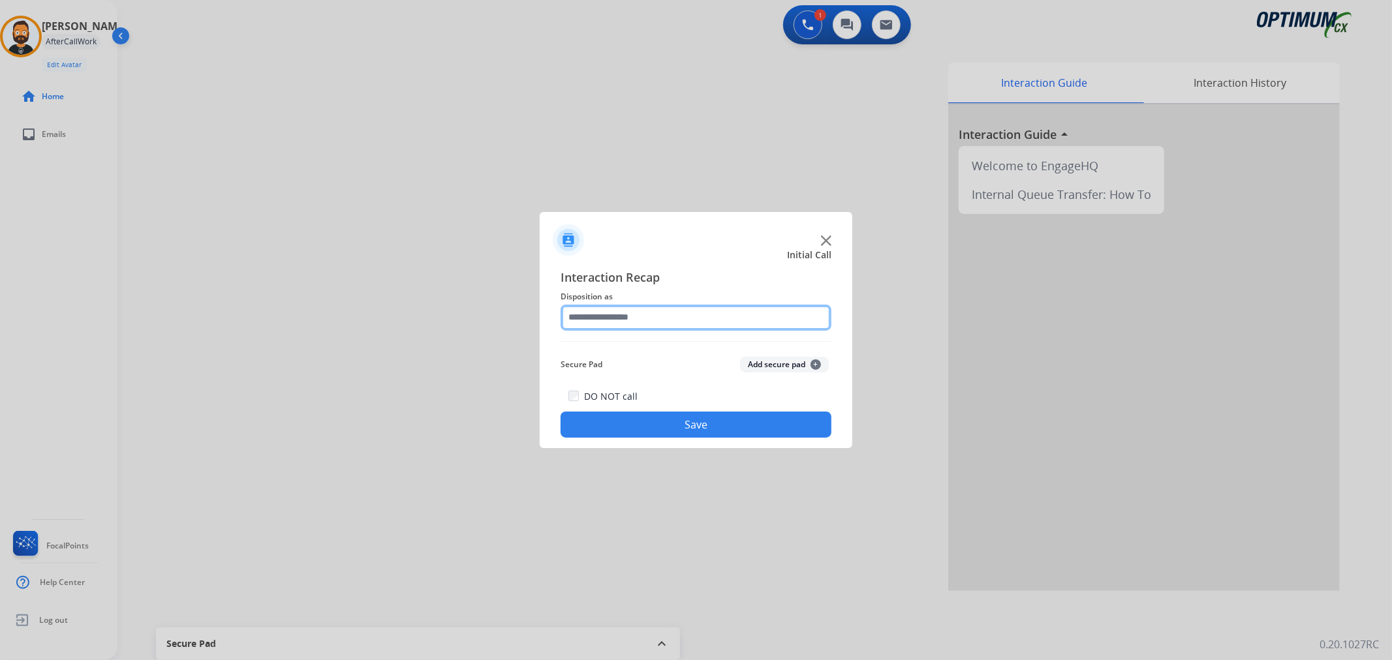
click at [628, 315] on input "text" at bounding box center [695, 318] width 271 height 26
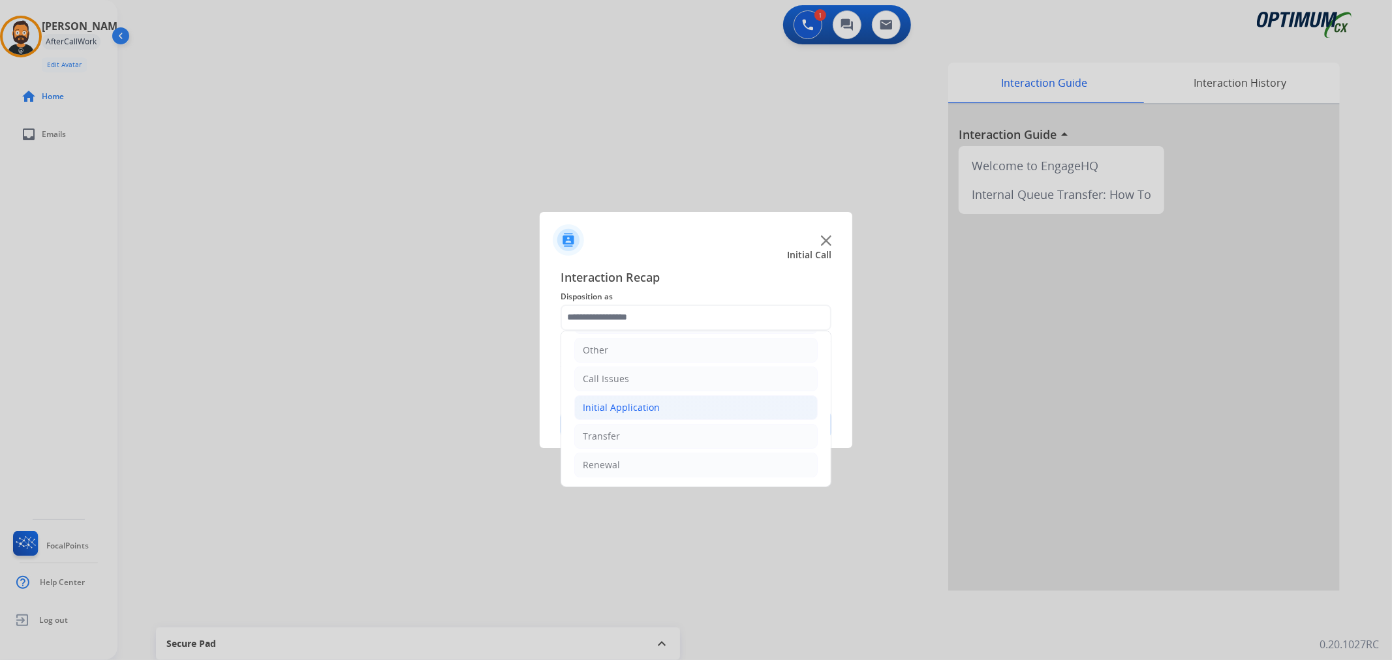
click at [660, 407] on li "Initial Application" at bounding box center [695, 407] width 243 height 25
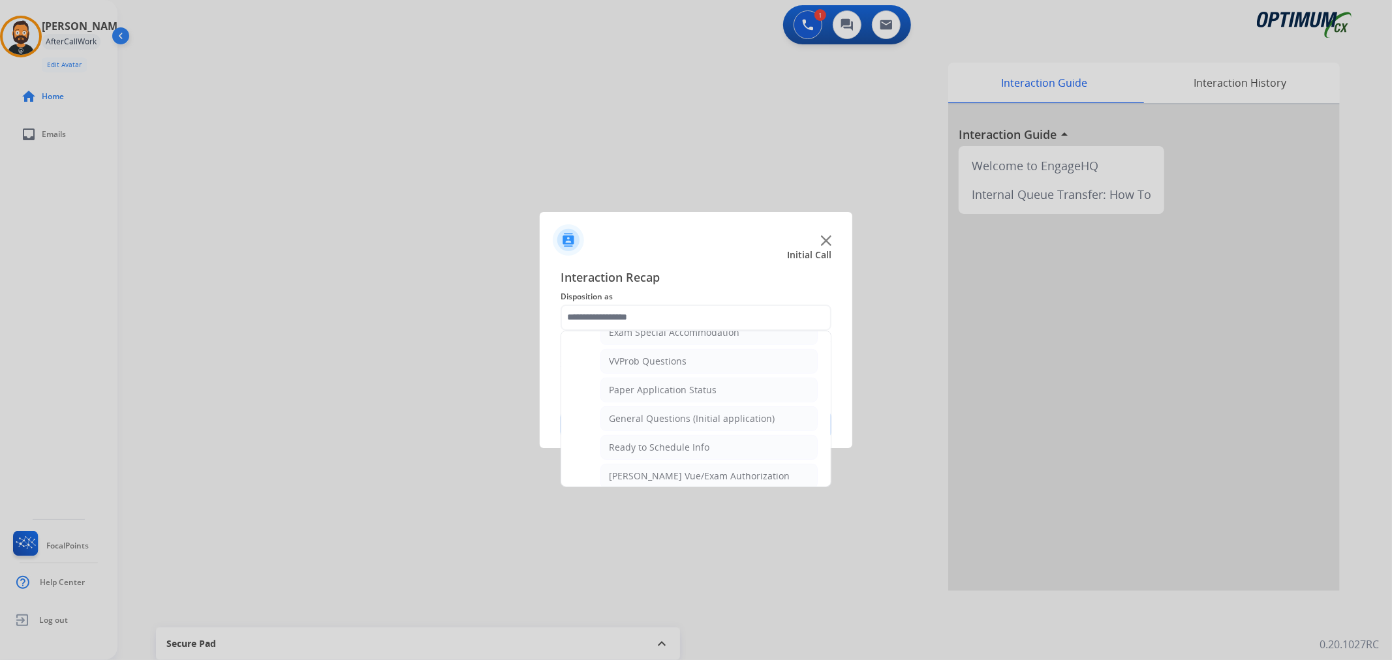
click at [662, 425] on div "General Questions (Initial application)" at bounding box center [692, 418] width 166 height 13
type input "**********"
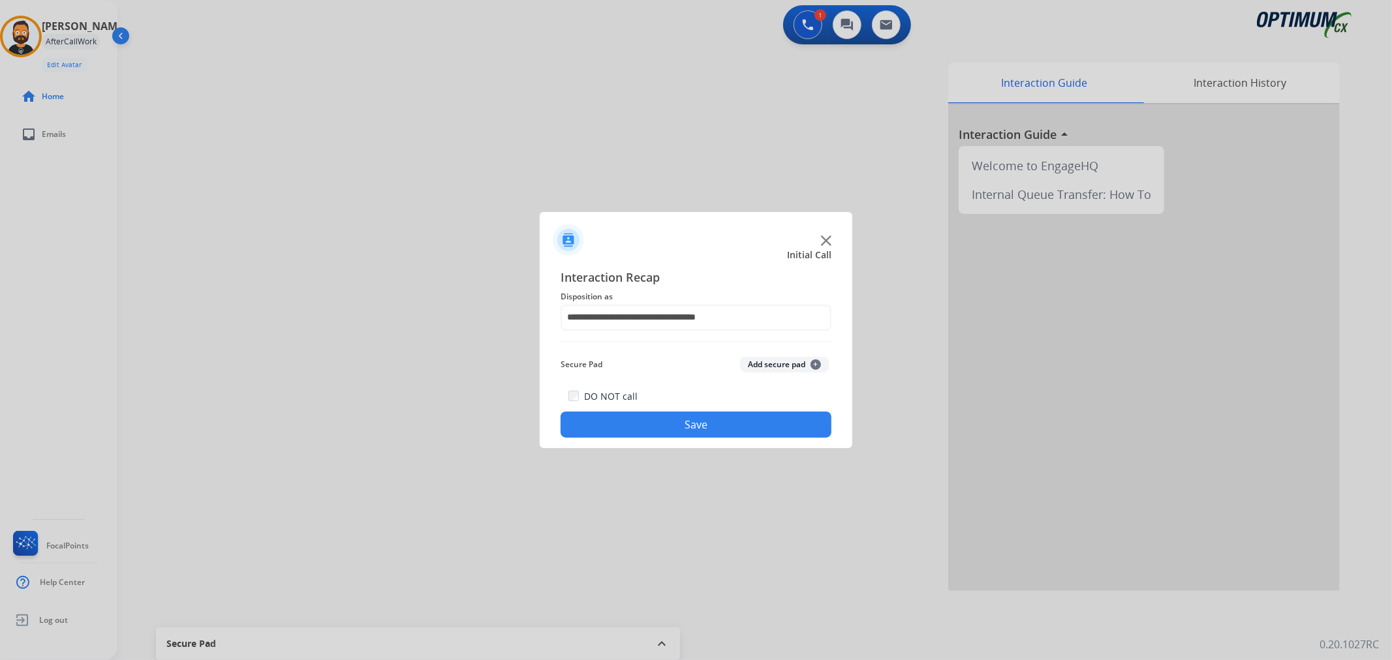
click at [662, 425] on button "Save" at bounding box center [695, 425] width 271 height 26
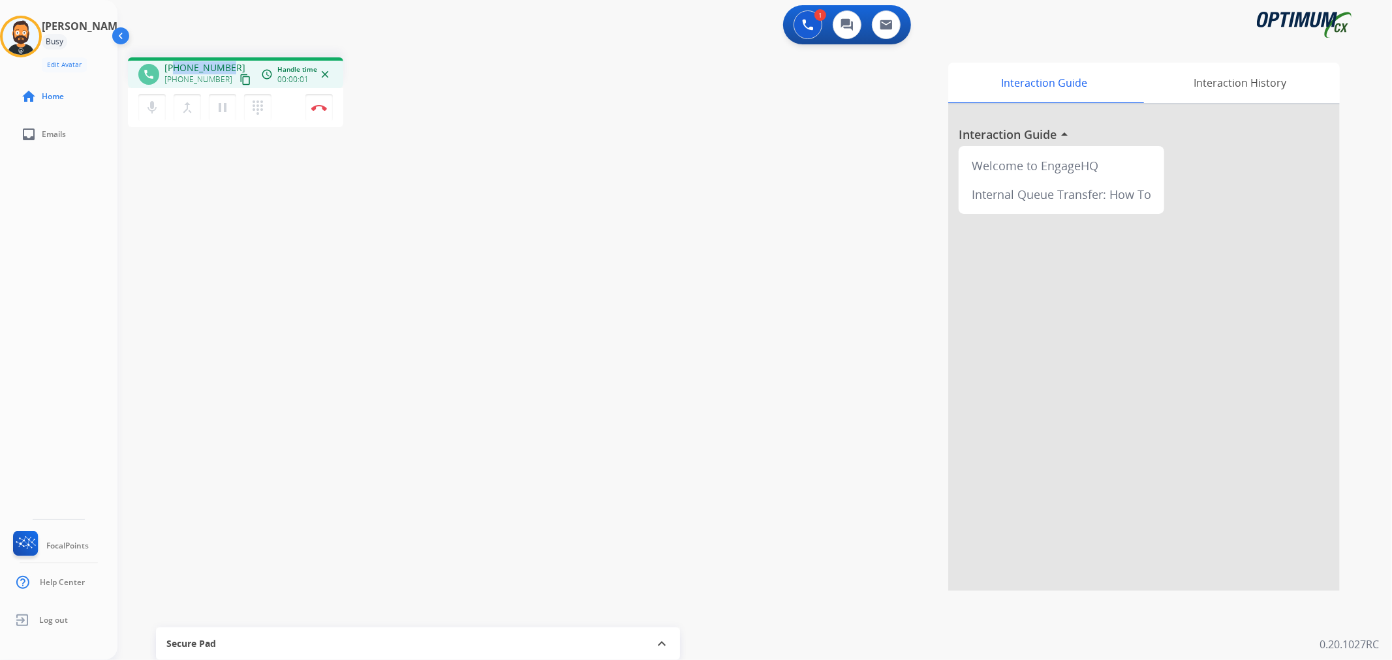
drag, startPoint x: 229, startPoint y: 63, endPoint x: 174, endPoint y: 62, distance: 55.5
click at [174, 62] on div "[PHONE_NUMBER] [PHONE_NUMBER] content_copy" at bounding box center [208, 74] width 89 height 26
click at [316, 105] on img at bounding box center [319, 107] width 16 height 7
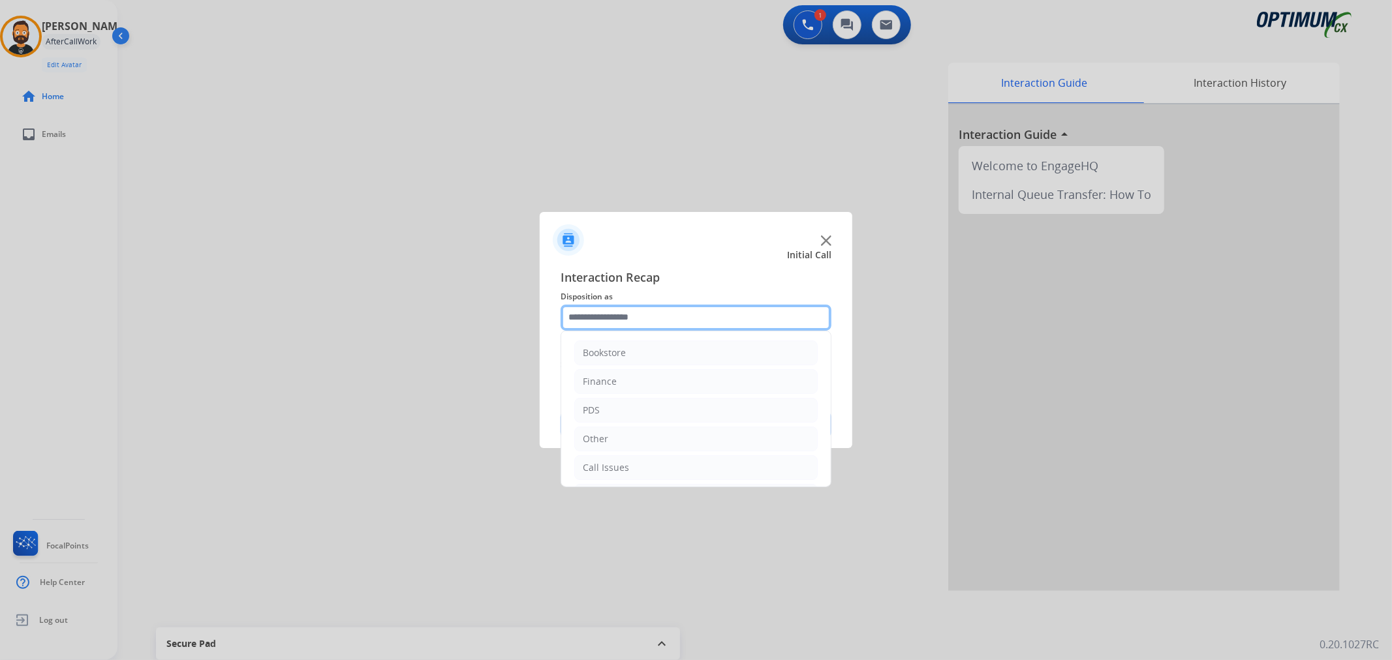
click at [651, 314] on input "text" at bounding box center [695, 318] width 271 height 26
click at [661, 410] on li "Initial Application" at bounding box center [695, 407] width 243 height 25
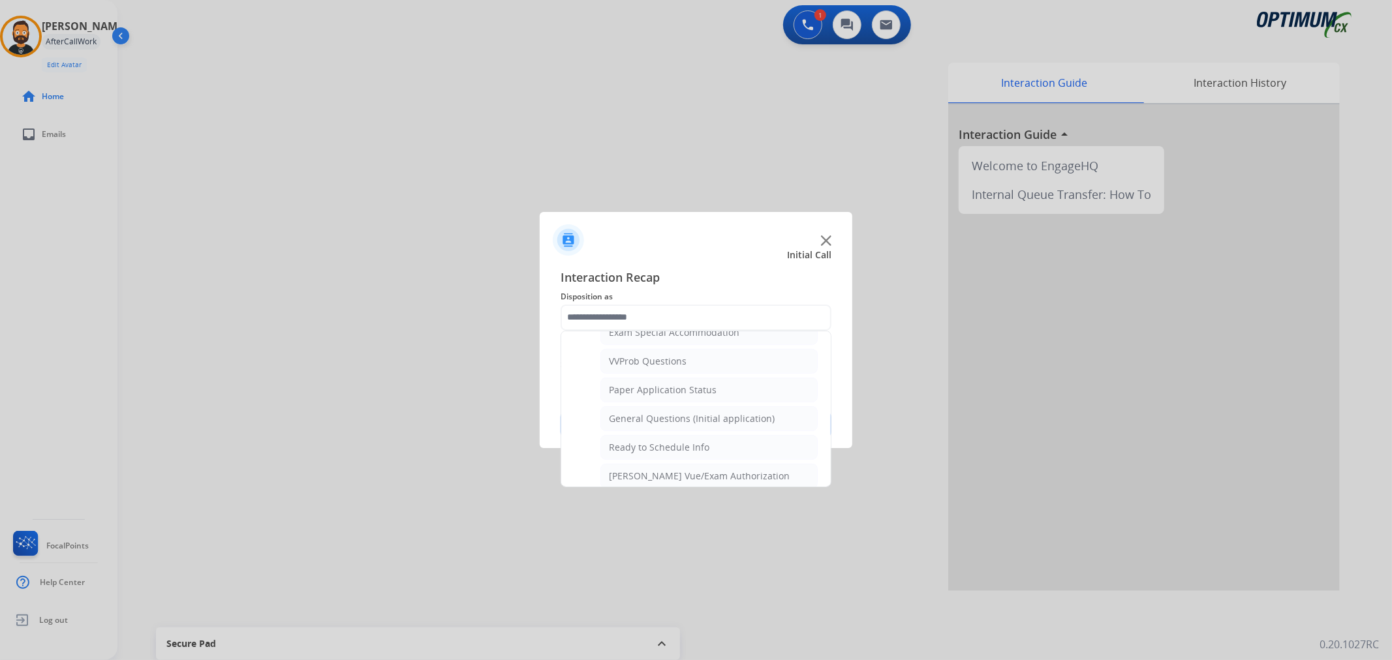
click at [662, 409] on li "General Questions (Initial application)" at bounding box center [708, 418] width 217 height 25
type input "**********"
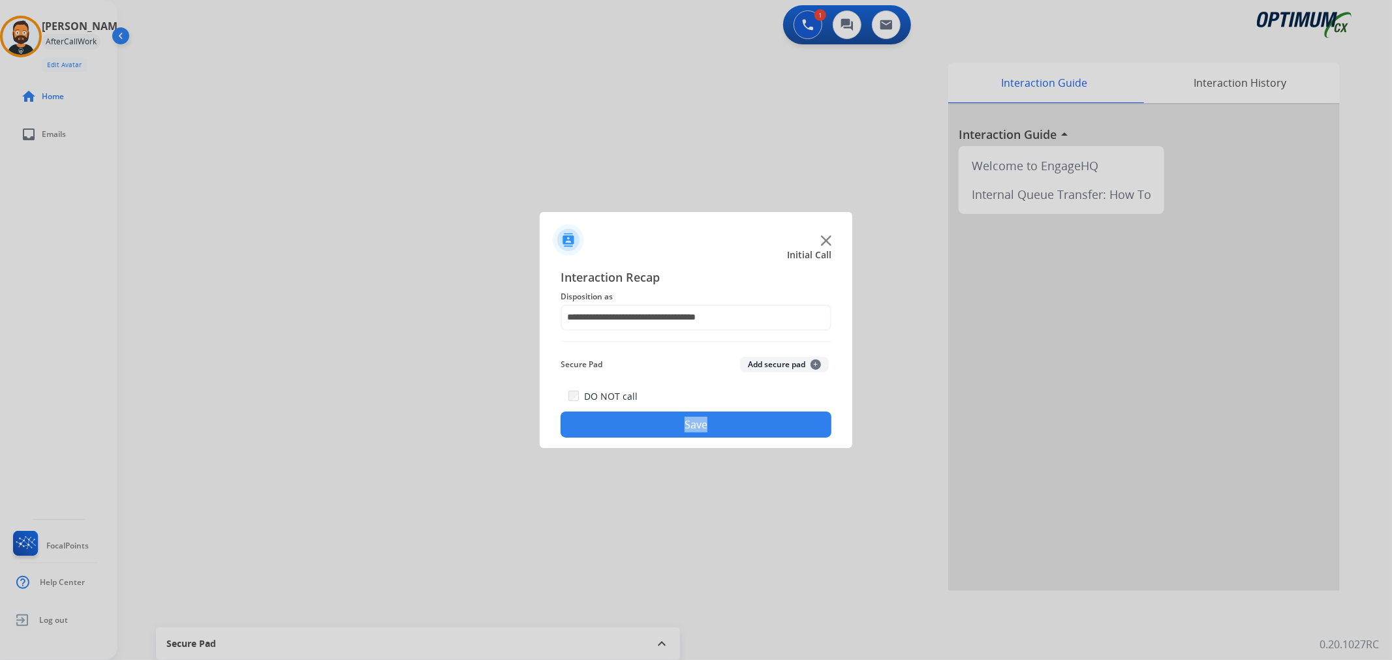
click at [662, 409] on div "DO NOT call Save" at bounding box center [695, 413] width 271 height 50
click at [657, 416] on button "Save" at bounding box center [695, 425] width 271 height 26
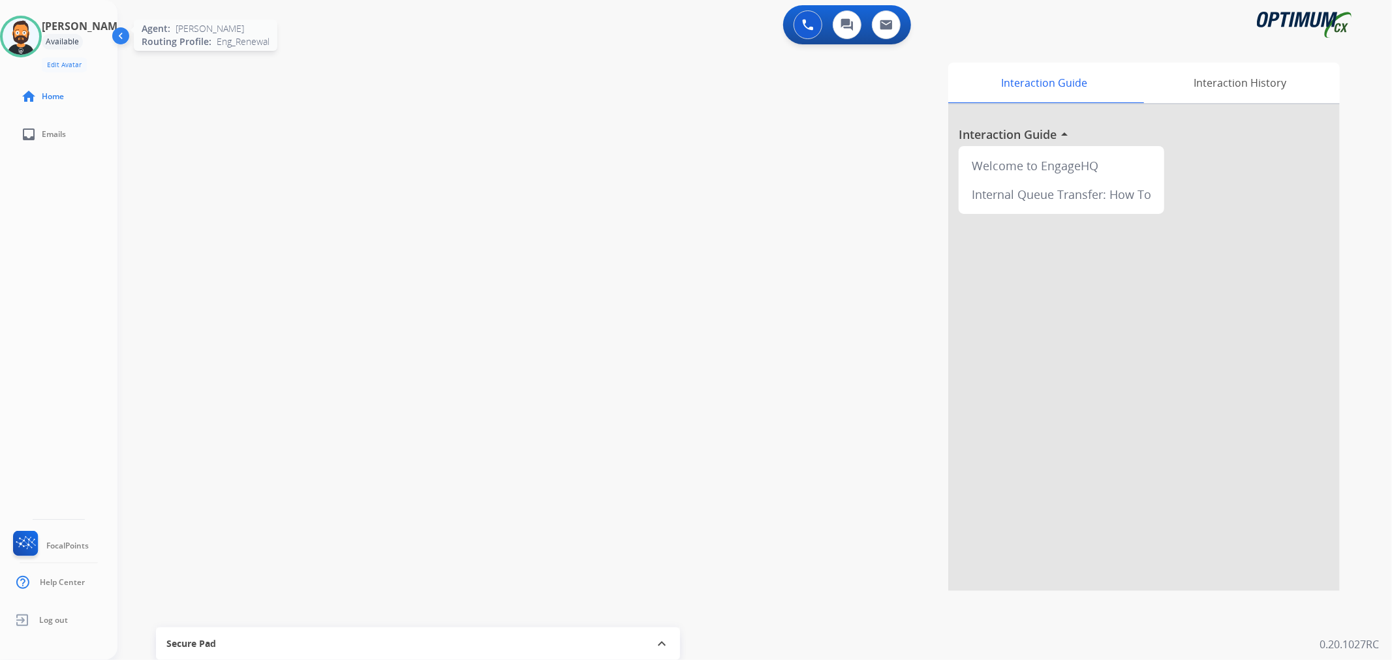
click at [33, 41] on img at bounding box center [21, 36] width 37 height 37
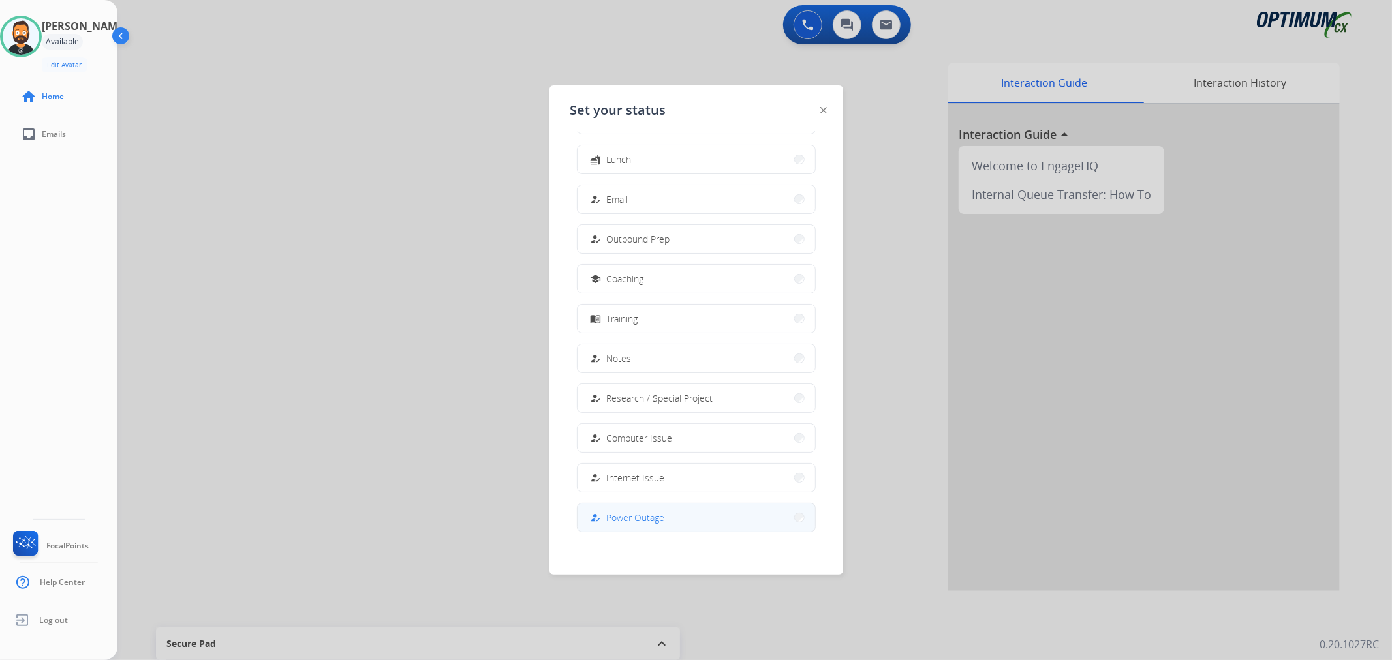
scroll to position [122, 0]
click at [609, 500] on button "work_off Offline" at bounding box center [695, 512] width 237 height 28
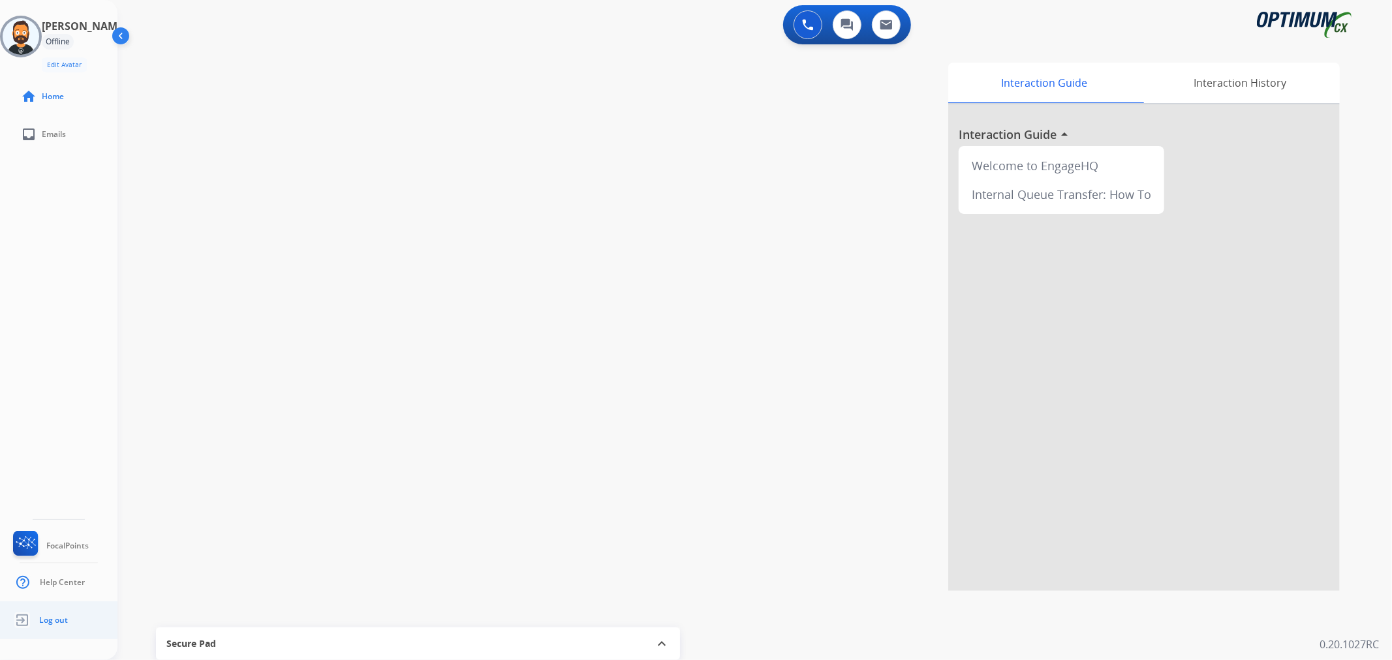
click at [69, 620] on ul "Log out" at bounding box center [58, 621] width 117 height 38
